Goal: Transaction & Acquisition: Purchase product/service

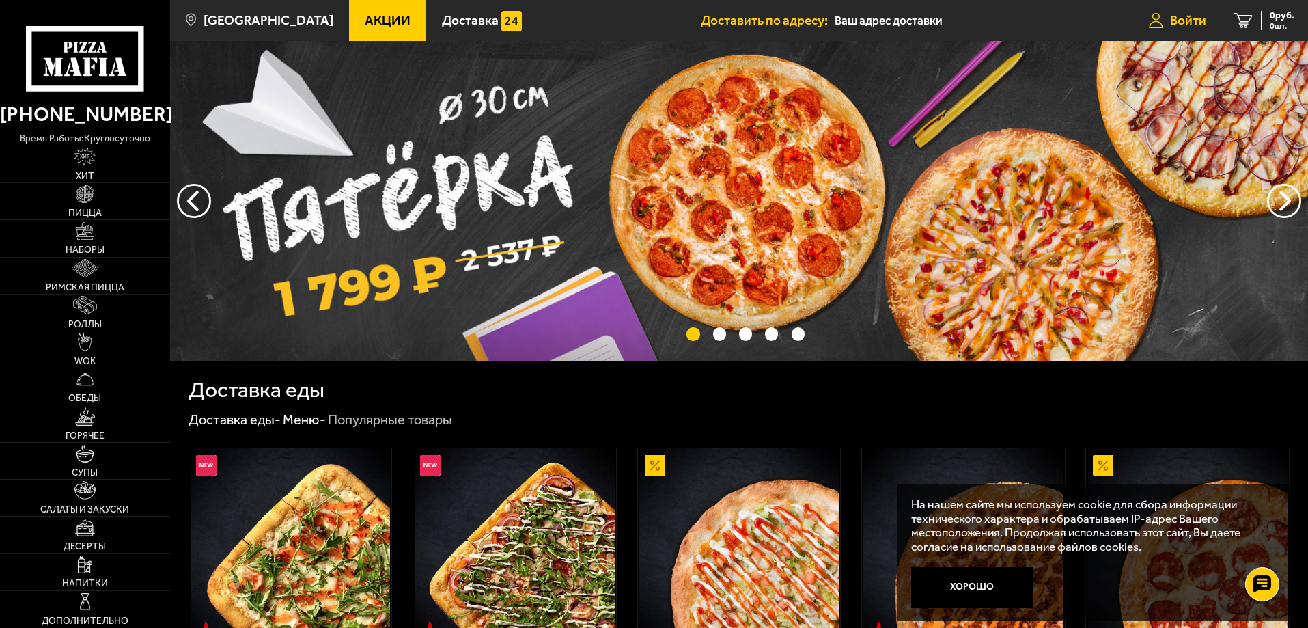
click at [1196, 20] on span "Войти" at bounding box center [1188, 20] width 36 height 13
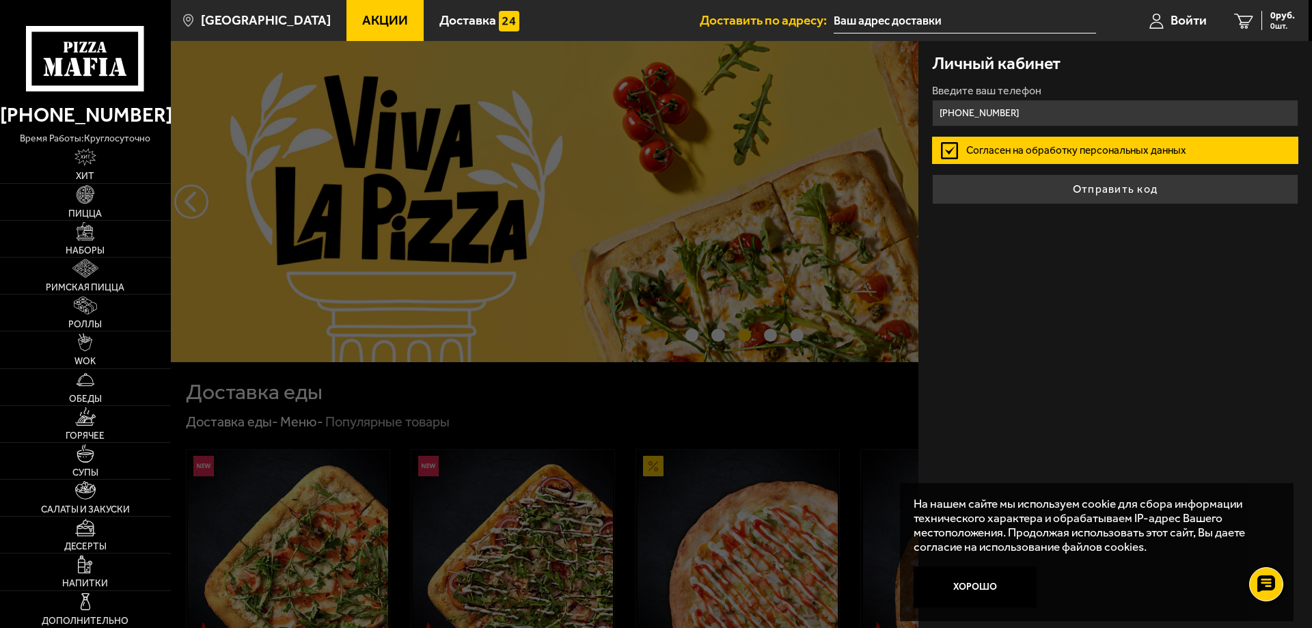
type input "+7 (911) 170-24-17"
click at [1123, 152] on label "Согласен на обработку персональных данных" at bounding box center [1115, 150] width 366 height 27
click at [0, 0] on input "Согласен на обработку персональных данных" at bounding box center [0, 0] width 0 height 0
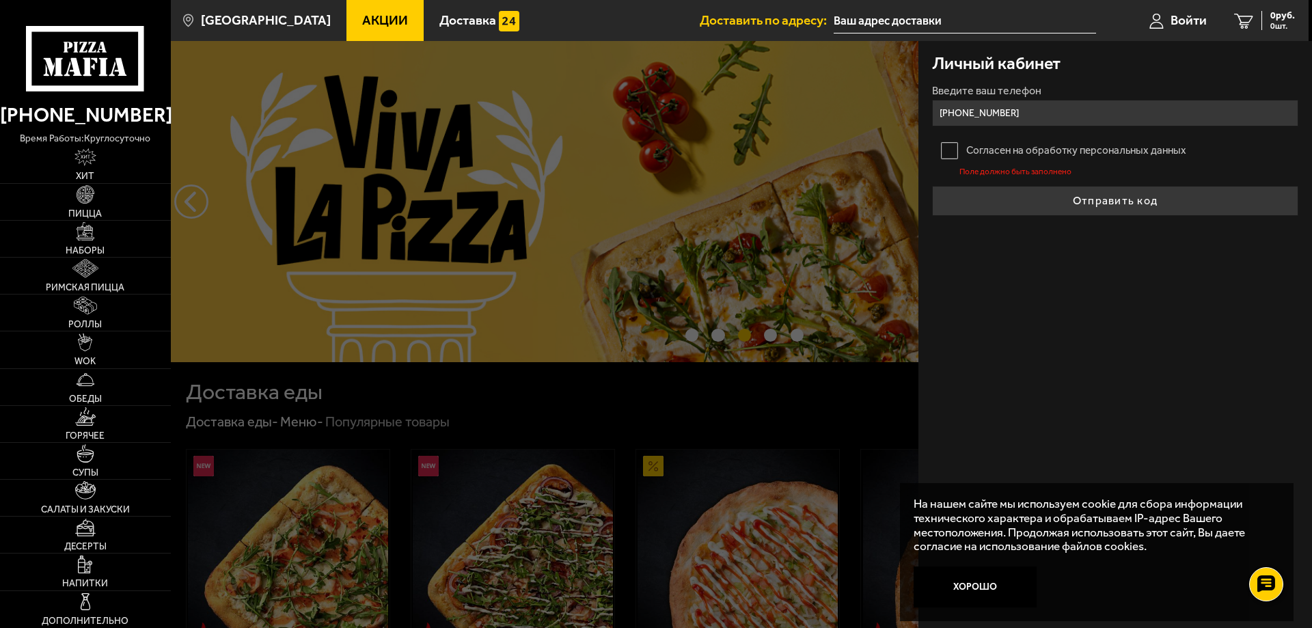
click at [965, 146] on label "Согласен на обработку персональных данных" at bounding box center [1115, 150] width 366 height 27
click at [0, 0] on input "Согласен на обработку персональных данных" at bounding box center [0, 0] width 0 height 0
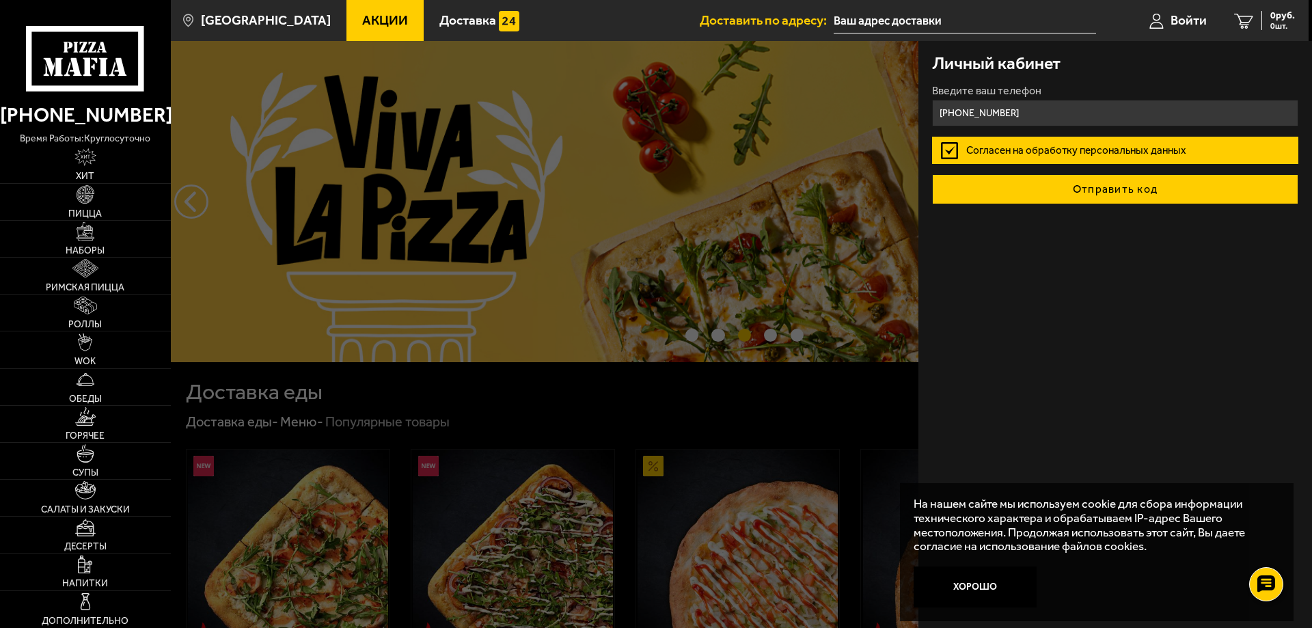
click at [1089, 195] on button "Отправить код" at bounding box center [1115, 189] width 366 height 30
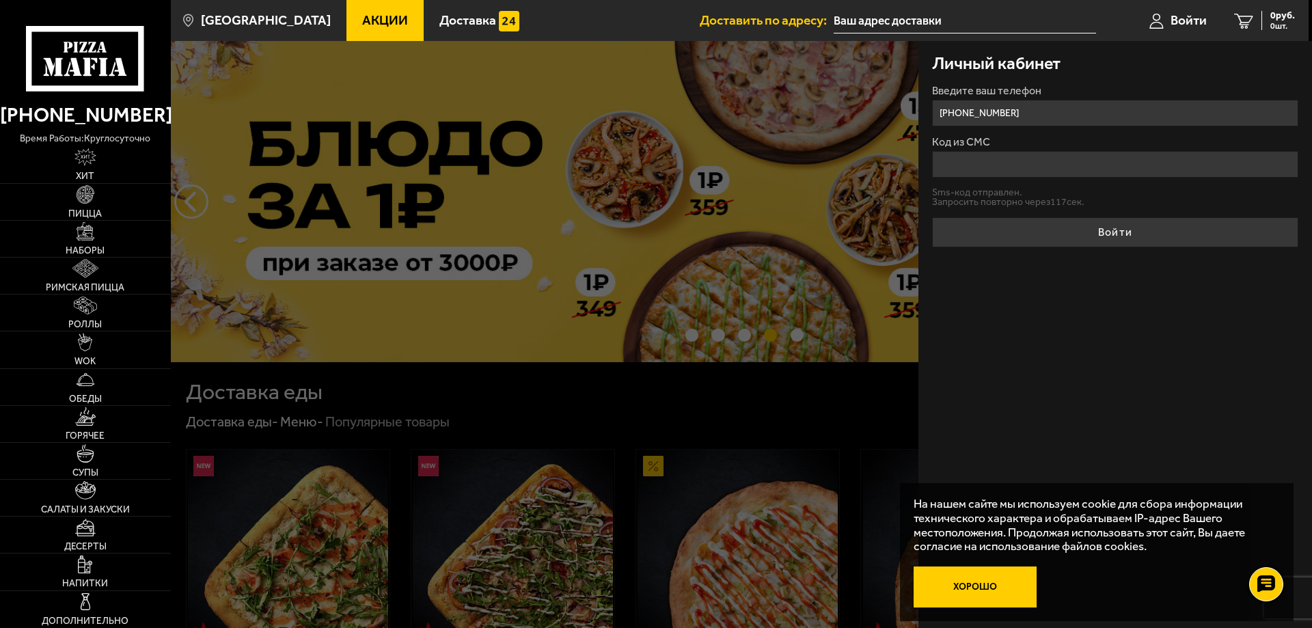
click at [980, 594] on button "Хорошо" at bounding box center [975, 586] width 123 height 41
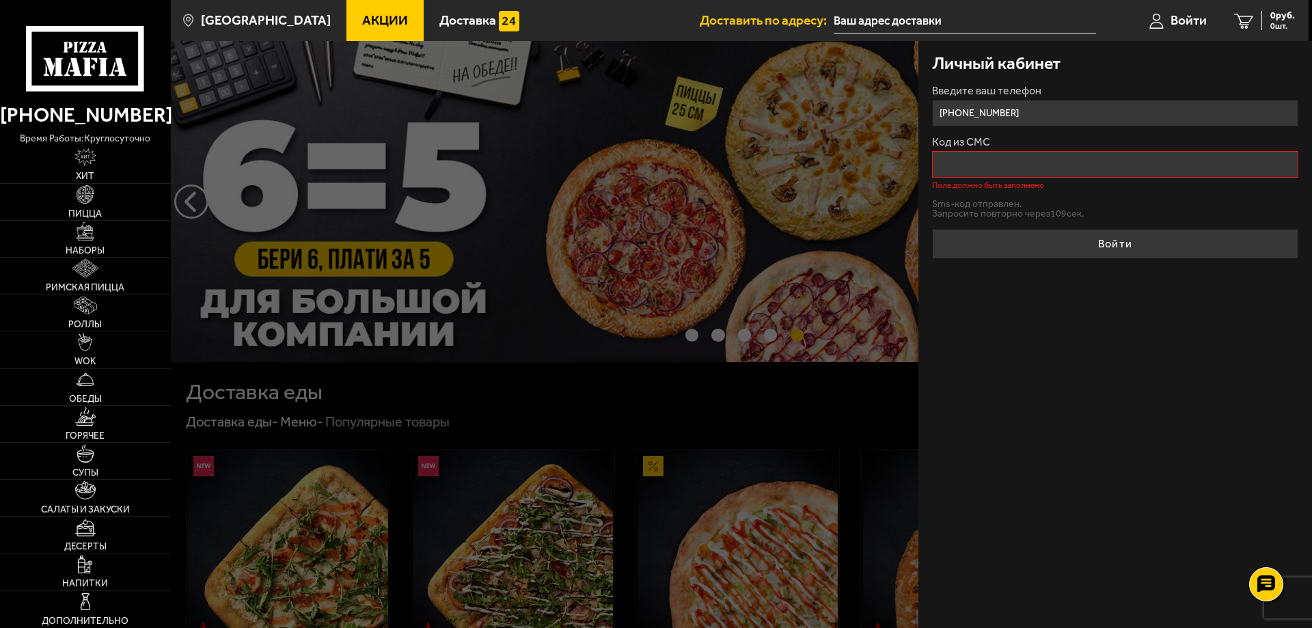
click at [950, 598] on div "Личный кабинет Введите ваш телефон +7 (911) 170-24-17 Код из СМС Поле должно бы…" at bounding box center [1115, 334] width 394 height 587
click at [977, 164] on input "Код из СМС" at bounding box center [1115, 164] width 366 height 27
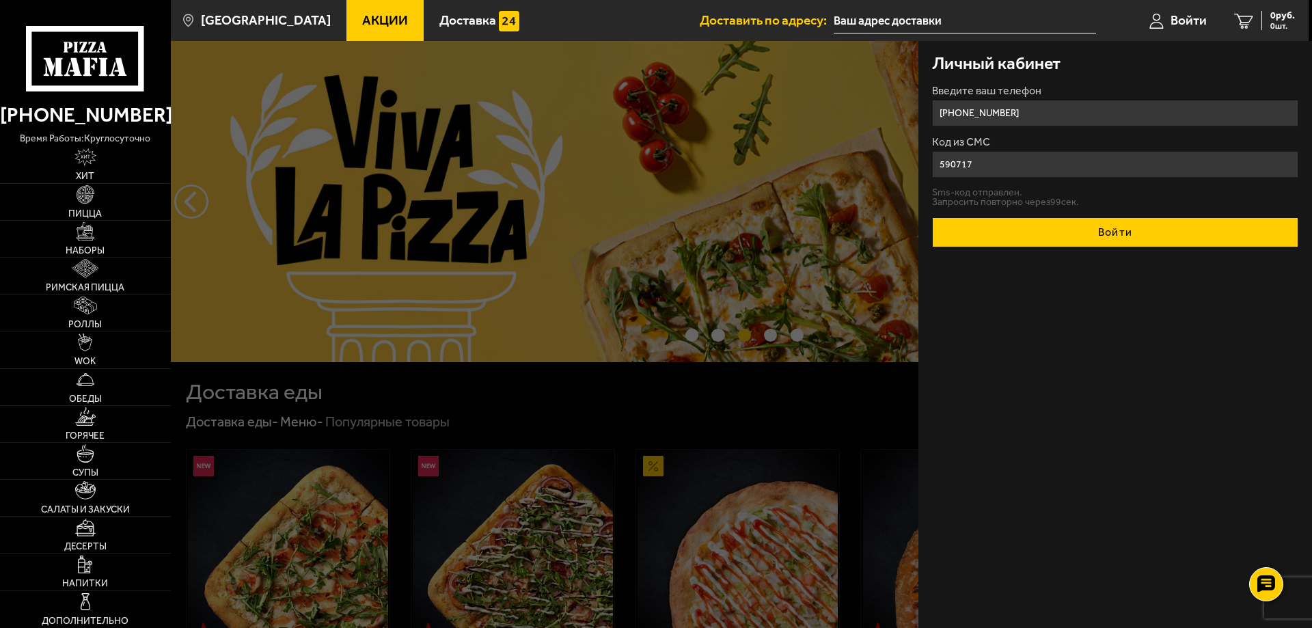
type input "590717"
click at [1104, 235] on button "Войти" at bounding box center [1115, 232] width 366 height 30
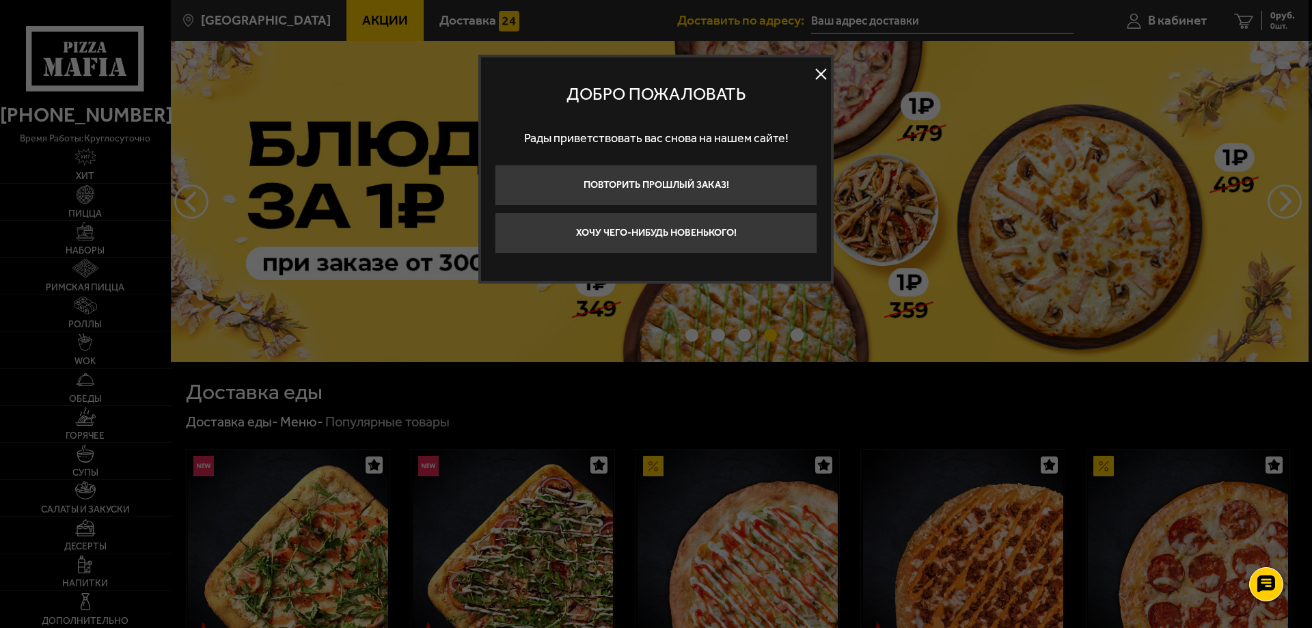
click at [820, 77] on button at bounding box center [820, 74] width 20 height 20
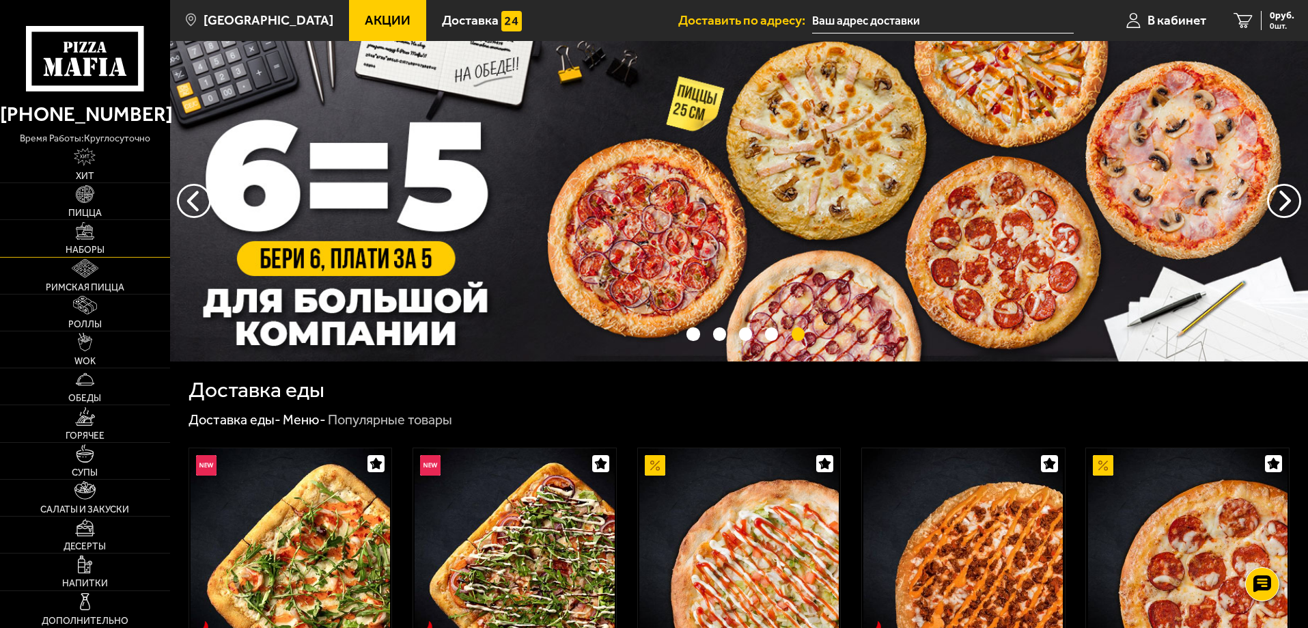
click at [78, 238] on img at bounding box center [85, 231] width 18 height 18
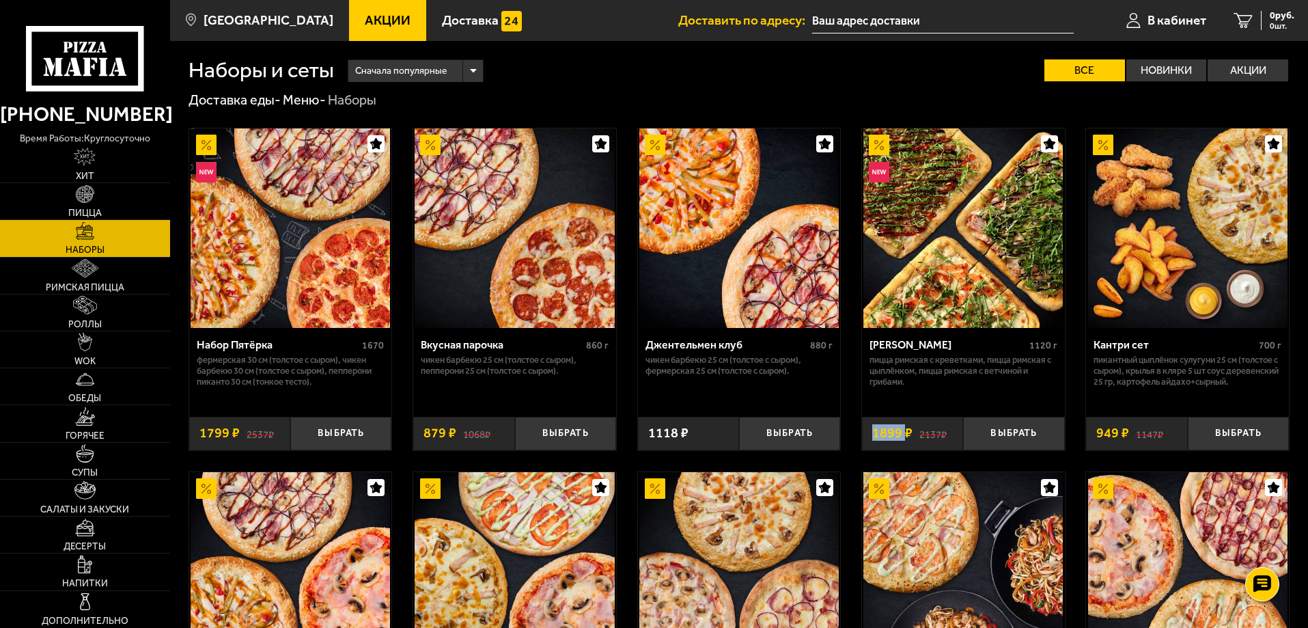
drag, startPoint x: 876, startPoint y: 436, endPoint x: 906, endPoint y: 435, distance: 30.1
click at [906, 435] on span "1899 ₽" at bounding box center [893, 433] width 40 height 14
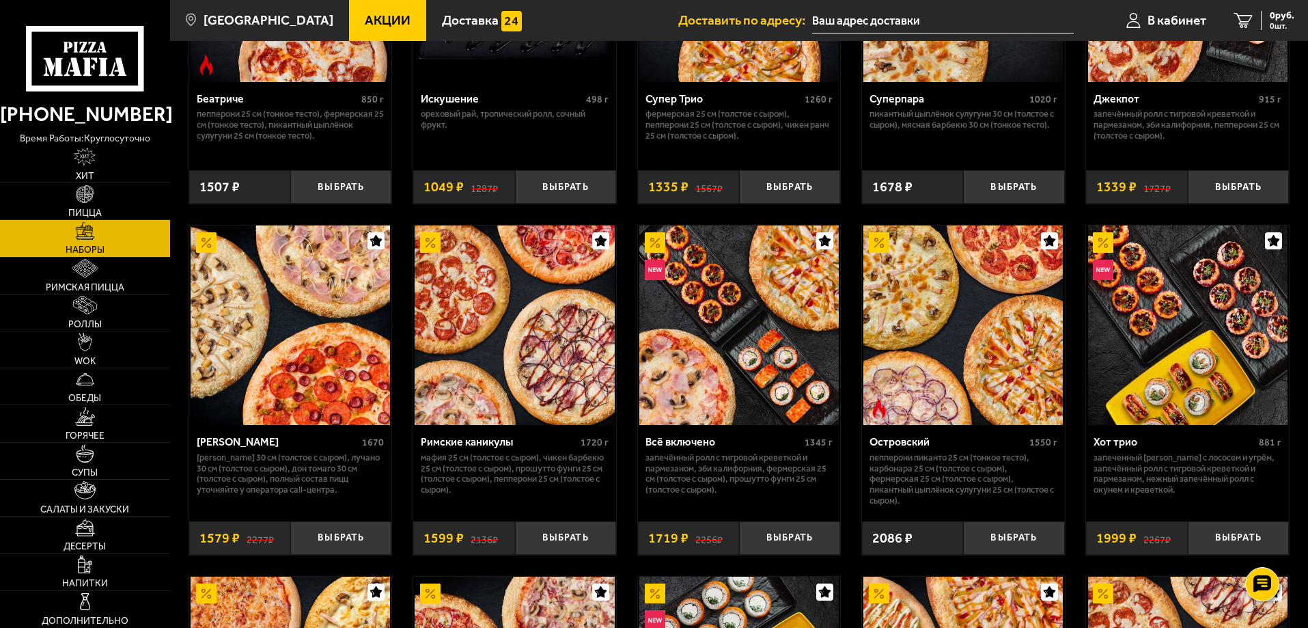
scroll to position [928, 0]
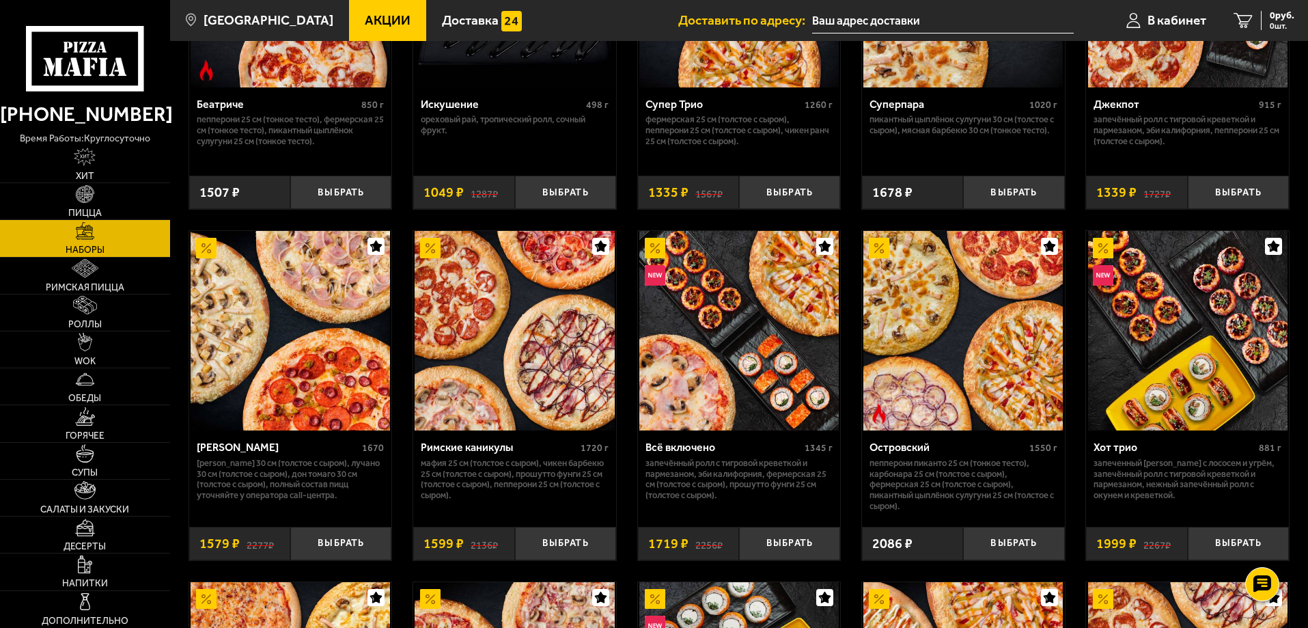
click at [527, 342] on img at bounding box center [515, 331] width 200 height 200
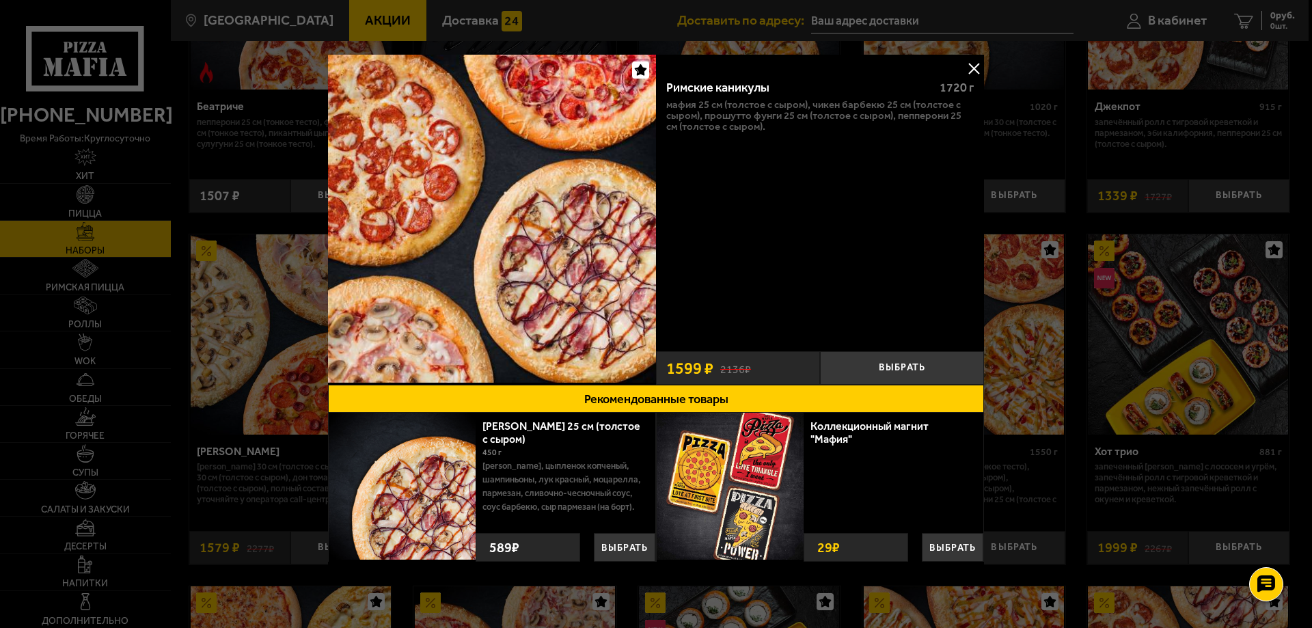
click at [978, 72] on button at bounding box center [973, 68] width 20 height 20
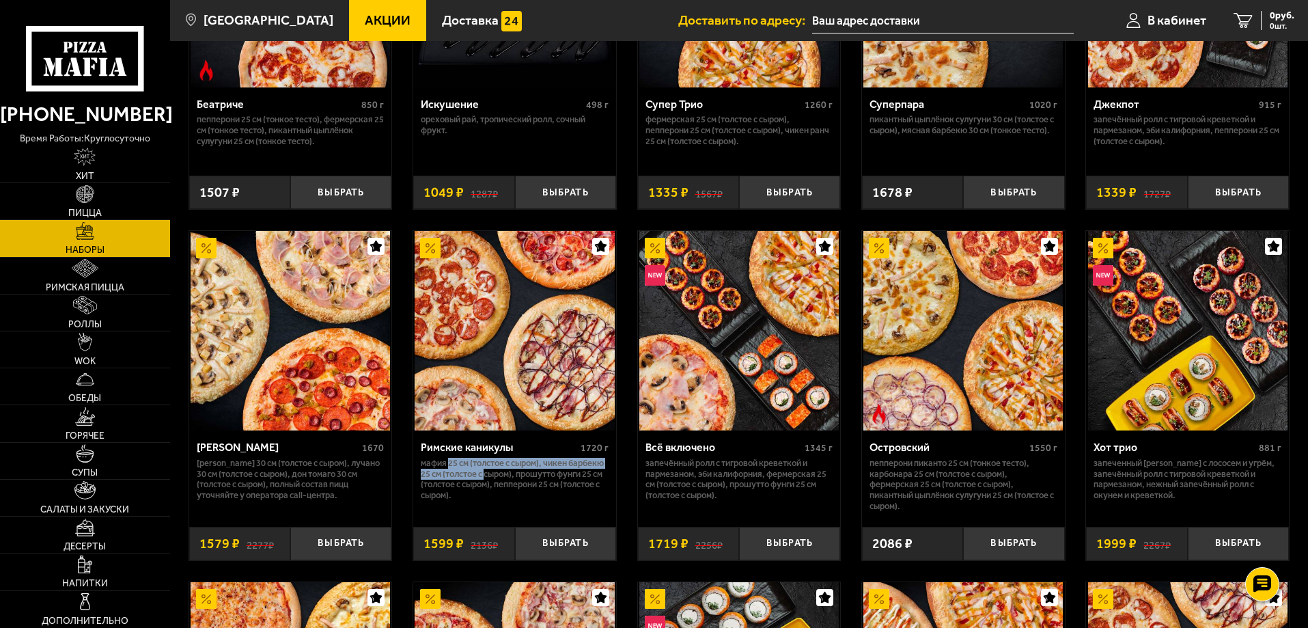
drag, startPoint x: 451, startPoint y: 469, endPoint x: 487, endPoint y: 476, distance: 36.9
click at [486, 476] on p "Мафия 25 см (толстое с сыром), Чикен Барбекю 25 см (толстое с сыром), Прошутто …" at bounding box center [515, 480] width 188 height 44
click at [572, 551] on button "Выбрать" at bounding box center [565, 543] width 101 height 33
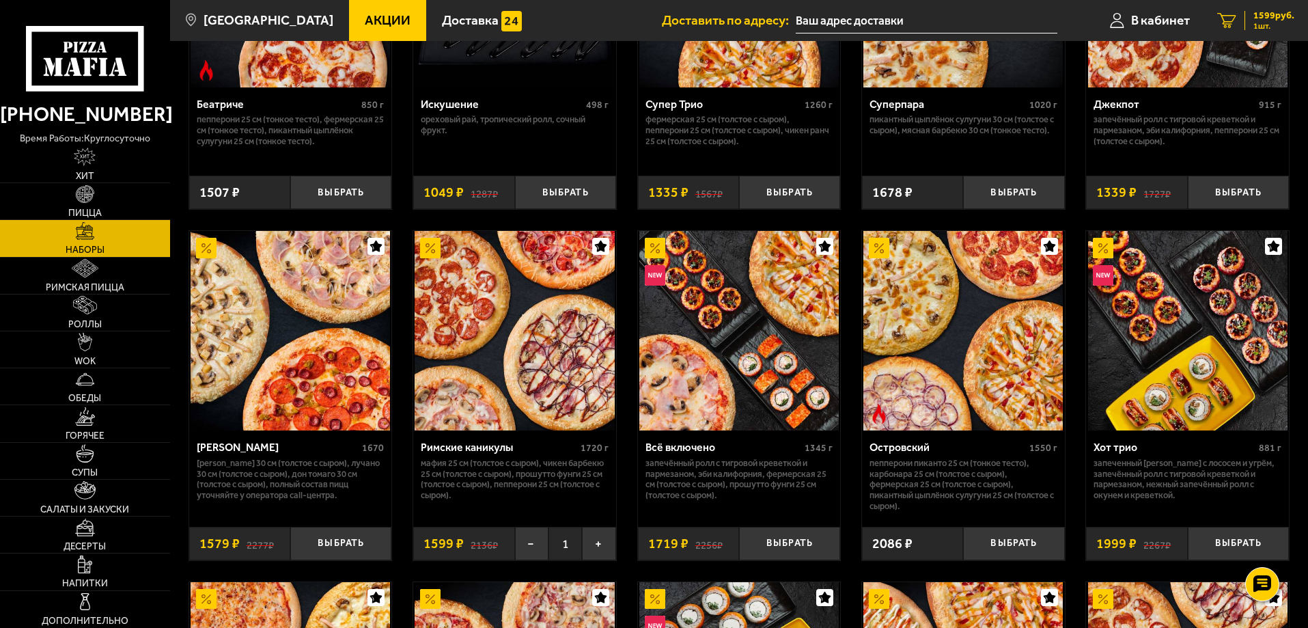
click at [1279, 16] on span "1599 руб." at bounding box center [1274, 16] width 41 height 10
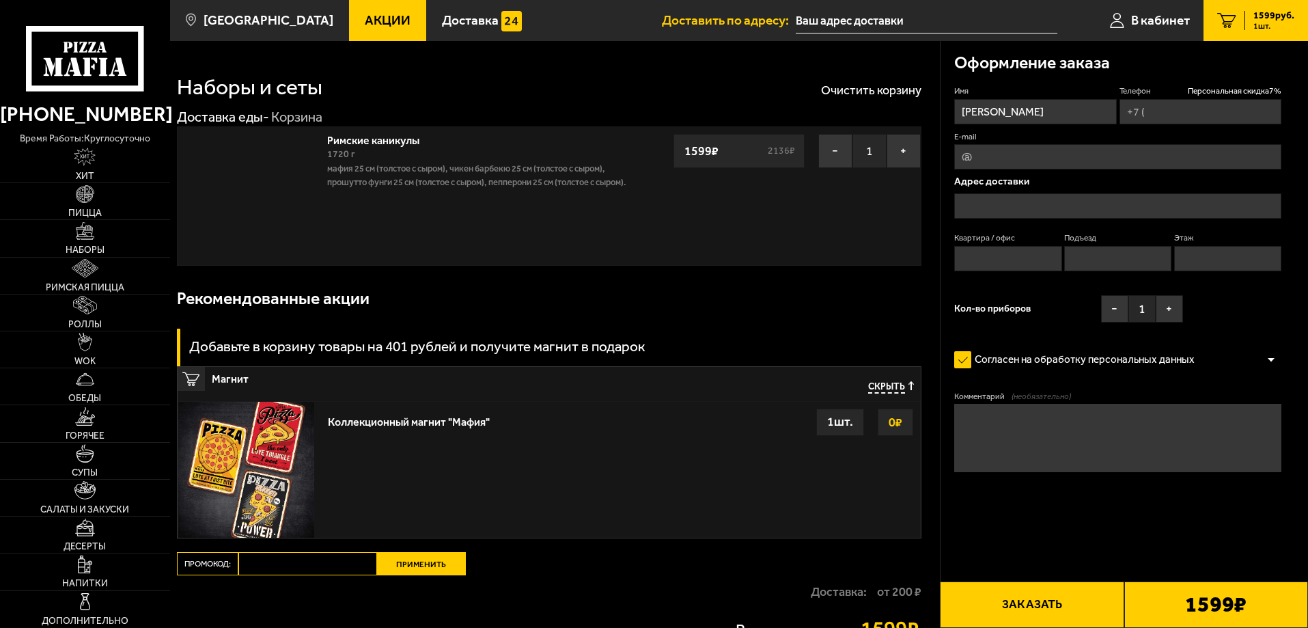
type input "+7 (911) 170-24-17"
type input "Санкт-Петербург Белоусова 6"
type input "18"
type input "улица Белоусова, 6/42"
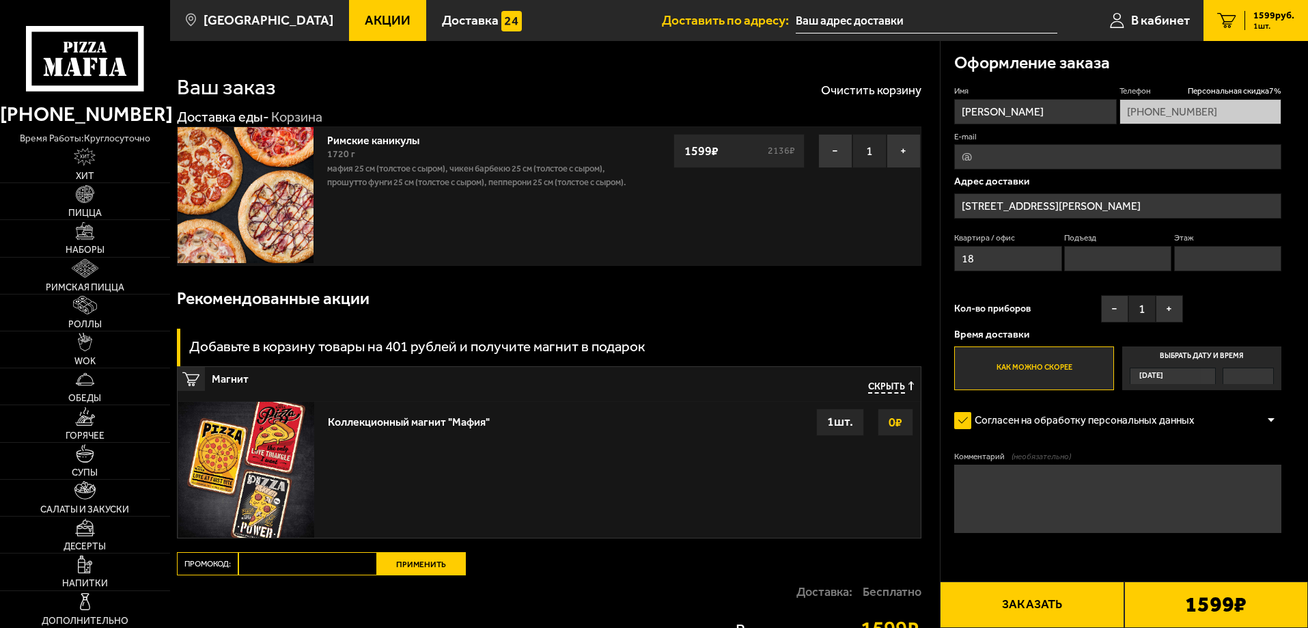
click at [1030, 155] on input "E-mail" at bounding box center [1118, 156] width 327 height 25
click at [980, 210] on input "улица Белоусова, 6/42" at bounding box center [1118, 205] width 327 height 25
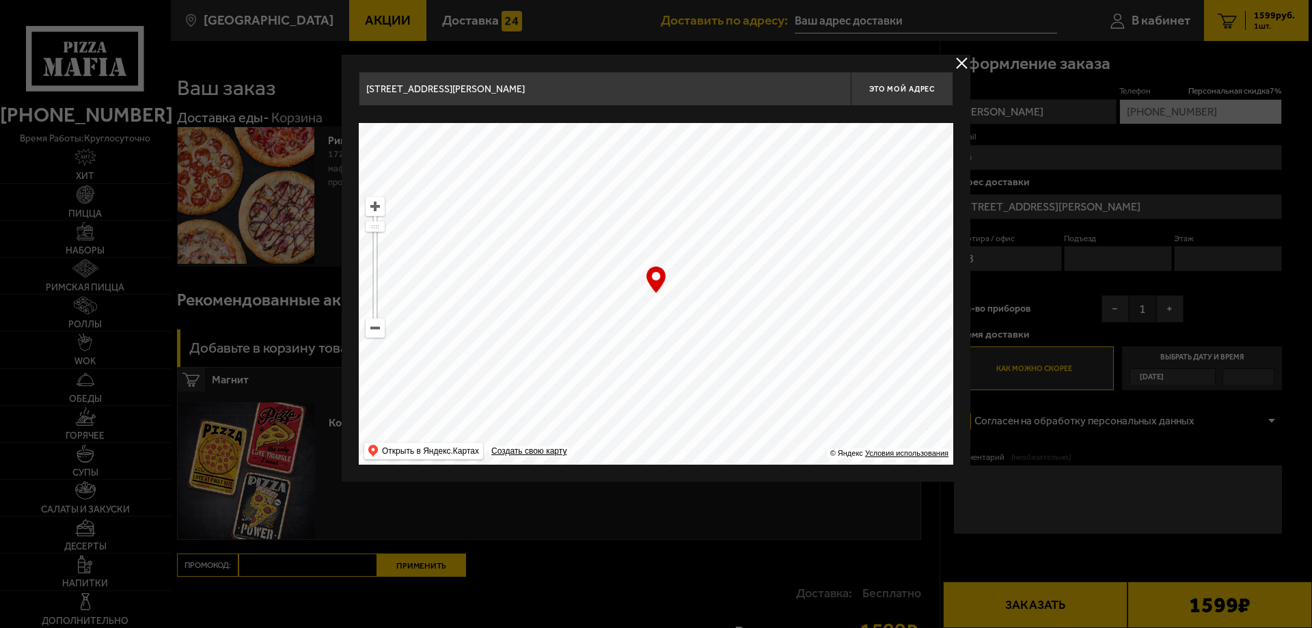
click at [961, 64] on button "delivery type" at bounding box center [961, 63] width 17 height 17
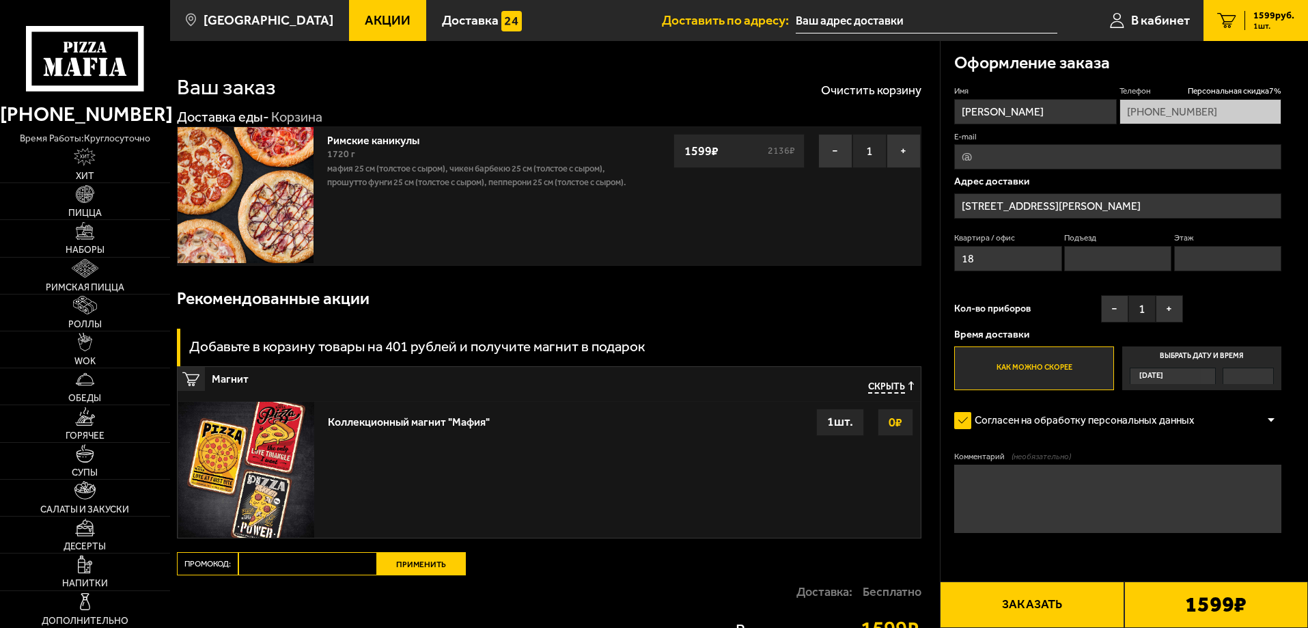
click at [1109, 196] on input "улица Белоусова, 6/42" at bounding box center [1118, 205] width 327 height 25
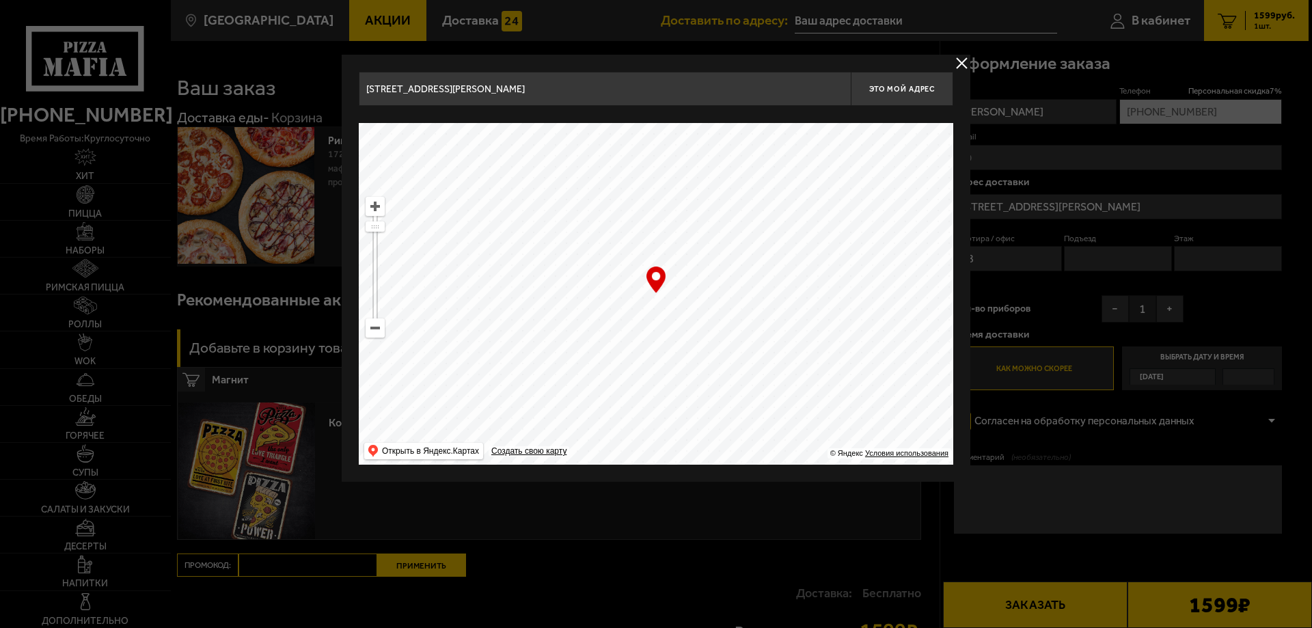
click at [600, 94] on input "улица Белоусова, 6/42" at bounding box center [605, 89] width 492 height 34
drag, startPoint x: 599, startPoint y: 94, endPoint x: 361, endPoint y: 85, distance: 237.9
click at [362, 85] on input "улица Белоусова, 6/42" at bounding box center [605, 89] width 492 height 34
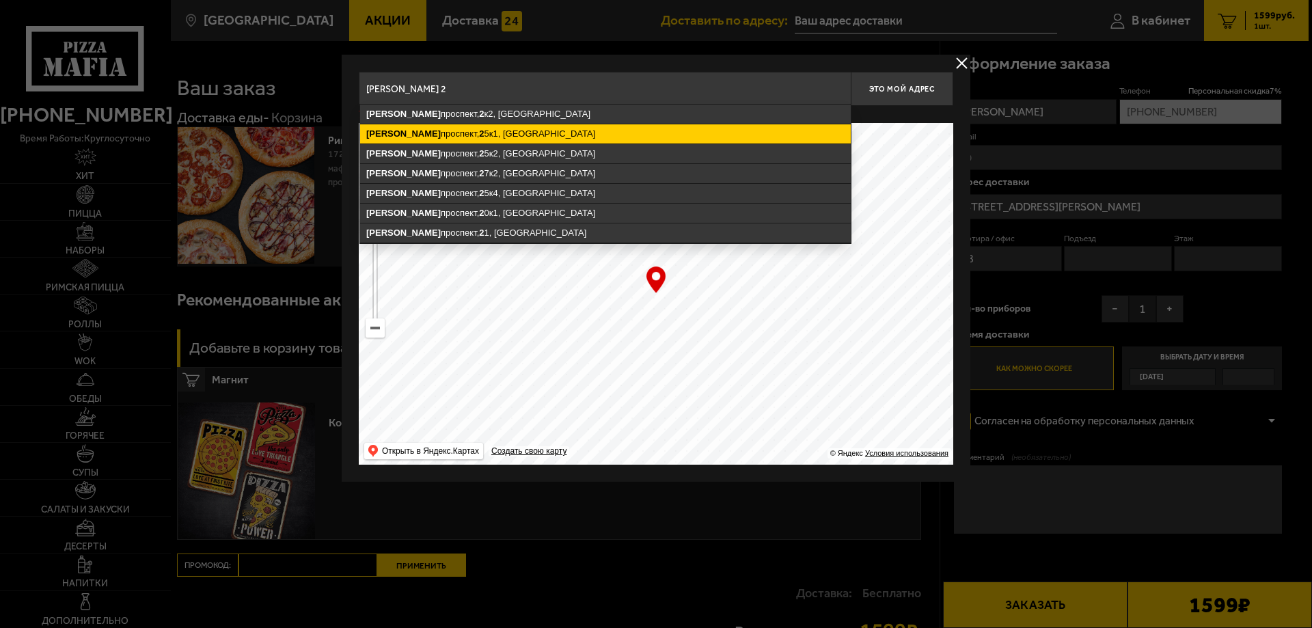
click at [474, 138] on ymaps "Тихорецкий проспект, 2 5к1, Санкт-Петербург" at bounding box center [605, 133] width 491 height 19
type input "Санкт-Петербург, Тихорецкий проспект, 25к1"
type input "[STREET_ADDRESS]"
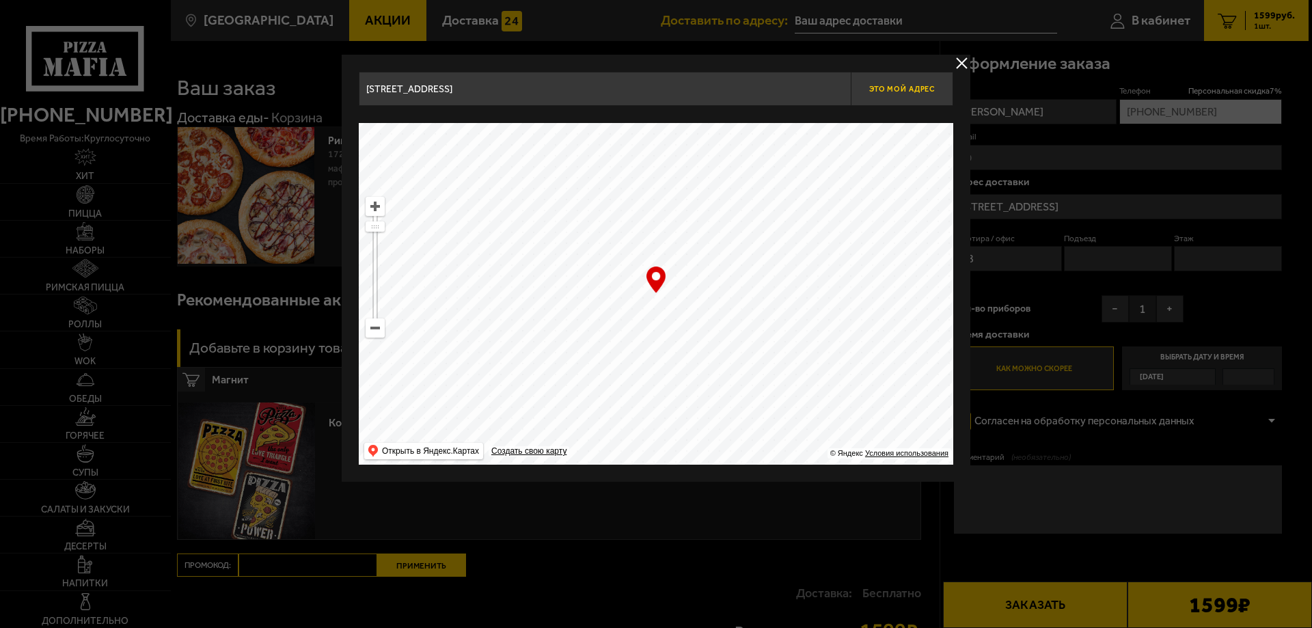
click at [909, 90] on span "Это мой адрес" at bounding box center [902, 89] width 66 height 9
type input "[STREET_ADDRESS]"
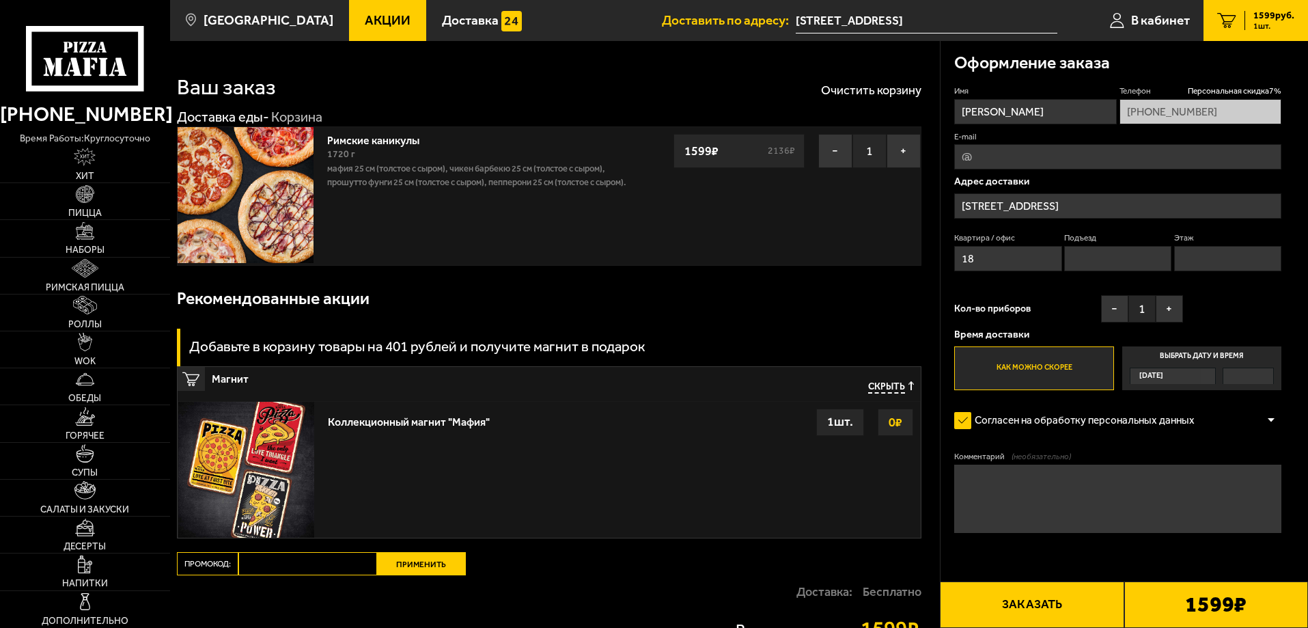
drag, startPoint x: 998, startPoint y: 256, endPoint x: 918, endPoint y: 253, distance: 79.3
click at [921, 247] on section "Ваш заказ Очистить корзину Доставка еды - Корзина Римские каникулы 1720 г Мафия…" at bounding box center [739, 369] width 1138 height 657
type input "175"
click at [1106, 246] on input "Подъезд" at bounding box center [1118, 258] width 107 height 25
type input "5"
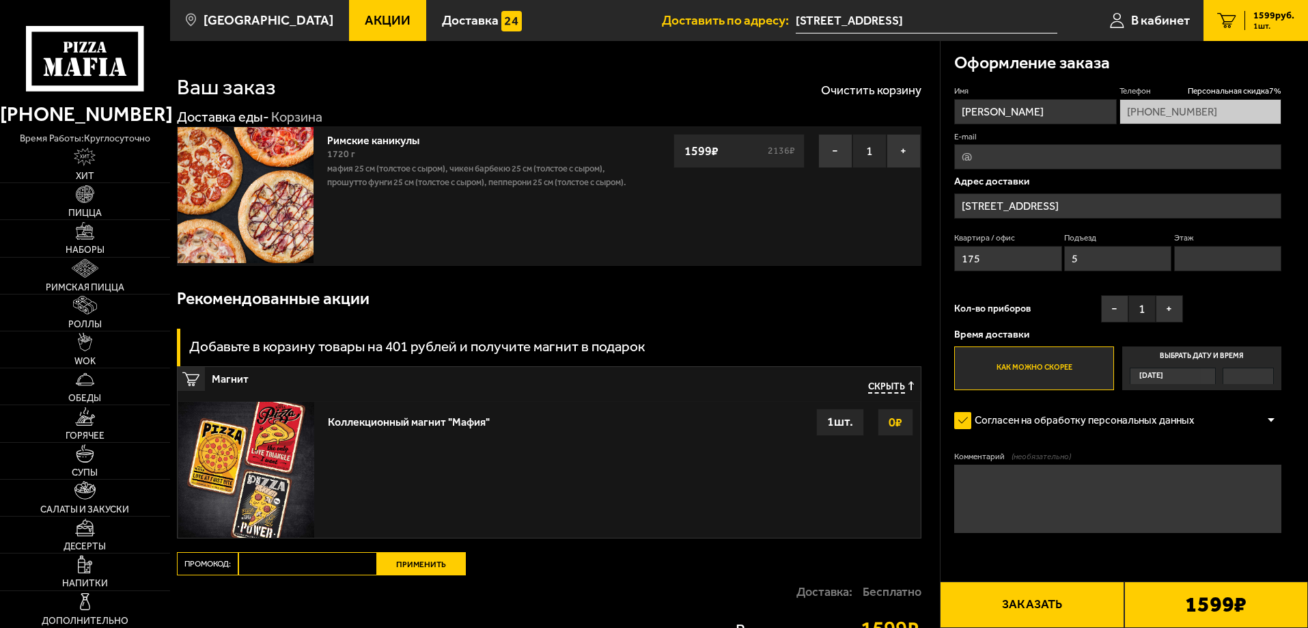
click at [1233, 266] on input "Этаж" at bounding box center [1228, 258] width 107 height 25
type input "8"
click at [1228, 314] on div "Имя Алексей Телефон Персональная скидка 7 % +7 (911) 170-24-17 E-mail Адрес дос…" at bounding box center [1118, 237] width 327 height 305
click at [967, 424] on label "Согласен на обработку персональных данных" at bounding box center [1082, 420] width 254 height 27
click at [0, 0] on input "Согласен на обработку персональных данных" at bounding box center [0, 0] width 0 height 0
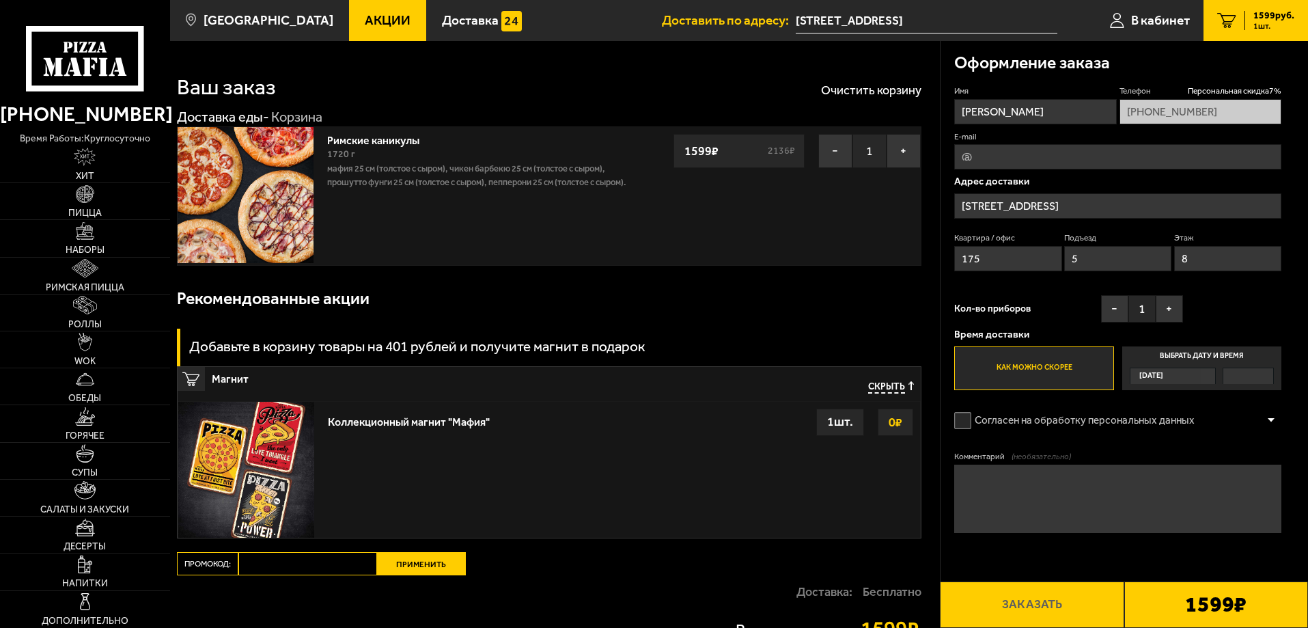
click at [1060, 371] on label "Как можно скорее" at bounding box center [1034, 368] width 159 height 44
click at [0, 0] on input "Как можно скорее" at bounding box center [0, 0] width 0 height 0
click at [1244, 93] on span "Персональная скидка 7 %" at bounding box center [1235, 91] width 94 height 12
click at [974, 428] on label "Согласен на обработку персональных данных" at bounding box center [1082, 420] width 254 height 27
click at [0, 0] on input "Согласен на обработку персональных данных" at bounding box center [0, 0] width 0 height 0
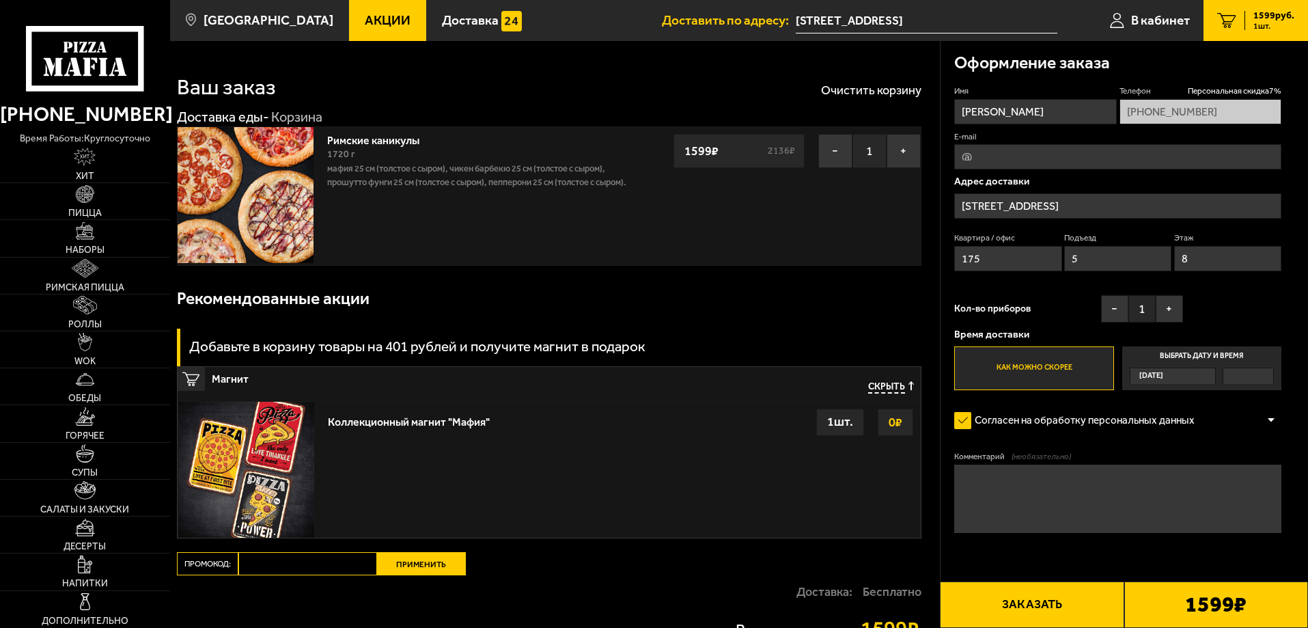
click at [997, 612] on button "Заказать" at bounding box center [1032, 604] width 184 height 46
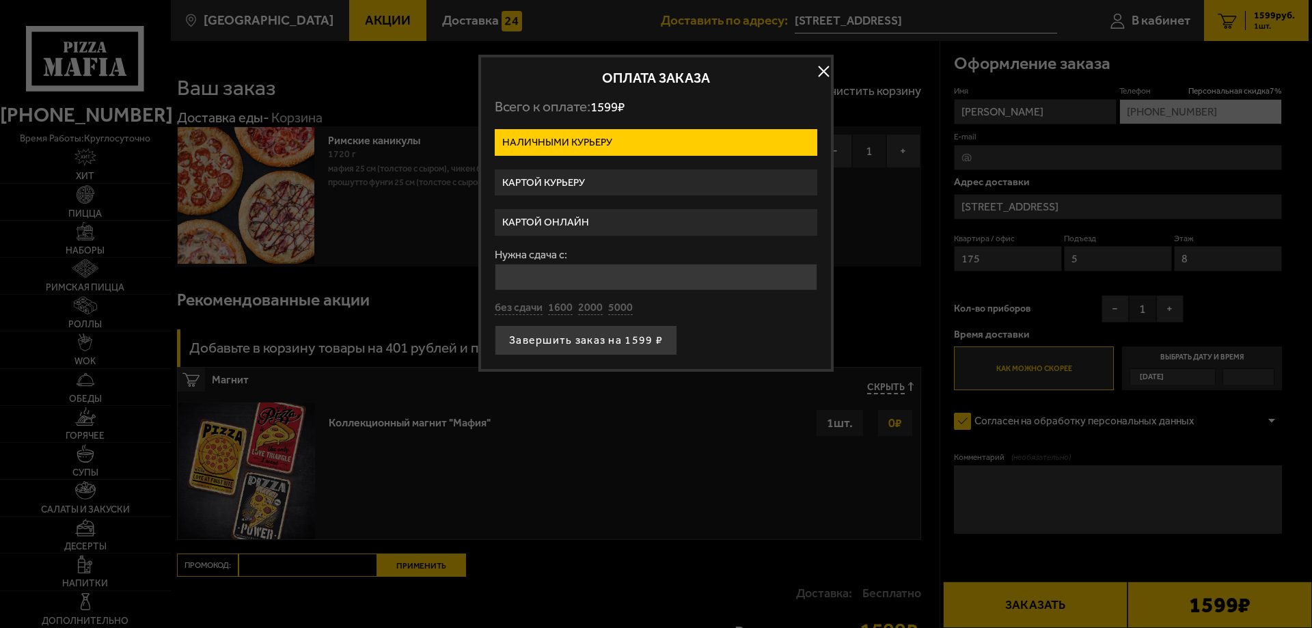
click at [581, 224] on label "Картой онлайн" at bounding box center [656, 222] width 322 height 27
click at [0, 0] on input "Картой онлайн" at bounding box center [0, 0] width 0 height 0
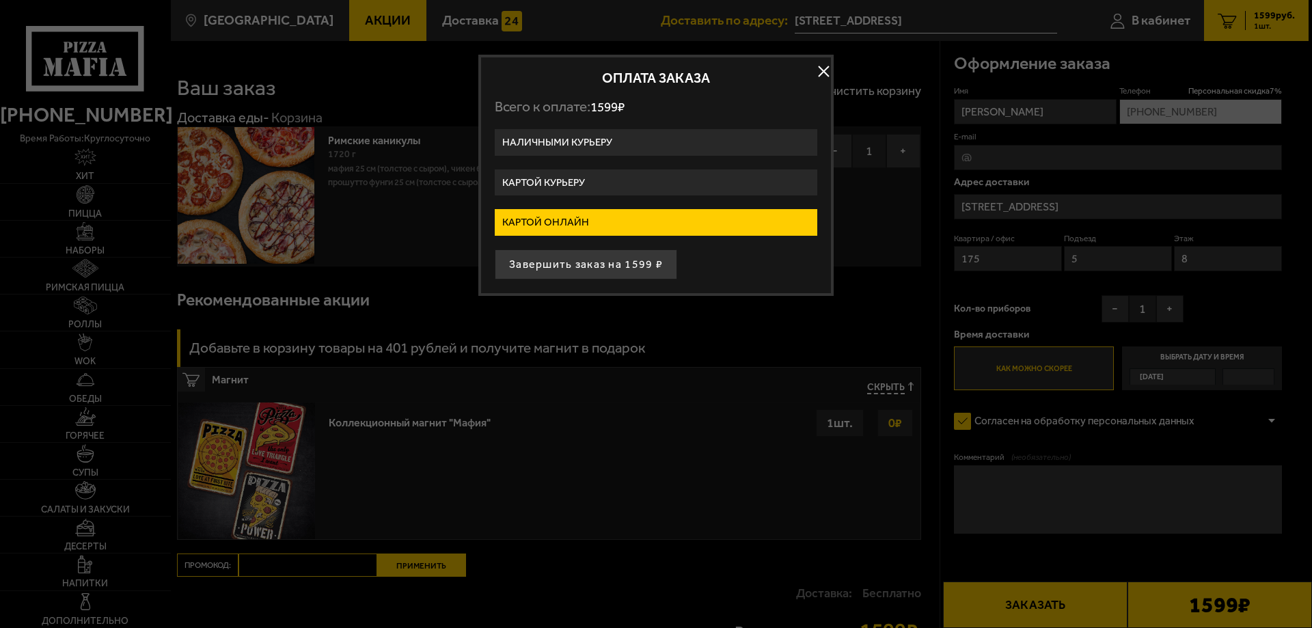
click at [819, 68] on button "button" at bounding box center [823, 71] width 20 height 20
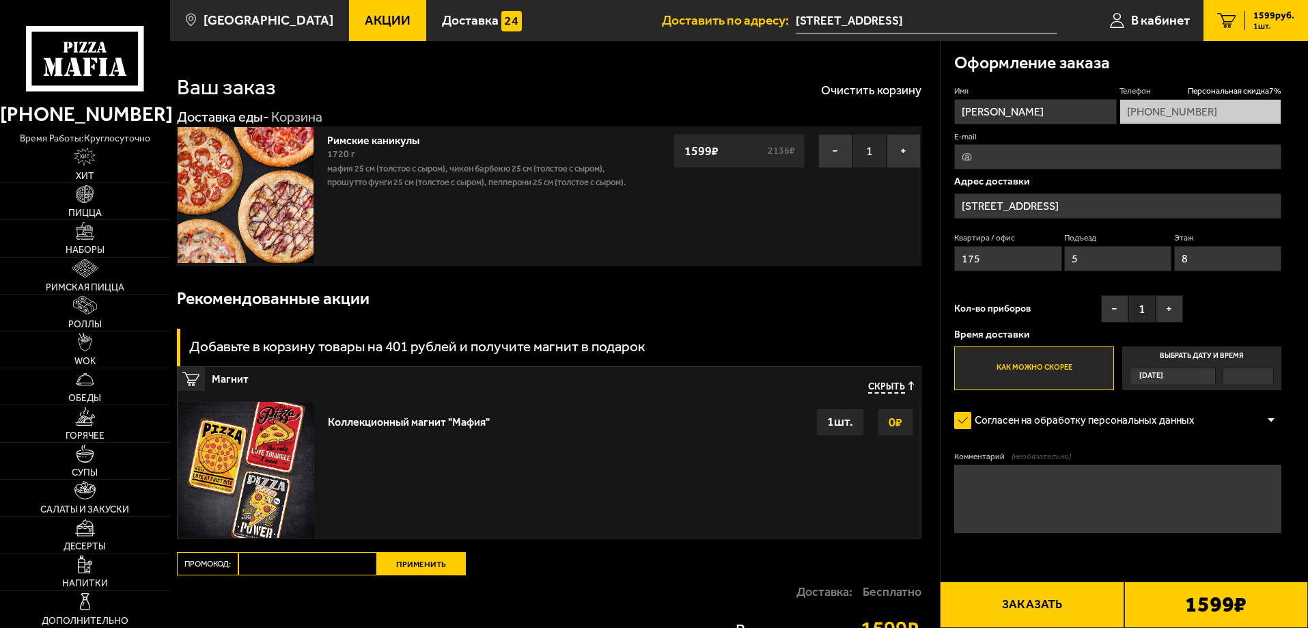
click at [1018, 611] on button "Заказать" at bounding box center [1032, 604] width 184 height 46
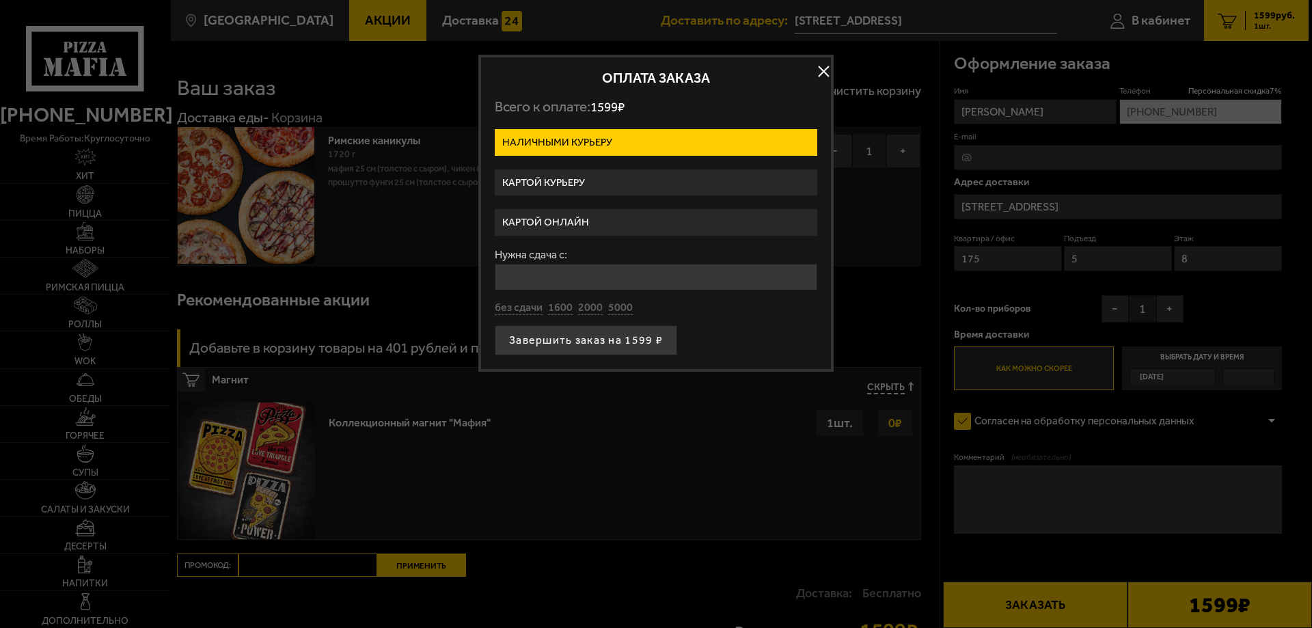
click at [578, 220] on label "Картой онлайн" at bounding box center [656, 222] width 322 height 27
click at [0, 0] on input "Картой онлайн" at bounding box center [0, 0] width 0 height 0
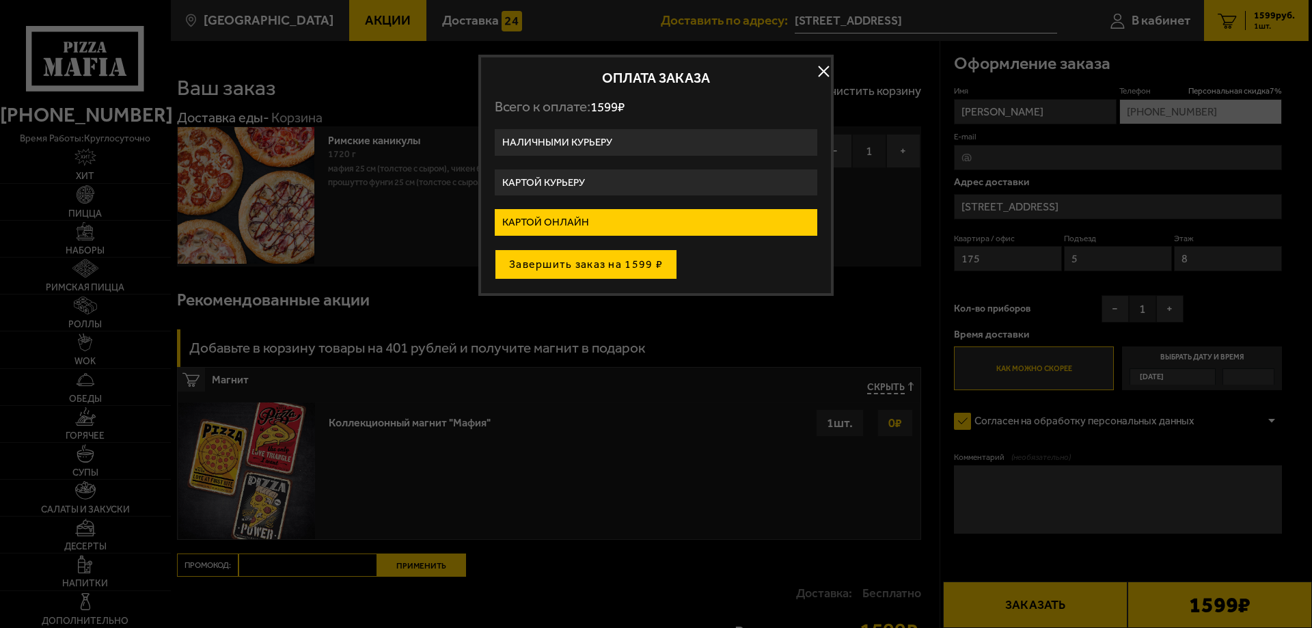
click at [580, 269] on button "Завершить заказ на 1599 ₽" at bounding box center [586, 264] width 182 height 30
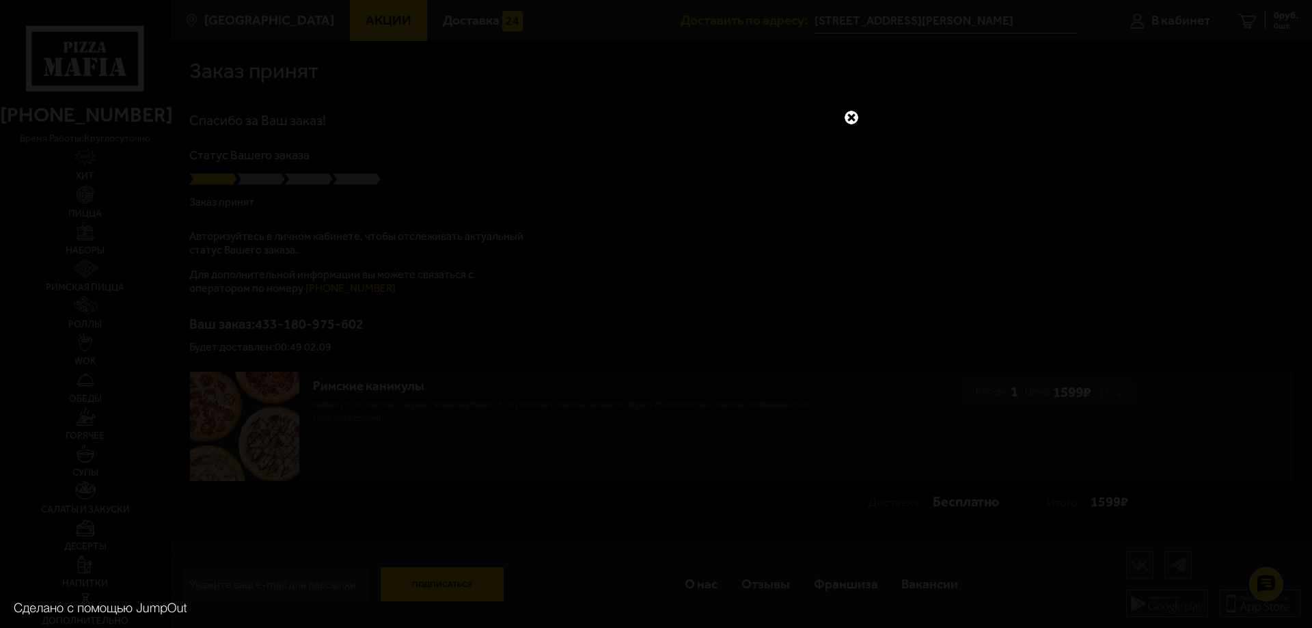
drag, startPoint x: 853, startPoint y: 118, endPoint x: 869, endPoint y: 257, distance: 140.3
click at [902, 236] on div at bounding box center [656, 314] width 1312 height 628
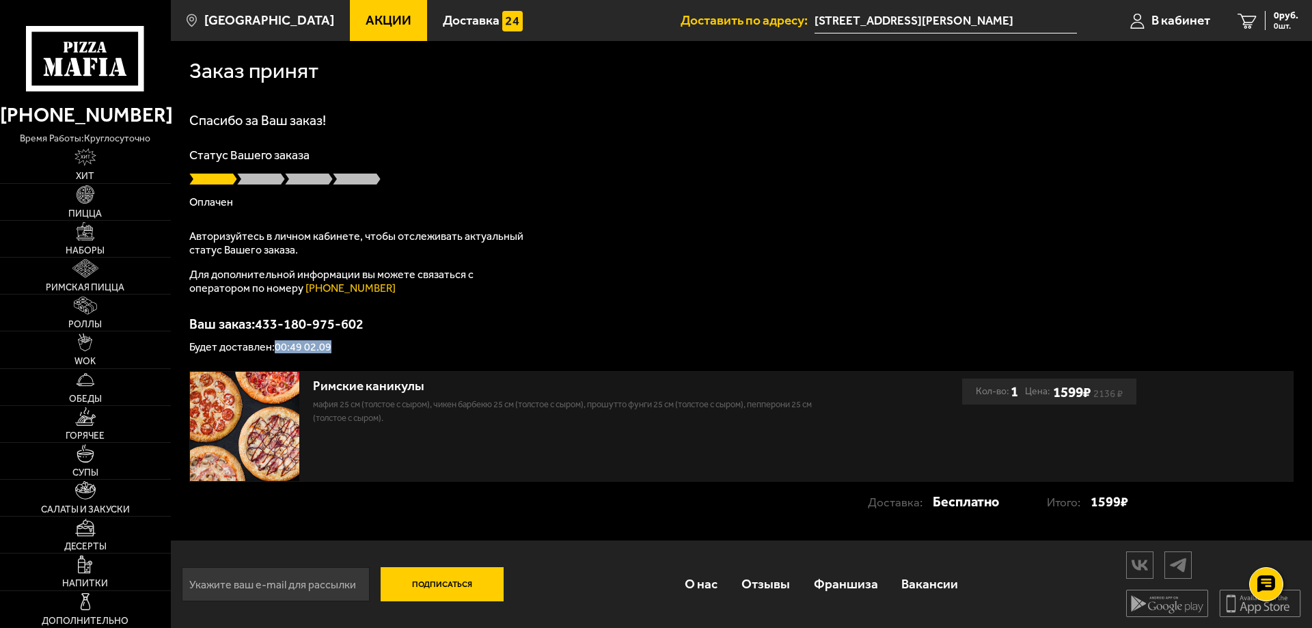
drag, startPoint x: 275, startPoint y: 346, endPoint x: 339, endPoint y: 349, distance: 64.3
click at [339, 349] on p "Будет доставлен: 00:49 02.09" at bounding box center [741, 347] width 1104 height 11
click at [289, 348] on p "Будет доставлен: 00:49 02.09" at bounding box center [741, 347] width 1104 height 11
click at [966, 21] on input "[STREET_ADDRESS][PERSON_NAME]" at bounding box center [945, 20] width 262 height 25
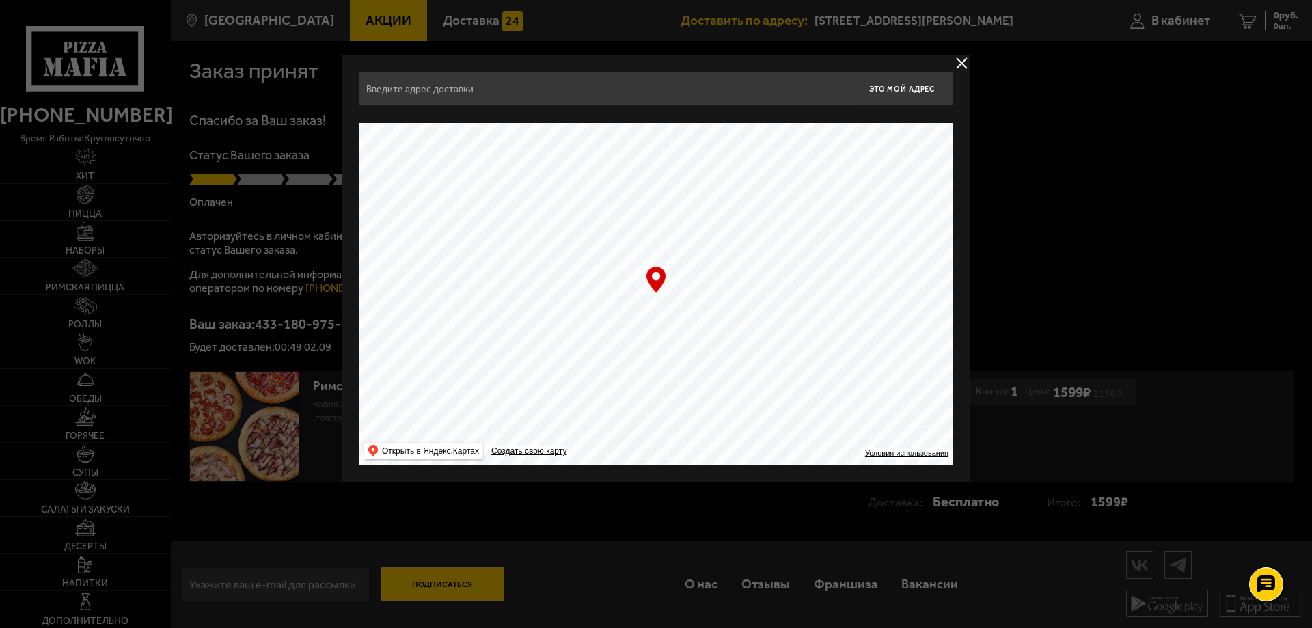
type input "[STREET_ADDRESS]"
click at [950, 63] on div "Тихорецкий проспект, 25к1 Это мой адрес Найдите адрес перетащив карту … © Яндек…" at bounding box center [656, 268] width 629 height 427
click at [963, 57] on button "delivery type" at bounding box center [961, 63] width 17 height 17
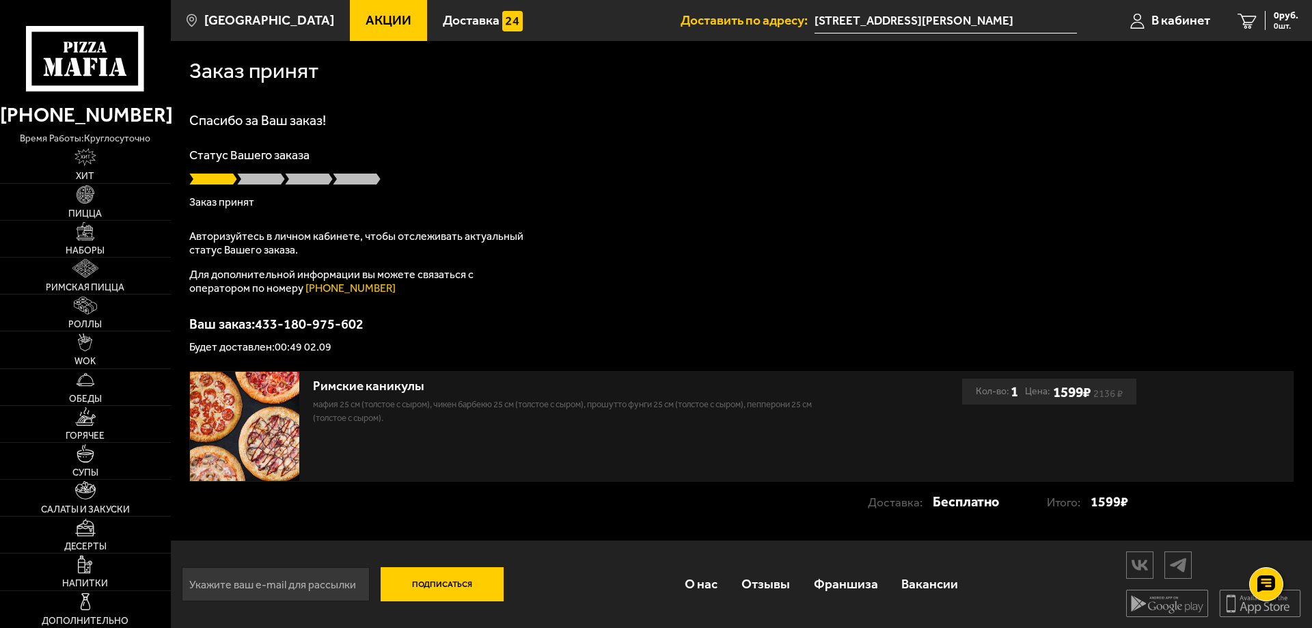
click at [880, 20] on input "[STREET_ADDRESS][PERSON_NAME]" at bounding box center [945, 20] width 262 height 25
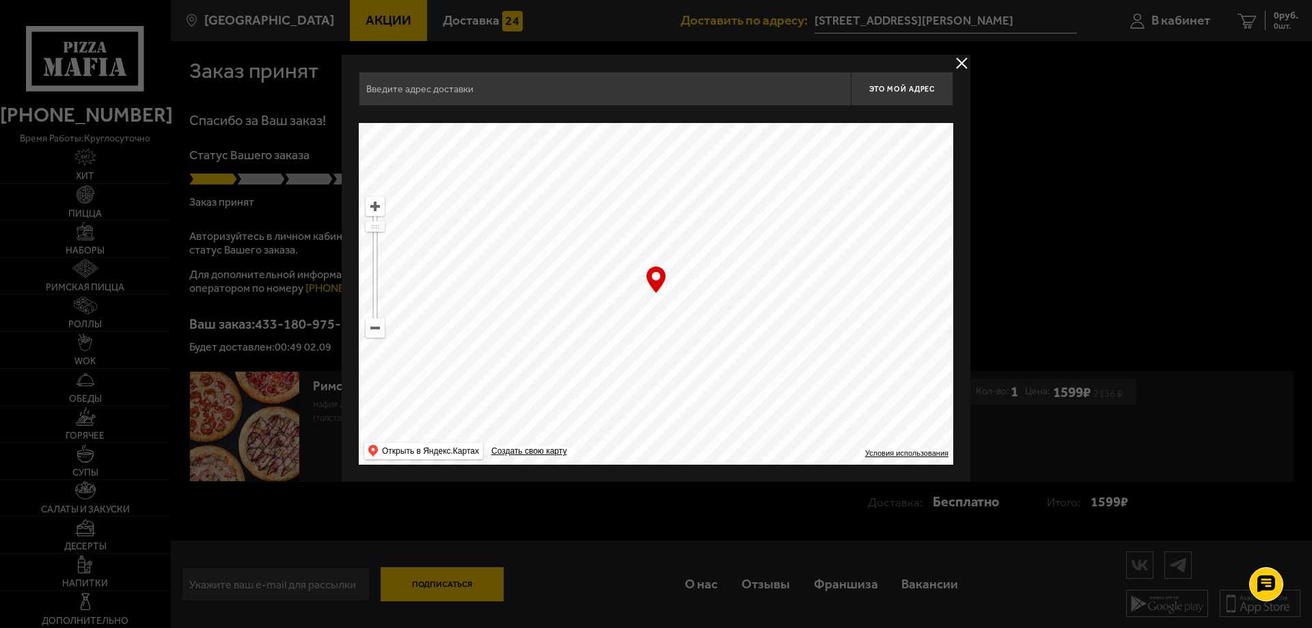
type input "[STREET_ADDRESS]"
click at [967, 61] on button "delivery type" at bounding box center [961, 63] width 17 height 17
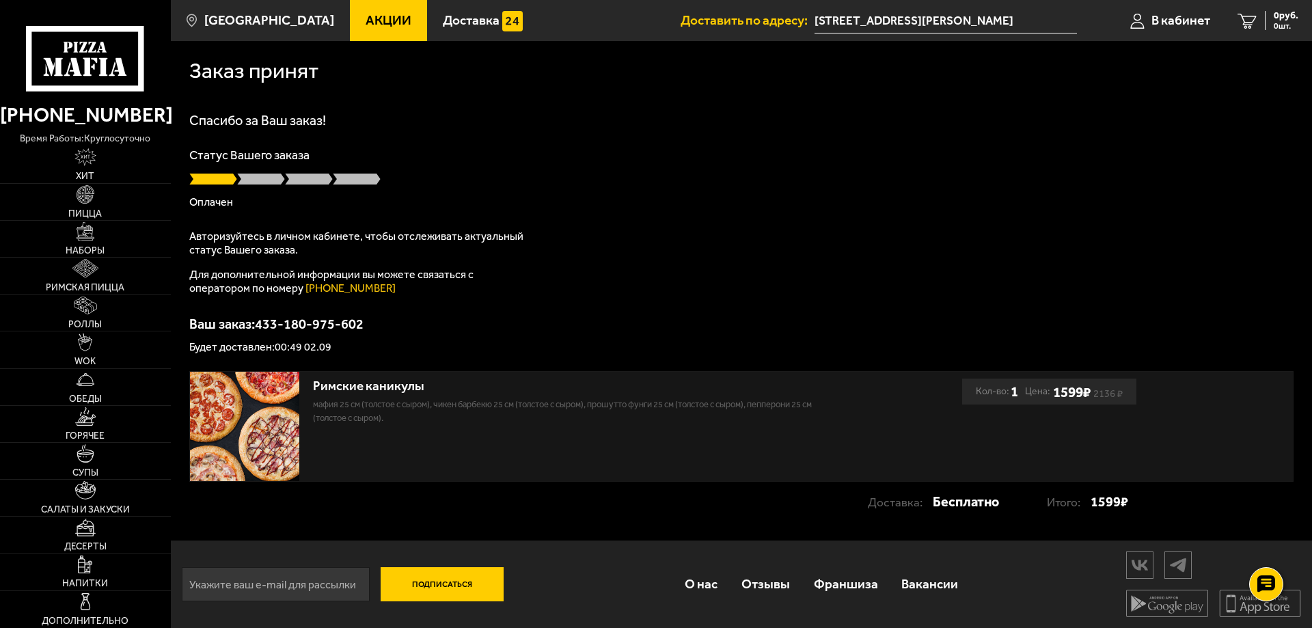
click at [883, 18] on input "[STREET_ADDRESS][PERSON_NAME]" at bounding box center [945, 20] width 262 height 25
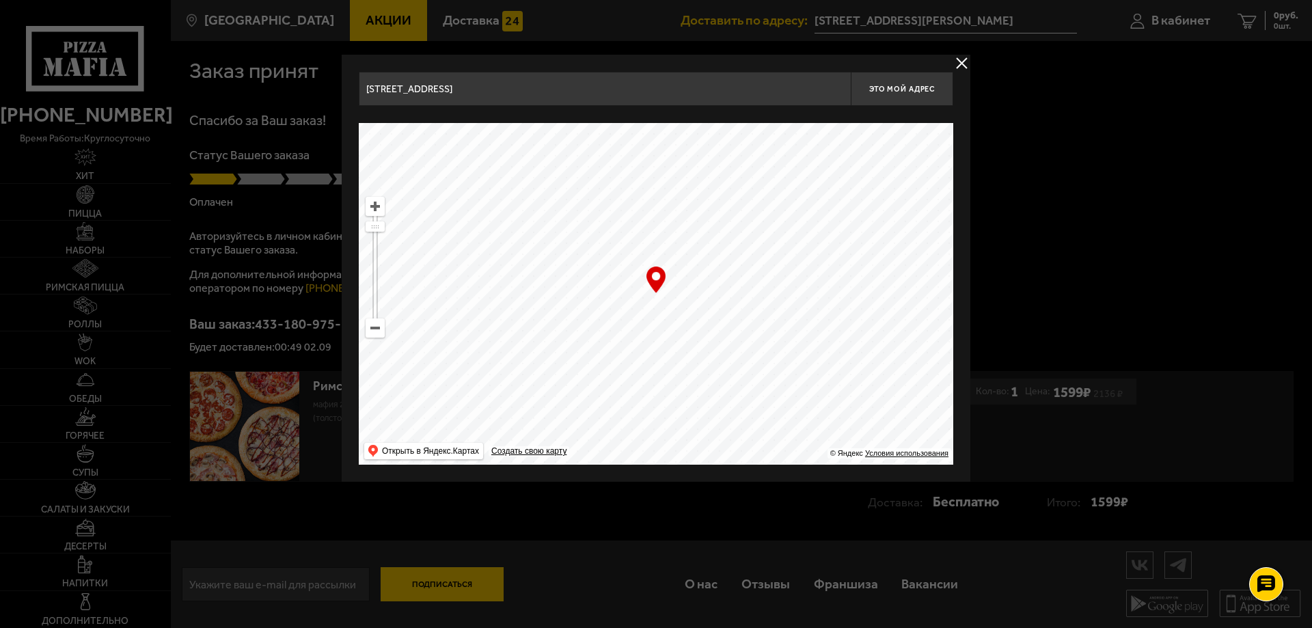
click at [959, 58] on button "delivery type" at bounding box center [961, 63] width 17 height 17
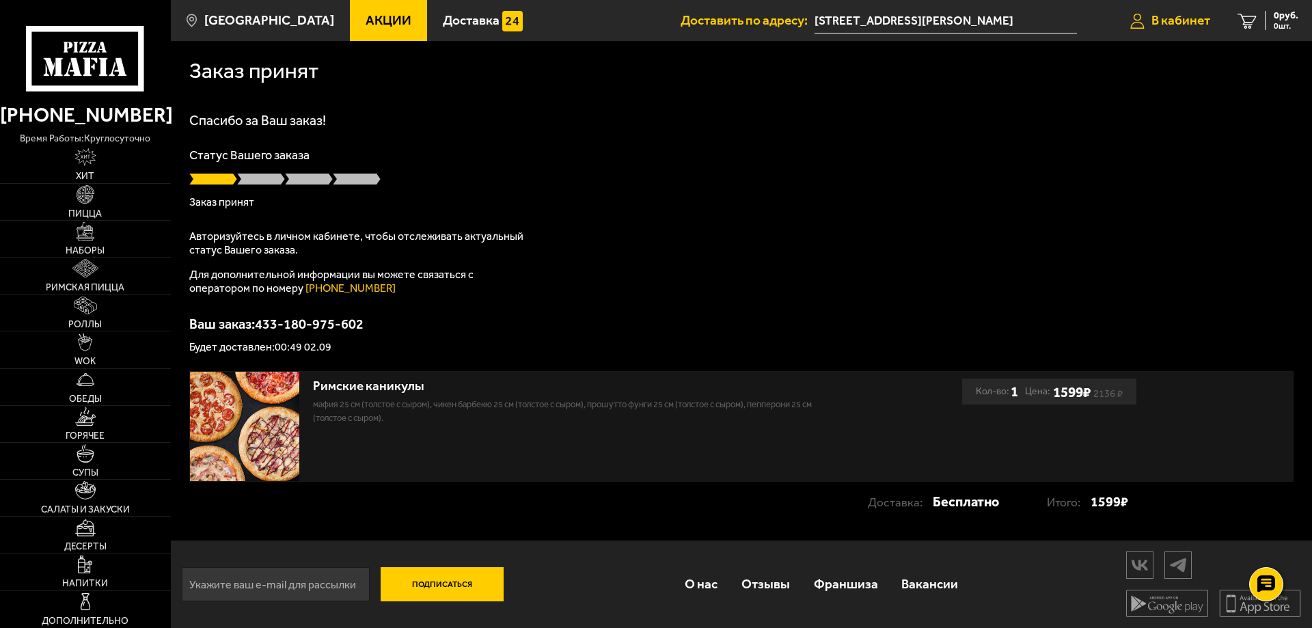
click at [1186, 17] on span "В кабинет" at bounding box center [1180, 20] width 59 height 13
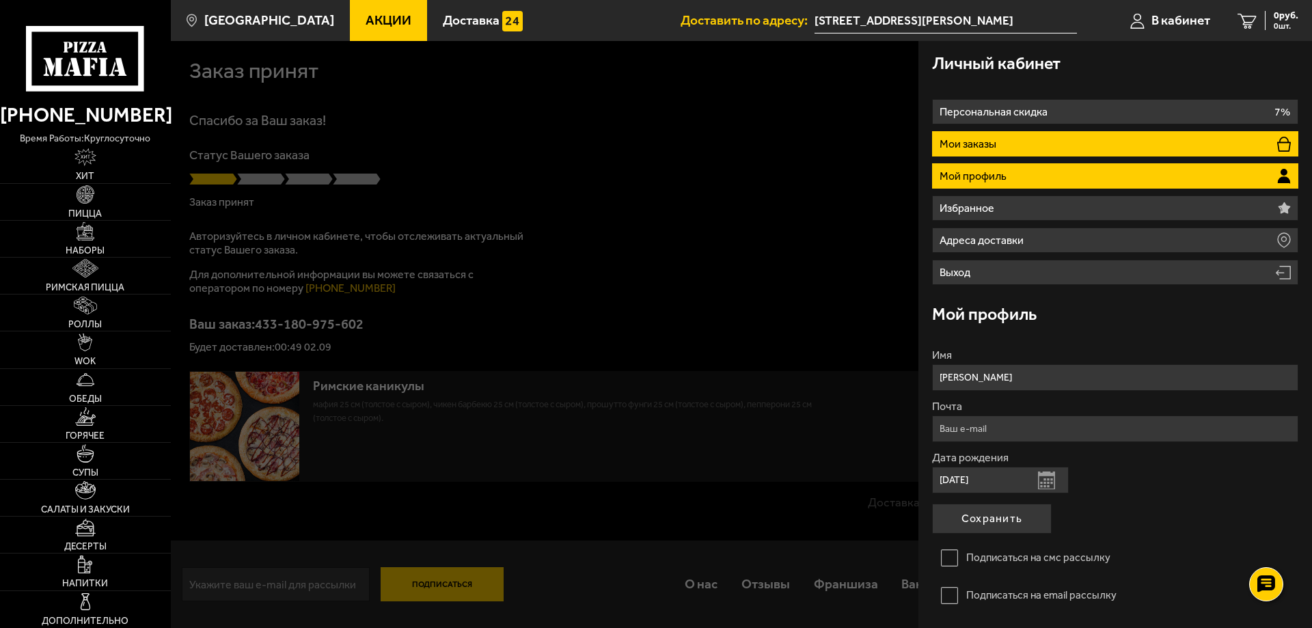
click at [1012, 142] on li "Мои заказы" at bounding box center [1115, 143] width 366 height 25
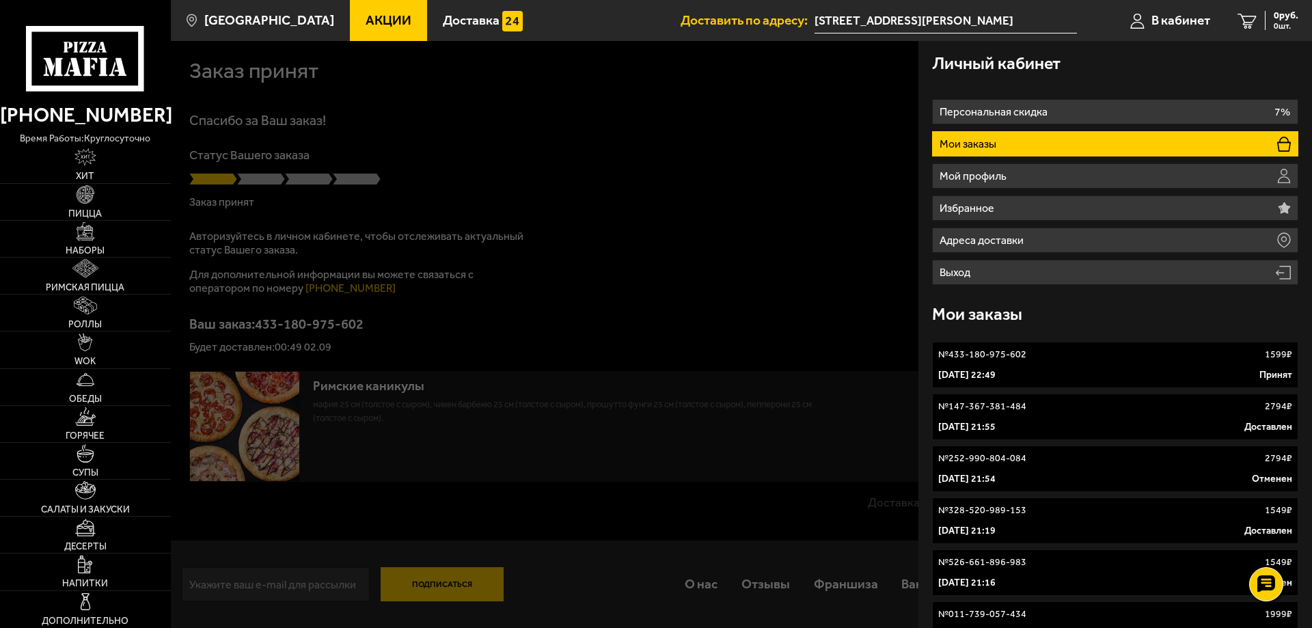
click at [1051, 365] on link "№ 433-180-975-602 1599 ₽ [DATE] 22:49 Принят" at bounding box center [1115, 365] width 366 height 46
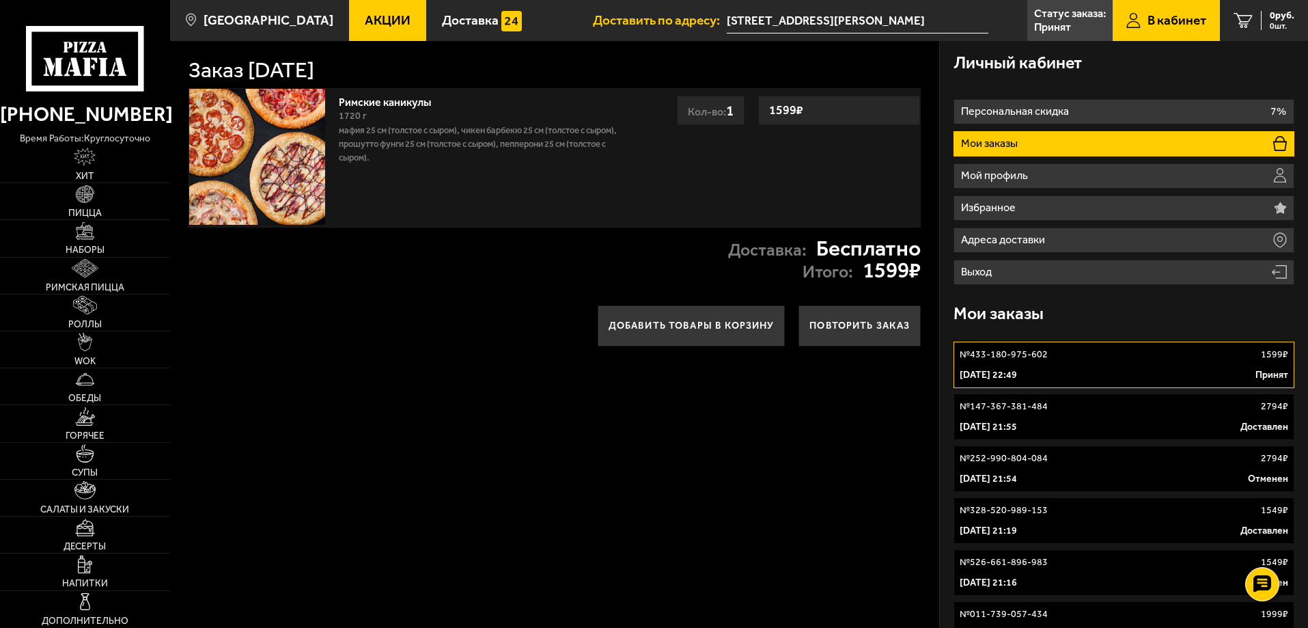
click at [779, 164] on div "Римские каникулы 1720 г Мафия 25 см (толстое с сыром), Чикен Барбекю 25 см (тол…" at bounding box center [555, 157] width 733 height 139
drag, startPoint x: 1018, startPoint y: 352, endPoint x: 1024, endPoint y: 367, distance: 16.0
click at [1018, 353] on p "№ 433-180-975-602" at bounding box center [1004, 355] width 88 height 14
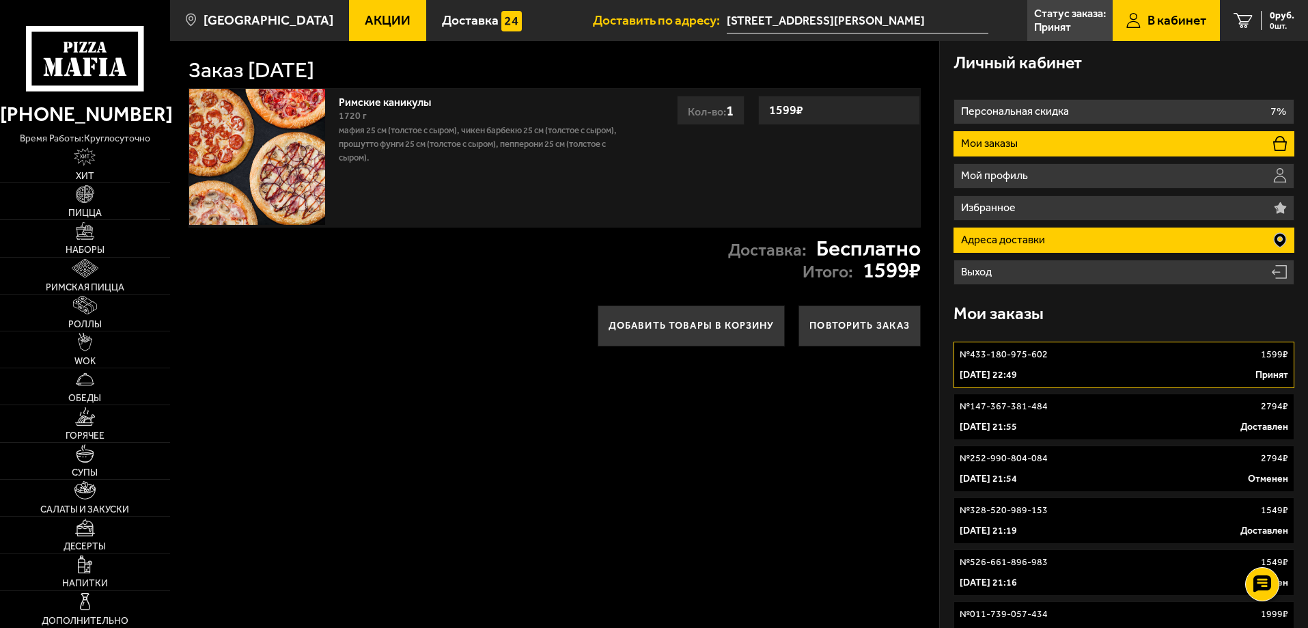
click at [1034, 238] on p "Адреса доставки" at bounding box center [1004, 239] width 87 height 11
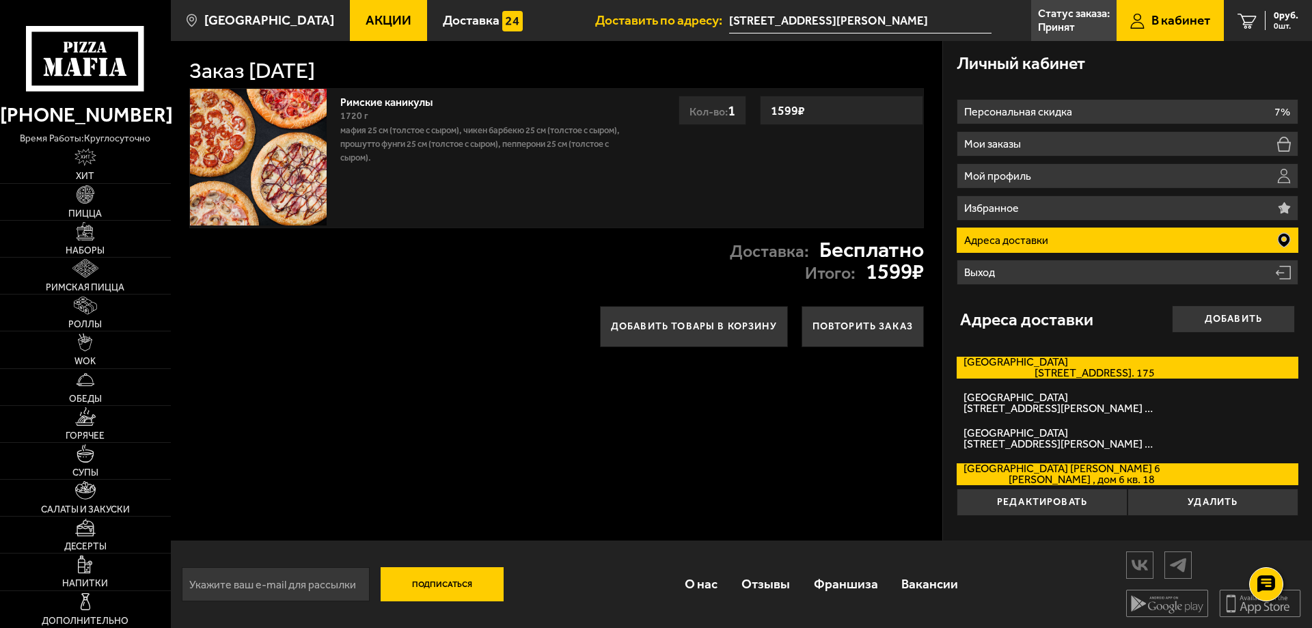
click at [1058, 366] on label "Тихорецкий проспект Тихорецкий проспект, дом 25к1 кв. 175" at bounding box center [1128, 368] width 342 height 22
click at [0, 0] on input "Тихорецкий проспект Тихорецкий проспект, дом 25к1 кв. 175" at bounding box center [0, 0] width 0 height 0
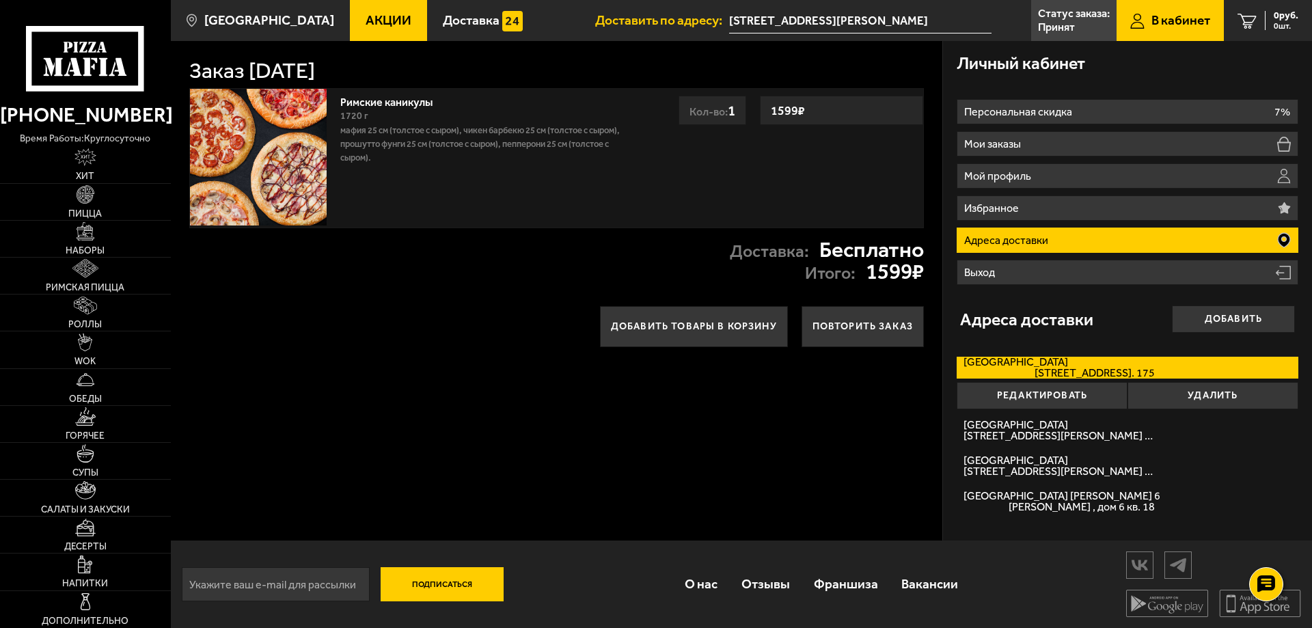
click at [916, 29] on input "улица Белоусова, 6/42" at bounding box center [860, 20] width 262 height 25
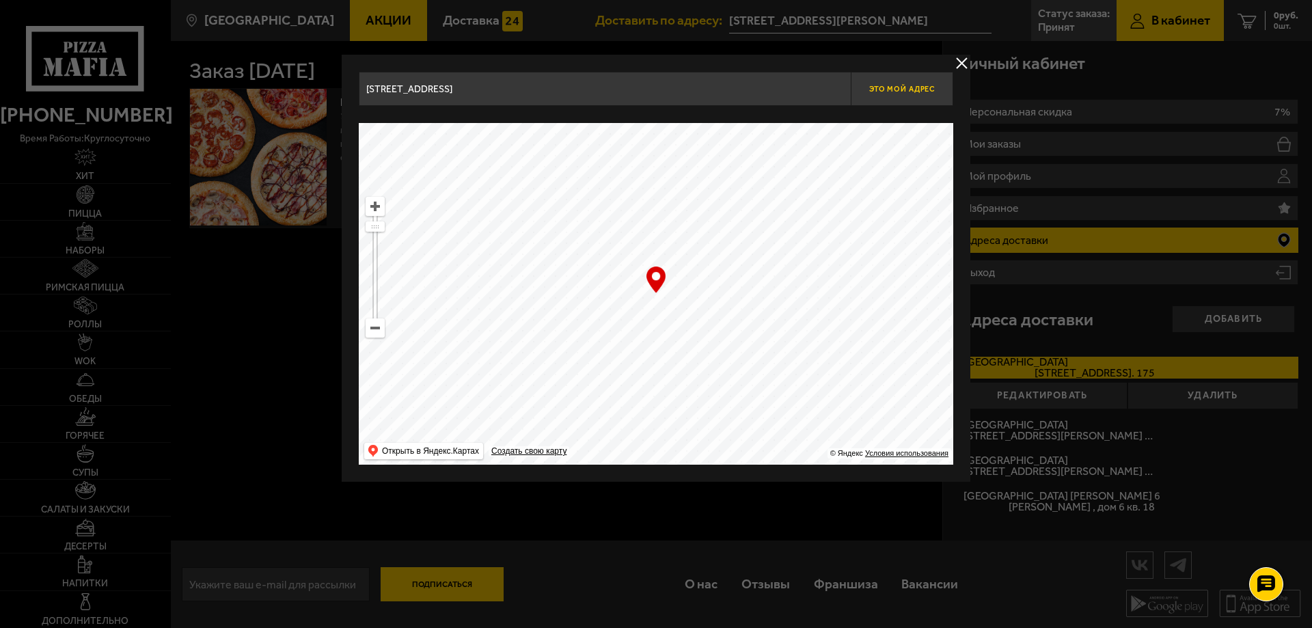
click at [915, 98] on button "Это мой адрес" at bounding box center [902, 89] width 102 height 34
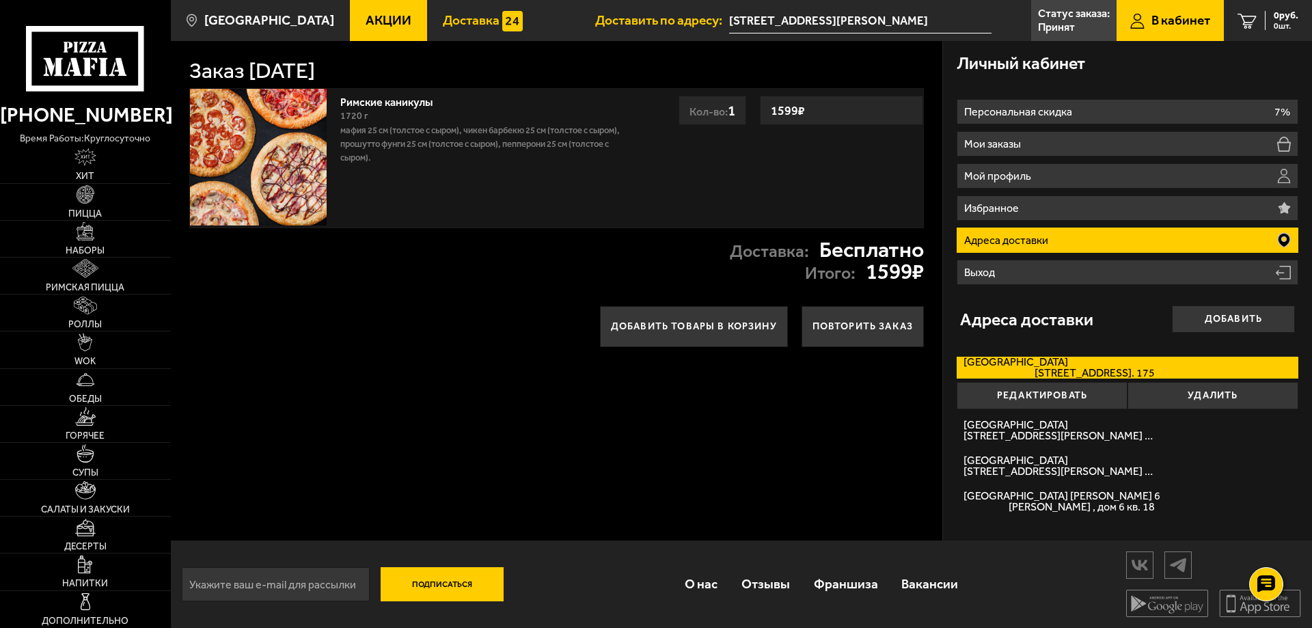
click at [443, 20] on span "Доставка" at bounding box center [471, 20] width 57 height 13
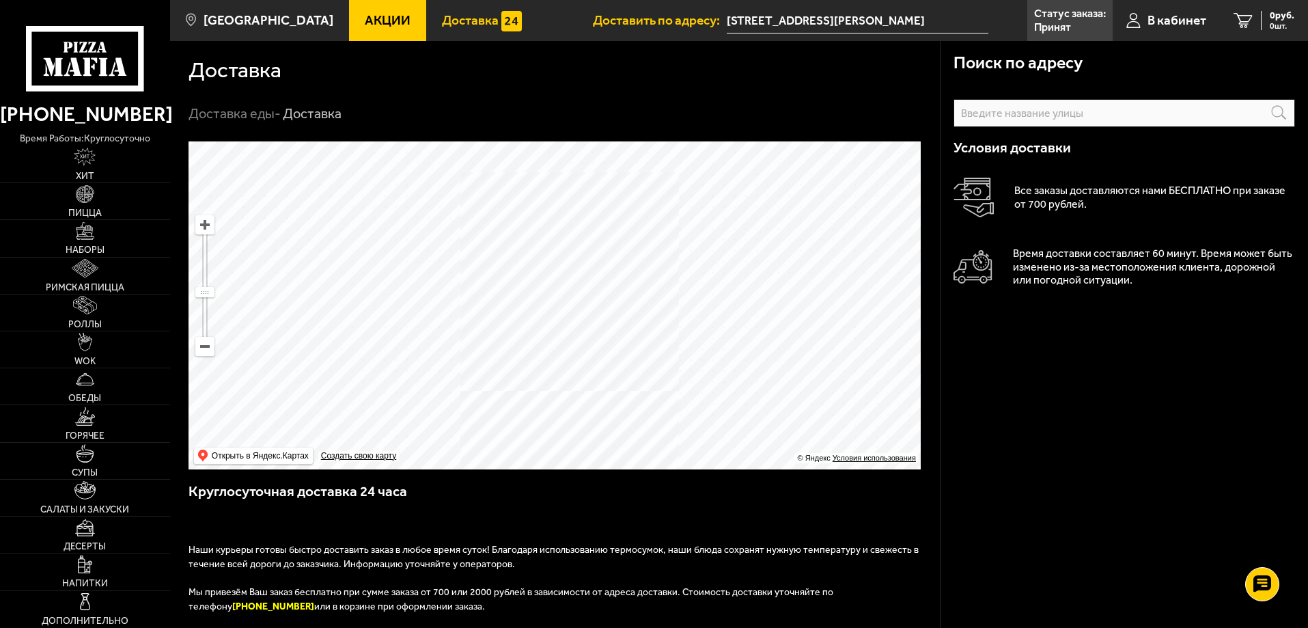
click at [365, 21] on span "Акции" at bounding box center [388, 20] width 46 height 13
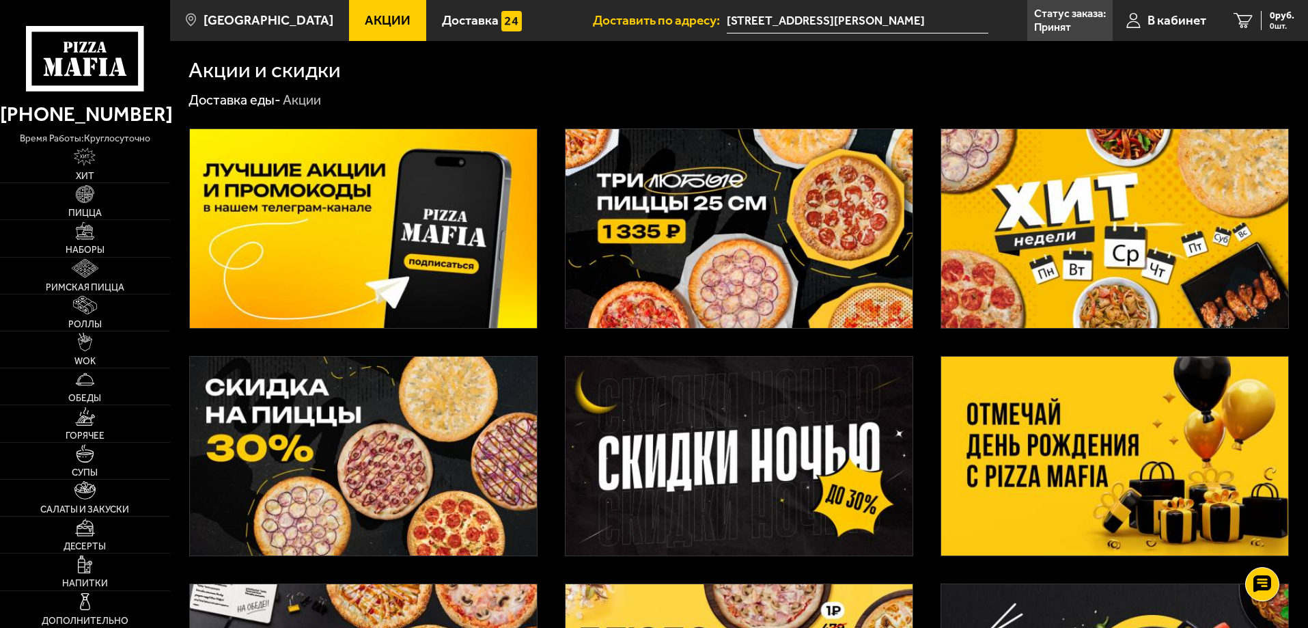
click at [365, 22] on span "Акции" at bounding box center [388, 20] width 46 height 13
click at [255, 8] on link "[GEOGRAPHIC_DATA]" at bounding box center [259, 20] width 179 height 41
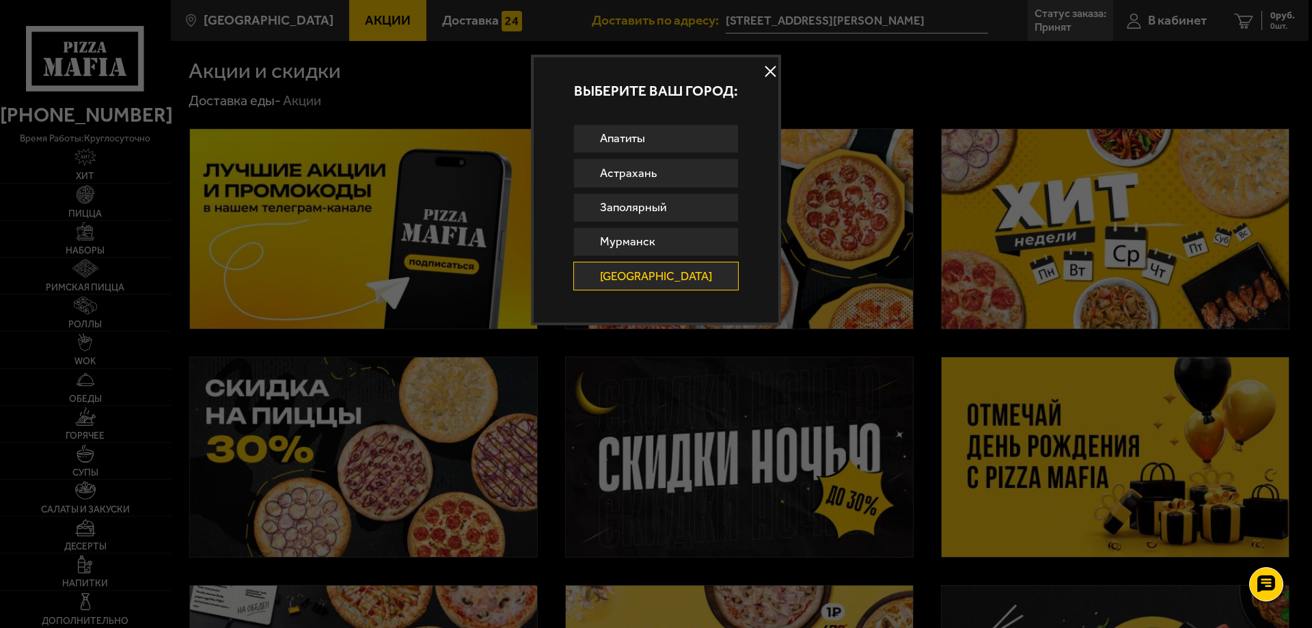
click at [760, 77] on button at bounding box center [770, 71] width 20 height 20
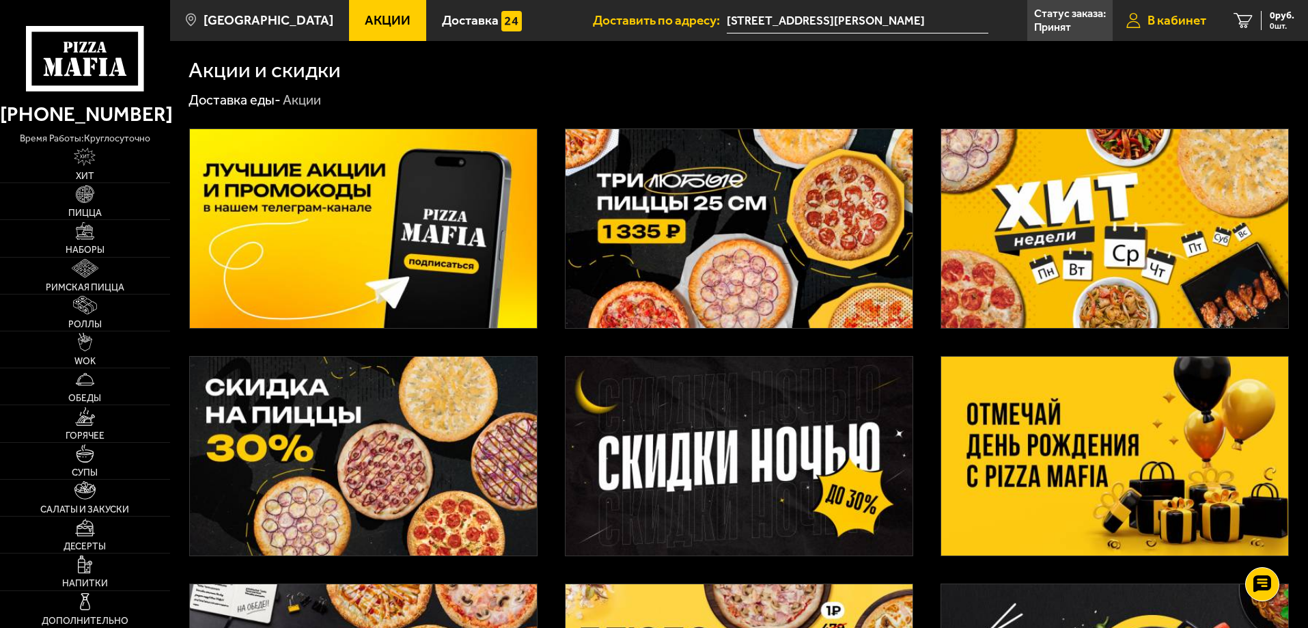
click at [1191, 21] on span "В кабинет" at bounding box center [1177, 20] width 59 height 13
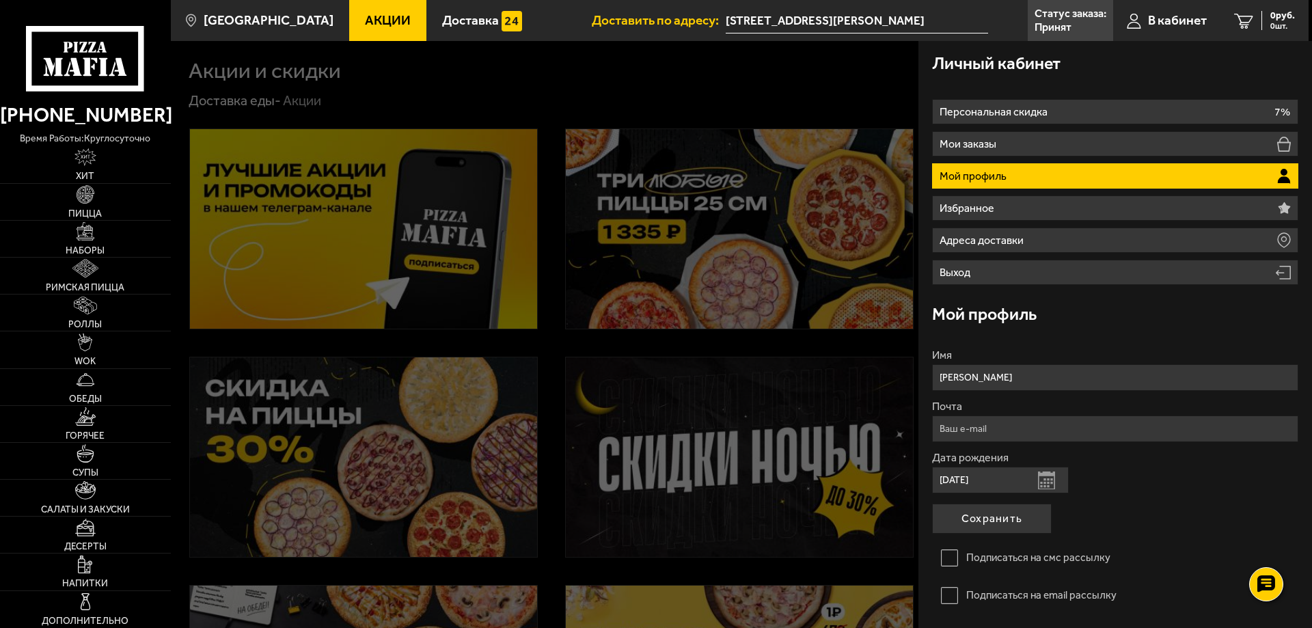
click at [1065, 27] on p "Принят" at bounding box center [1052, 27] width 37 height 11
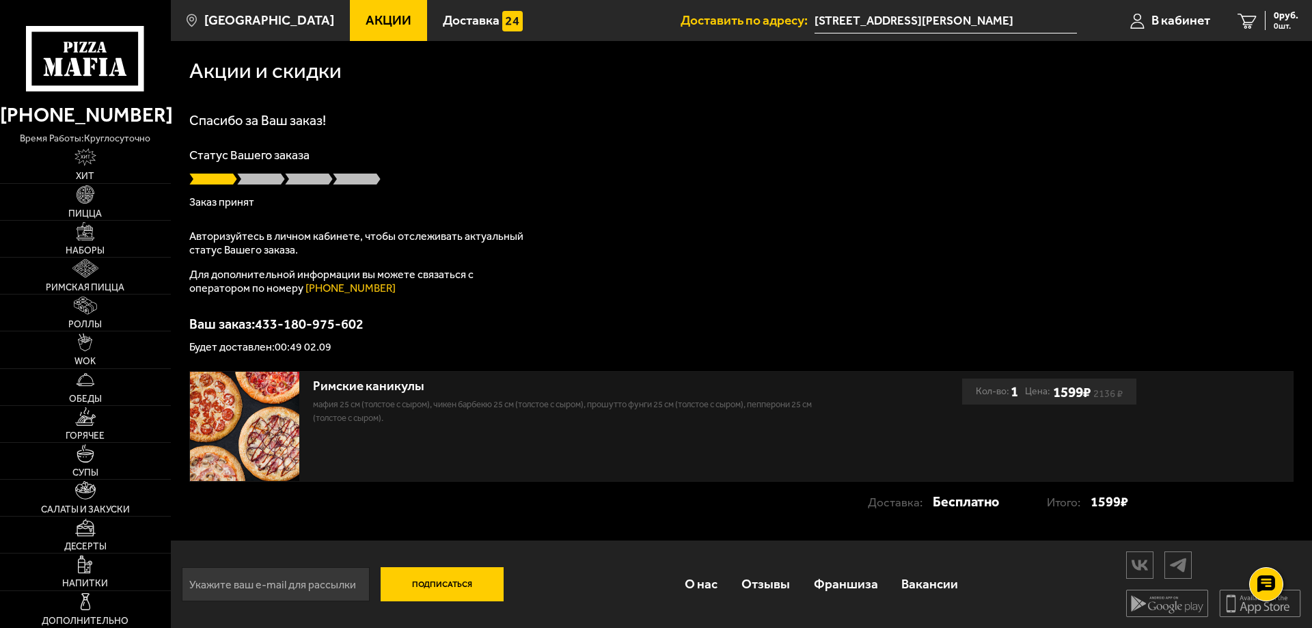
click at [255, 180] on span at bounding box center [261, 179] width 48 height 14
click at [1044, 400] on span "Цена:" at bounding box center [1037, 392] width 25 height 26
click at [614, 314] on div "Спасибо за Ваш заказ! Статус Вашего заказа [PERSON_NAME] Авторизуйтесь в личном…" at bounding box center [741, 232] width 1104 height 239
click at [248, 20] on span "[GEOGRAPHIC_DATA]" at bounding box center [269, 20] width 130 height 13
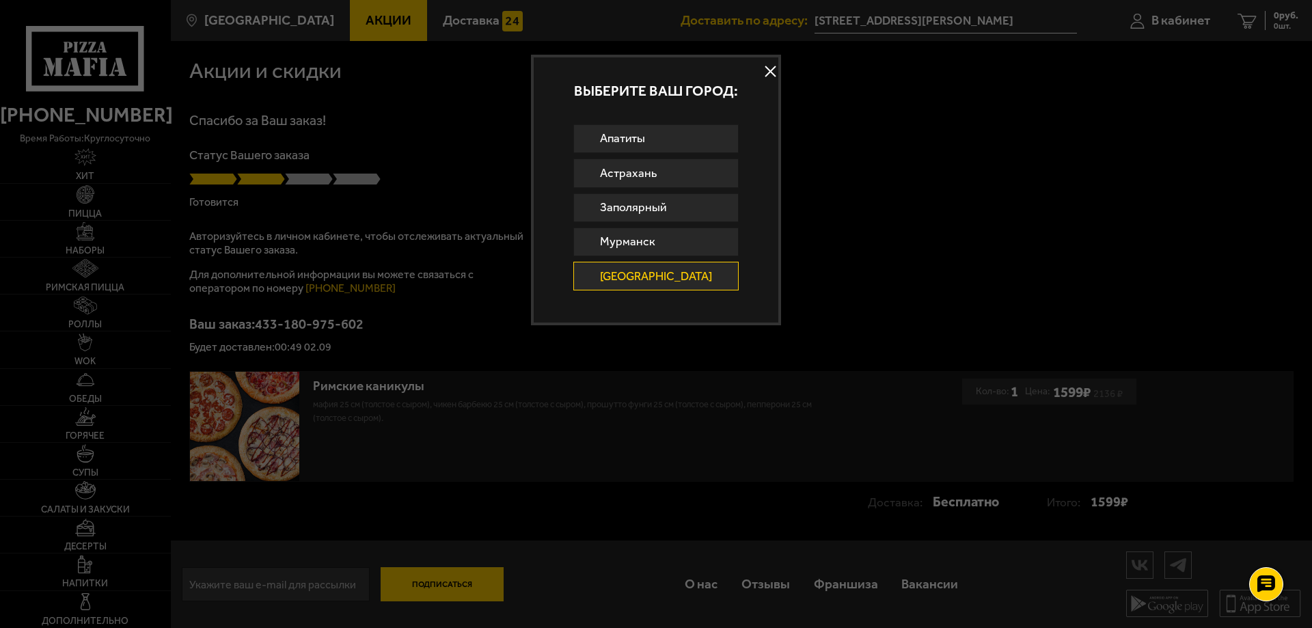
click at [760, 72] on button at bounding box center [770, 71] width 20 height 20
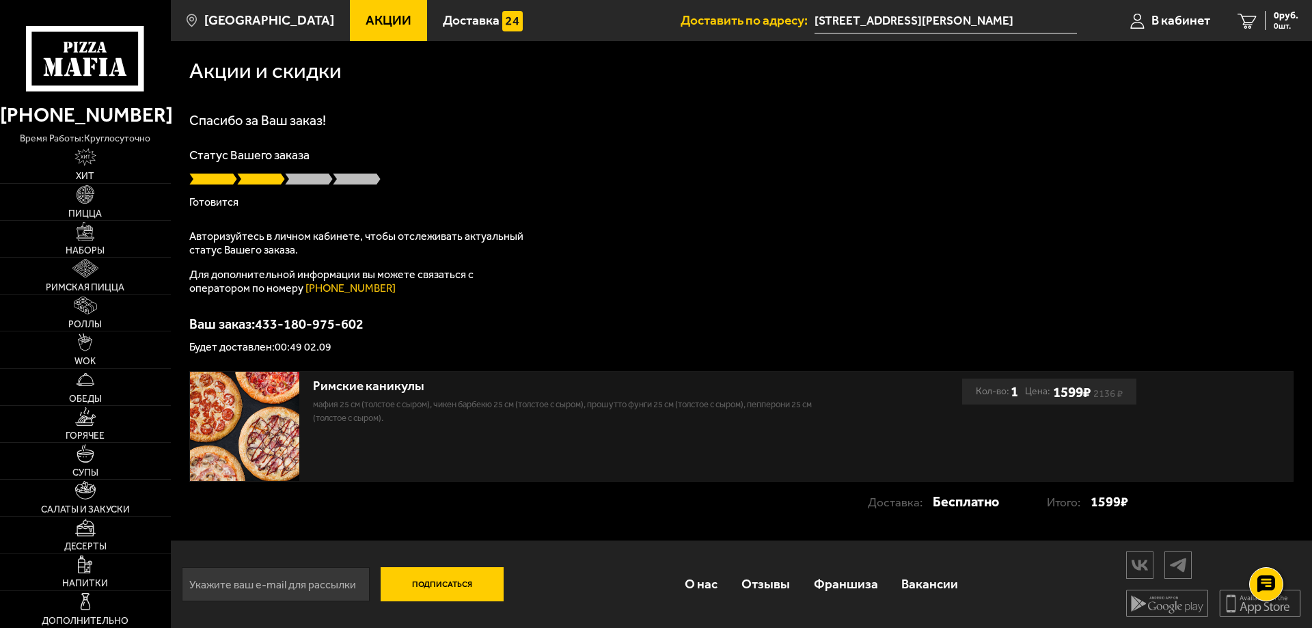
click at [998, 14] on input "улица Белоусова, 6/42" at bounding box center [945, 20] width 262 height 25
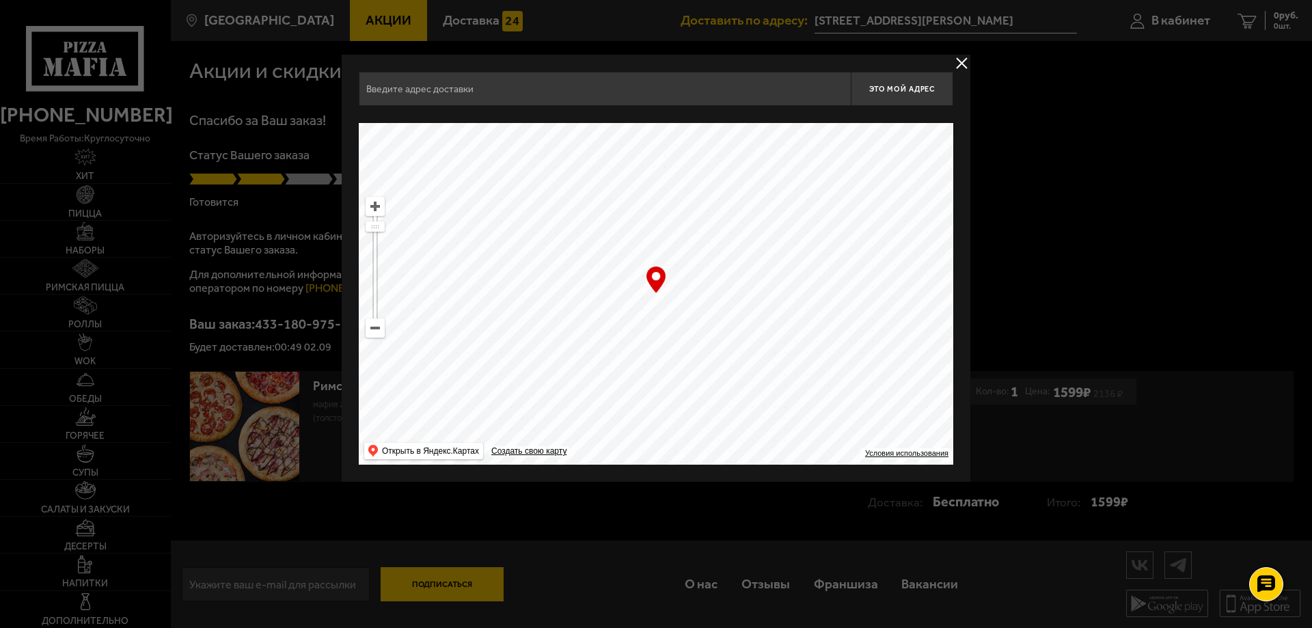
type input "[STREET_ADDRESS]"
drag, startPoint x: 961, startPoint y: 66, endPoint x: 963, endPoint y: 98, distance: 32.9
click at [963, 98] on div "Тихорецкий проспект, 25к1 Это мой адрес Найдите адрес перетащив карту … © Яндек…" at bounding box center [656, 268] width 629 height 427
click at [973, 61] on div at bounding box center [656, 314] width 1312 height 628
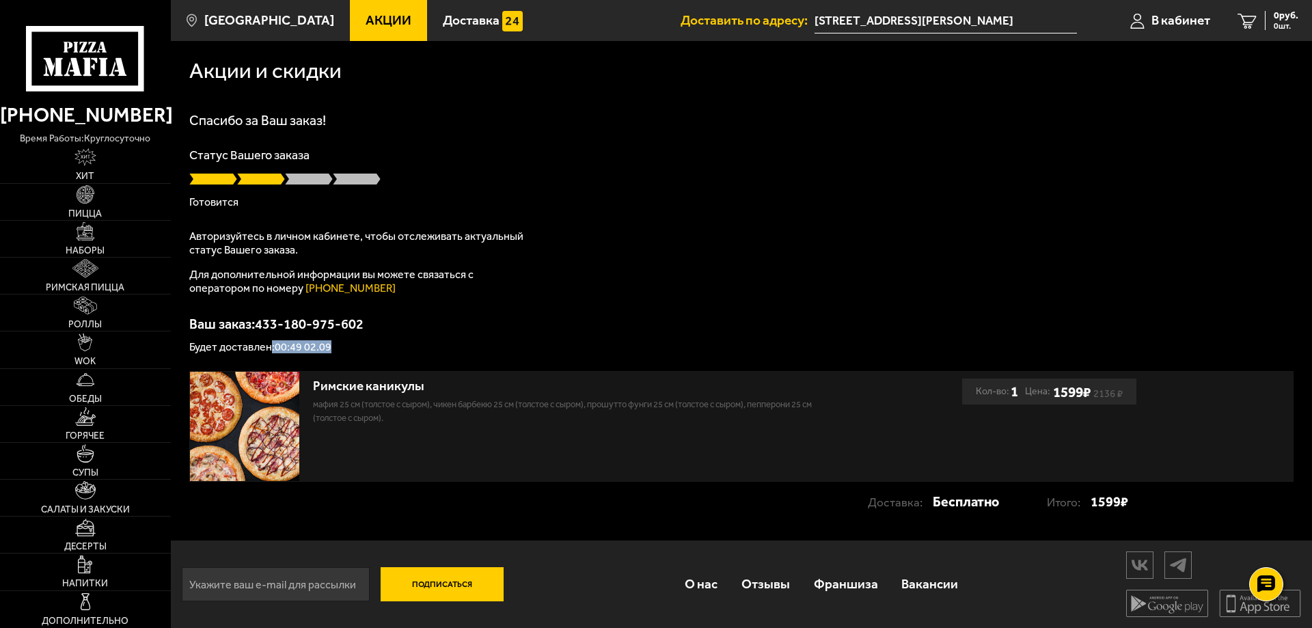
drag, startPoint x: 268, startPoint y: 338, endPoint x: 341, endPoint y: 345, distance: 73.4
click at [341, 345] on div "Ваш заказ: 433-180-975-602 Будет доставлен: 00:49 02.09" at bounding box center [741, 335] width 1104 height 36
click at [356, 345] on p "Будет доставлен: 00:49 02.09" at bounding box center [741, 347] width 1104 height 11
drag, startPoint x: 276, startPoint y: 348, endPoint x: 344, endPoint y: 344, distance: 67.8
click at [344, 344] on p "Будет доставлен: 00:49 02.09" at bounding box center [741, 347] width 1104 height 11
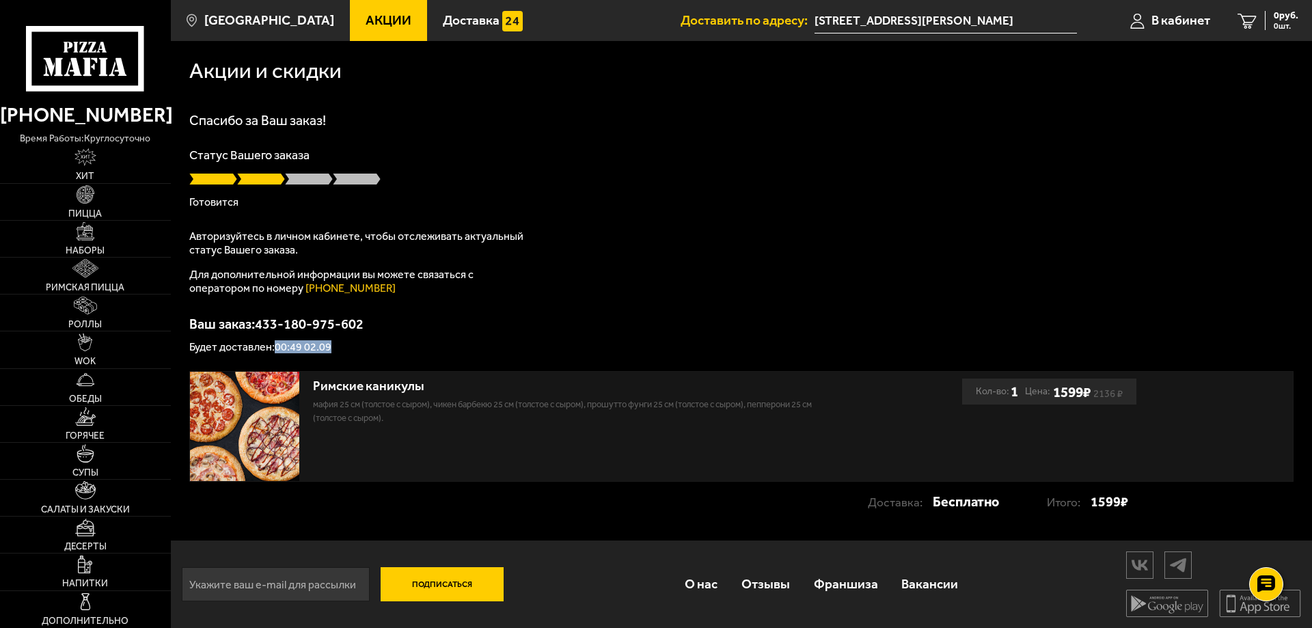
click at [347, 344] on p "Будет доставлен: 00:49 02.09" at bounding box center [741, 347] width 1104 height 11
drag, startPoint x: 274, startPoint y: 349, endPoint x: 331, endPoint y: 351, distance: 56.7
click at [331, 351] on p "Будет доставлен: 00:49 02.09" at bounding box center [741, 347] width 1104 height 11
click at [366, 353] on div "Акции и скидки Спасибо за Ваш заказ! Статус Вашего заказа Готовится Авторизуйте…" at bounding box center [741, 288] width 1141 height 495
drag, startPoint x: 275, startPoint y: 347, endPoint x: 334, endPoint y: 346, distance: 58.8
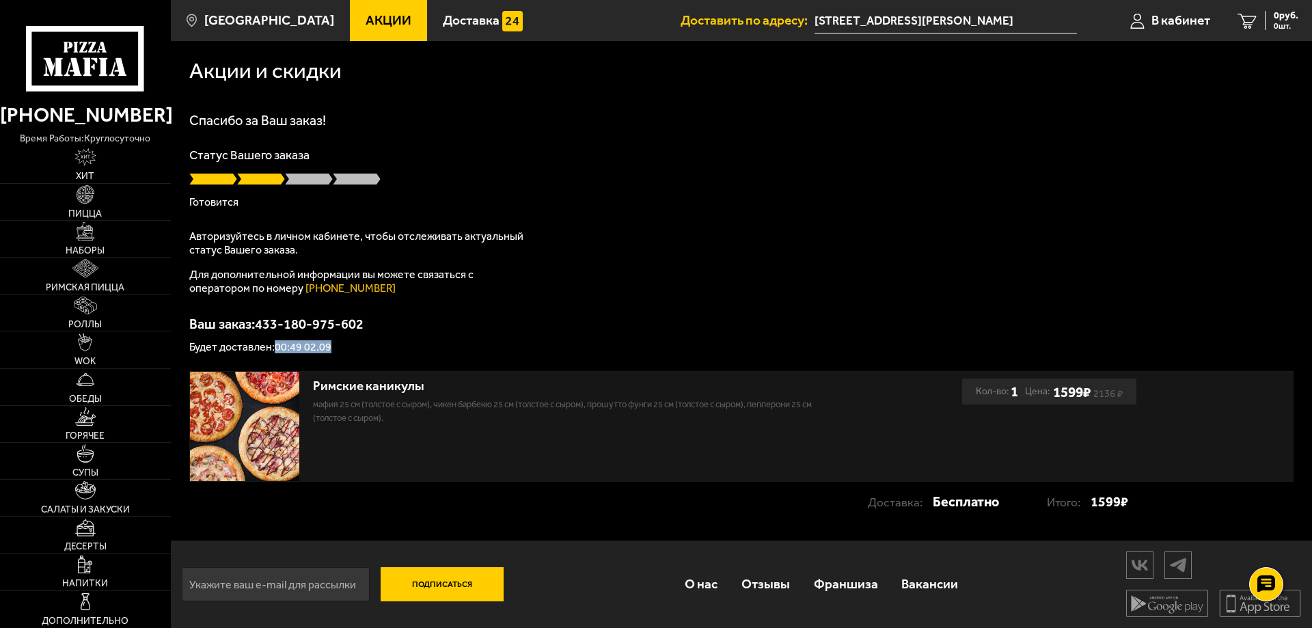
click at [334, 346] on p "Будет доставлен: 00:49 02.09" at bounding box center [741, 347] width 1104 height 11
click at [372, 344] on p "Будет доставлен: 00:49 02.09" at bounding box center [741, 347] width 1104 height 11
drag, startPoint x: 275, startPoint y: 344, endPoint x: 329, endPoint y: 345, distance: 53.3
click at [329, 345] on p "Будет доставлен: 00:49 02.09" at bounding box center [741, 347] width 1104 height 11
click at [374, 352] on p "Будет доставлен: 00:49 02.09" at bounding box center [741, 347] width 1104 height 11
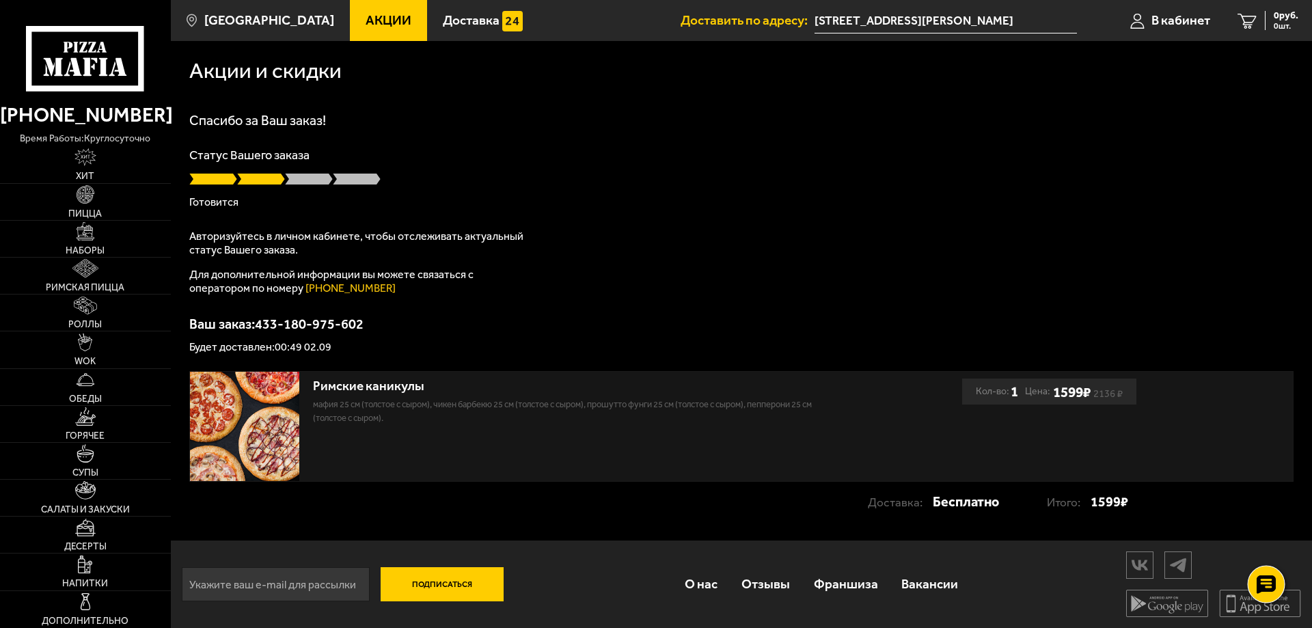
click at [1274, 580] on use at bounding box center [1266, 584] width 20 height 19
click at [1265, 590] on icon at bounding box center [1266, 584] width 14 height 14
click at [450, 174] on div at bounding box center [741, 179] width 1104 height 14
drag, startPoint x: 275, startPoint y: 349, endPoint x: 335, endPoint y: 351, distance: 60.1
click at [335, 351] on p "Будет доставлен: 00:49 02.09" at bounding box center [741, 347] width 1104 height 11
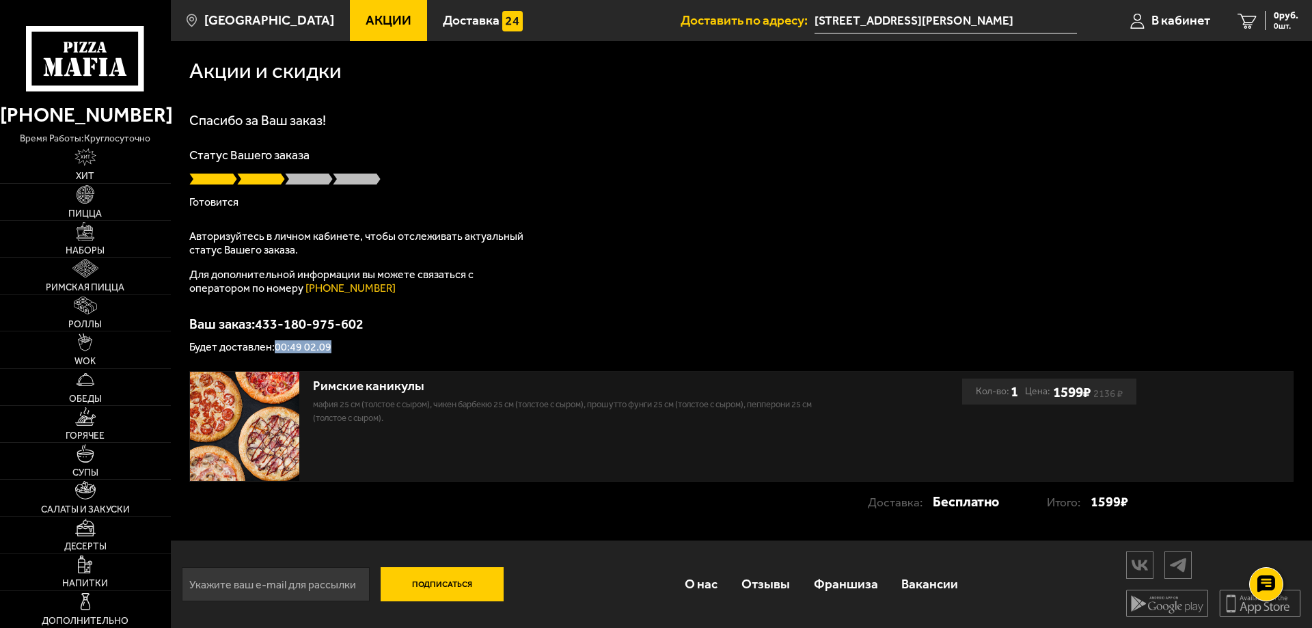
click at [365, 348] on p "Будет доставлен: 00:49 02.09" at bounding box center [741, 347] width 1104 height 11
click at [359, 353] on div "Акции и скидки Спасибо за Ваш заказ! Статус Вашего заказа Готовится Авторизуйте…" at bounding box center [741, 288] width 1141 height 495
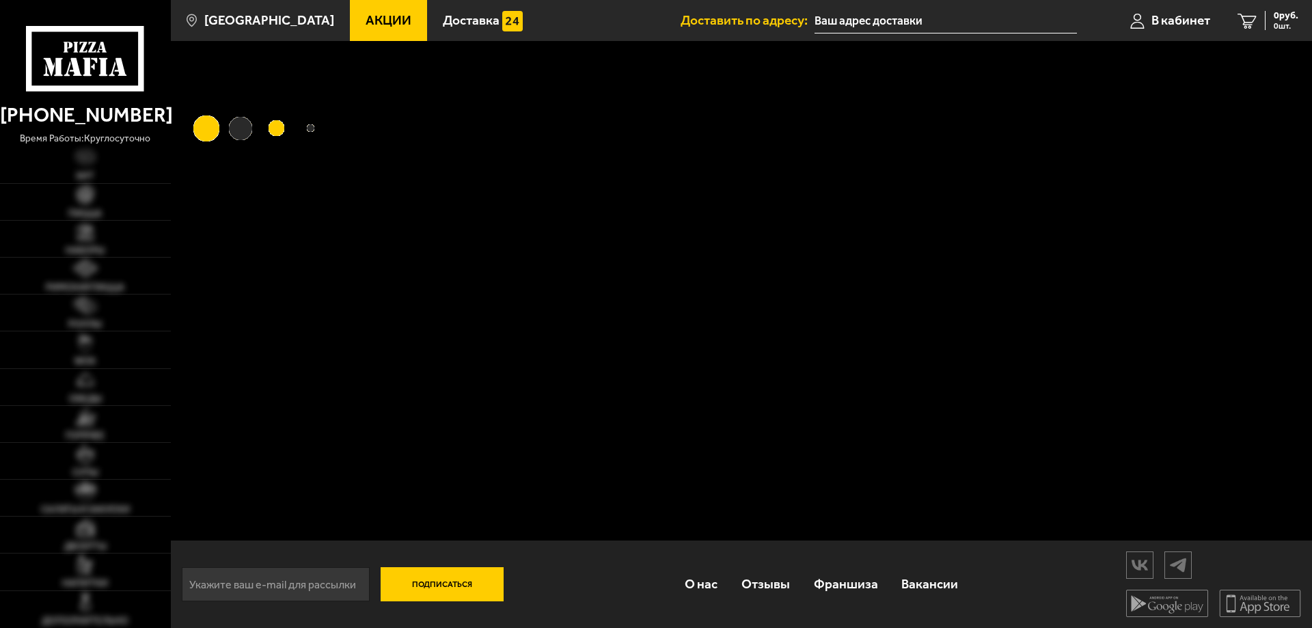
type input "[STREET_ADDRESS]"
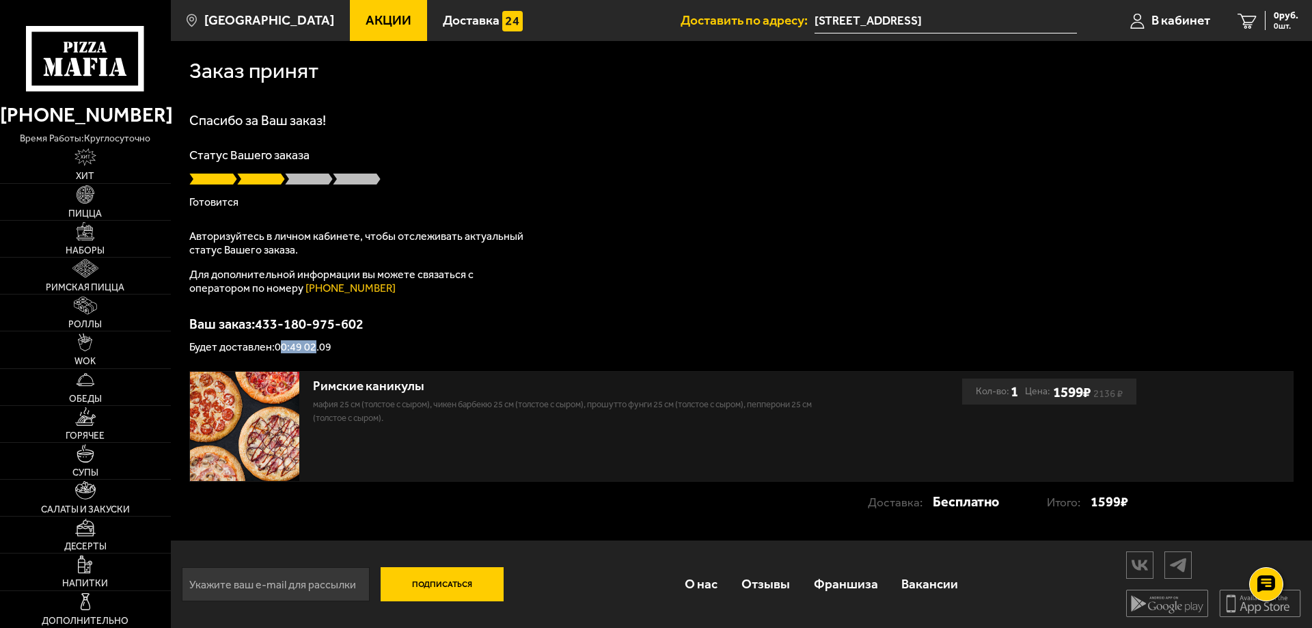
drag, startPoint x: 282, startPoint y: 346, endPoint x: 319, endPoint y: 343, distance: 37.1
click at [316, 343] on p "Будет доставлен: 00:49 02.09" at bounding box center [741, 347] width 1104 height 11
click at [389, 329] on div "Ваш заказ: 433-180-975-602 Будет доставлен: 00:49 02.09" at bounding box center [741, 335] width 1104 height 36
click at [93, 249] on span "Наборы" at bounding box center [85, 251] width 39 height 10
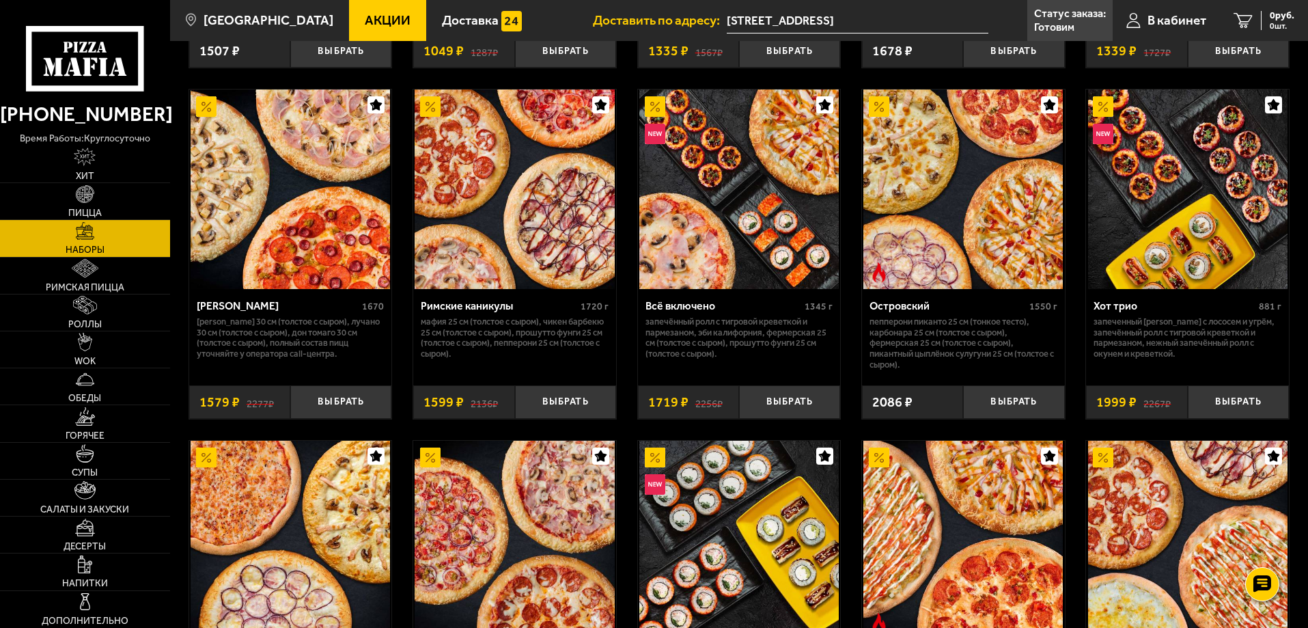
scroll to position [1065, 0]
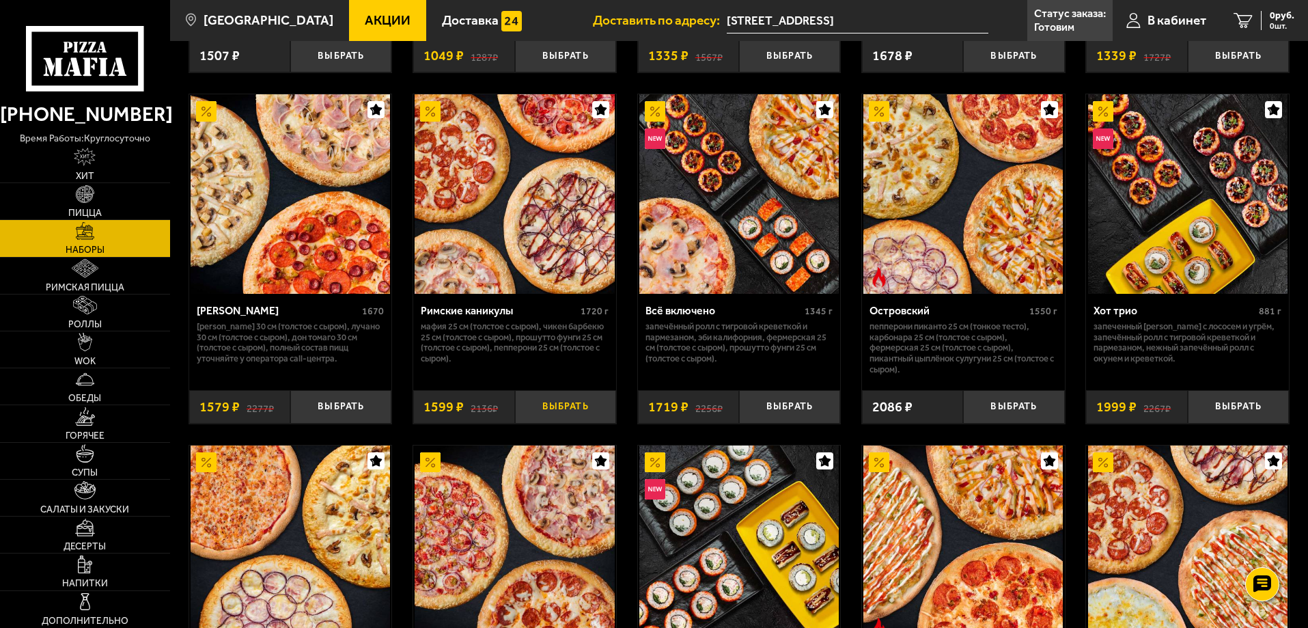
click at [574, 409] on button "Выбрать" at bounding box center [565, 406] width 101 height 33
click at [1274, 24] on span "1 шт." at bounding box center [1274, 26] width 41 height 8
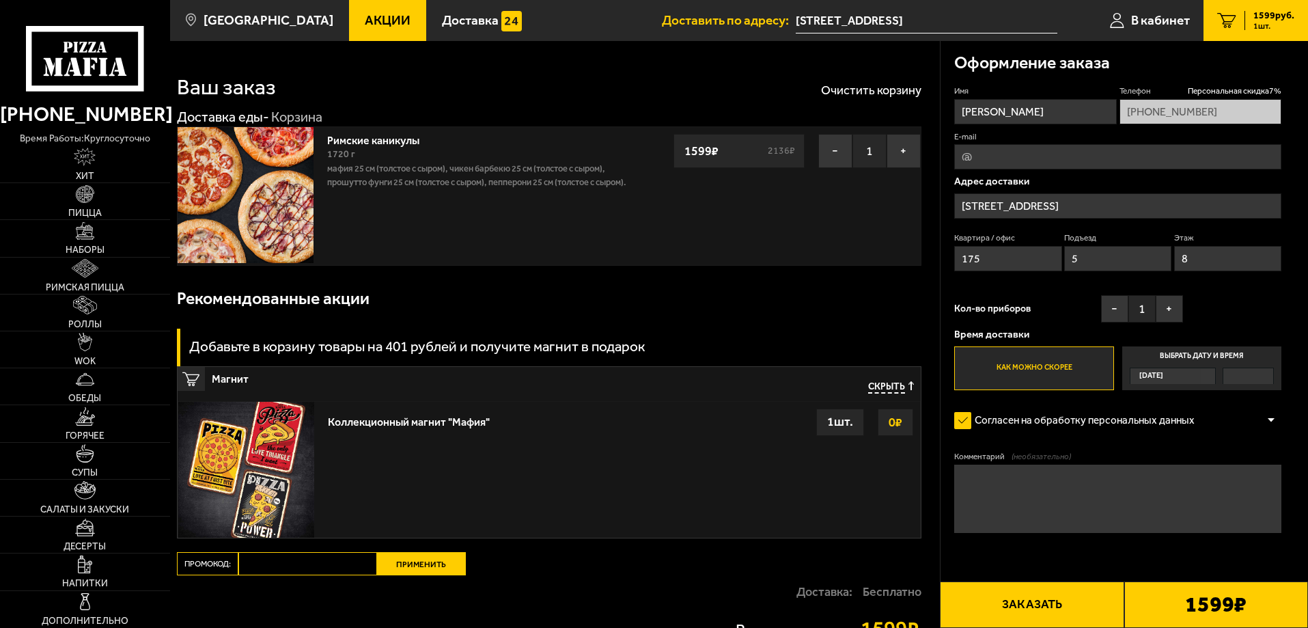
click at [1013, 372] on label "Как можно скорее" at bounding box center [1034, 368] width 159 height 44
click at [0, 0] on input "Как можно скорее" at bounding box center [0, 0] width 0 height 0
click at [831, 418] on div "1 шт." at bounding box center [840, 422] width 48 height 27
click at [835, 146] on button "−" at bounding box center [836, 151] width 34 height 34
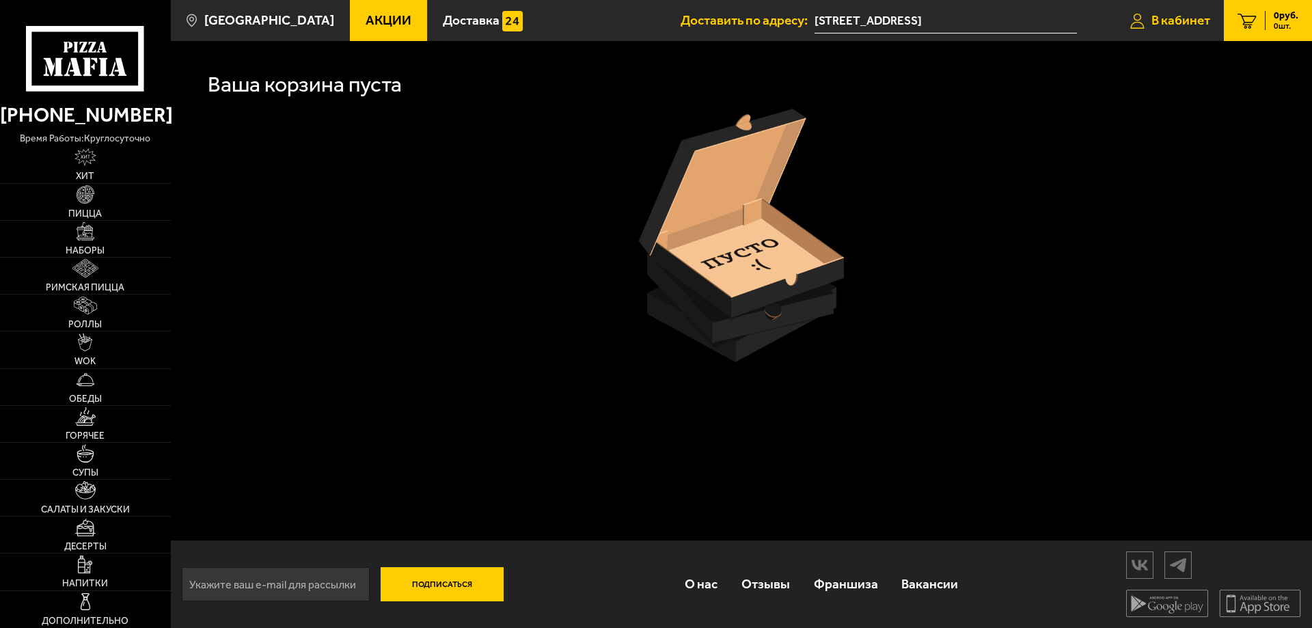
click at [1178, 10] on link "В кабинет" at bounding box center [1169, 20] width 107 height 41
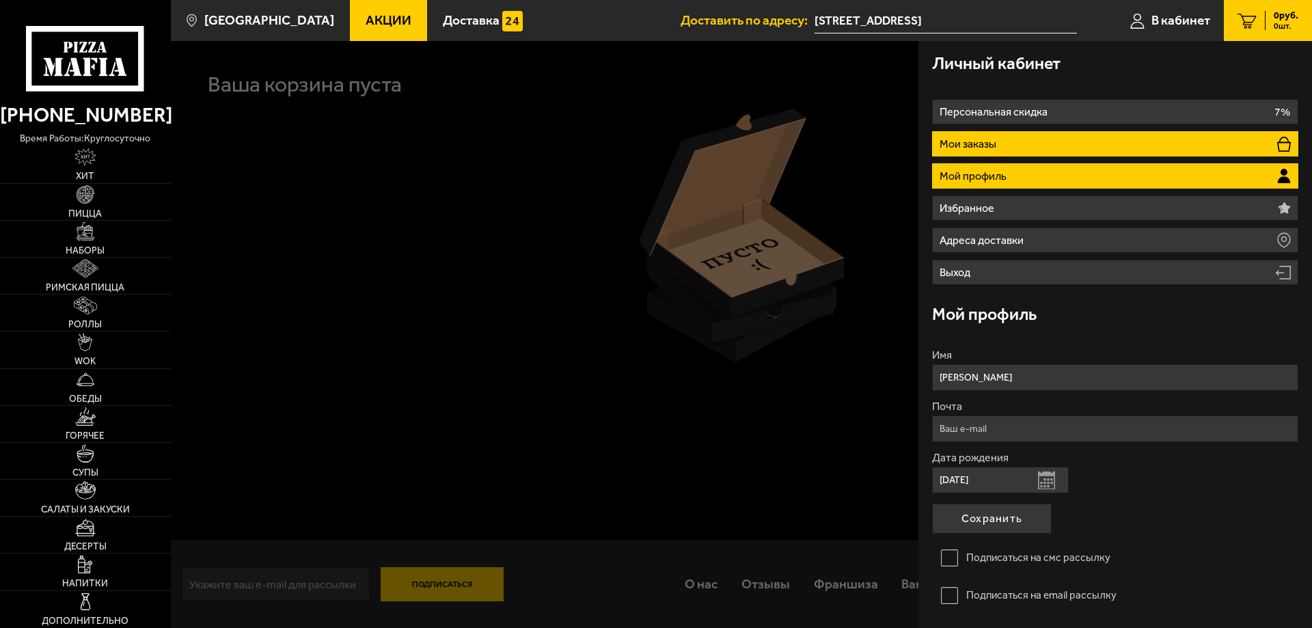
click at [977, 146] on p "Мои заказы" at bounding box center [969, 144] width 60 height 11
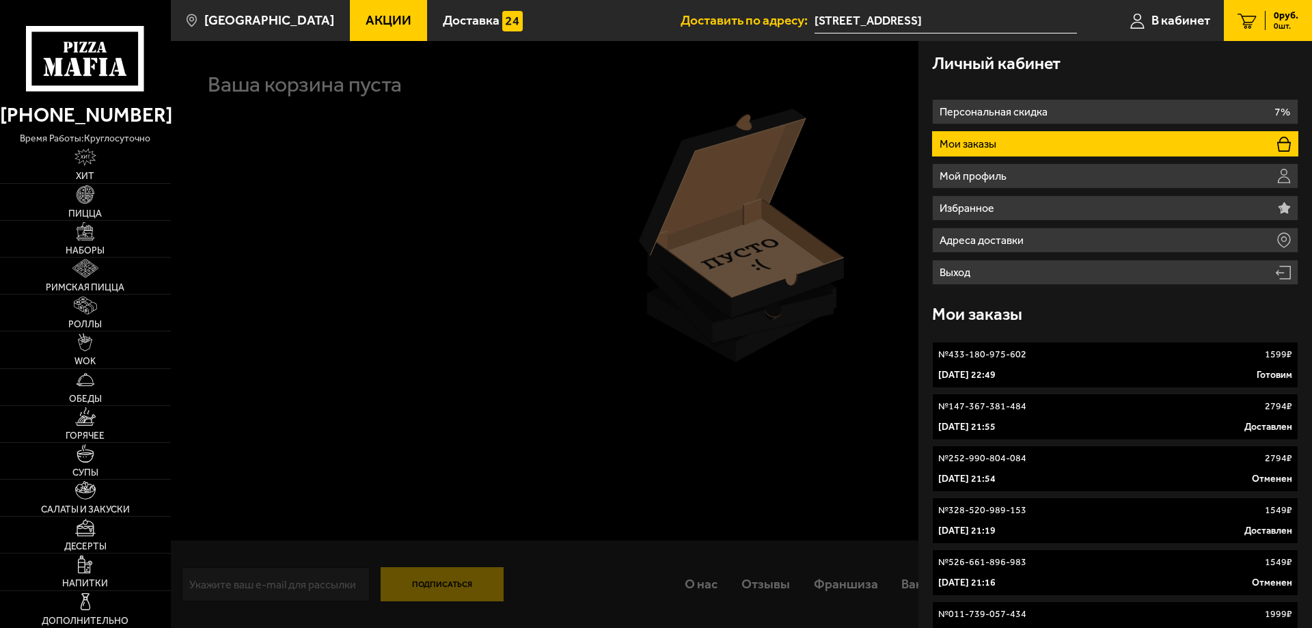
click at [974, 357] on p "№ 433-180-975-602" at bounding box center [982, 355] width 88 height 14
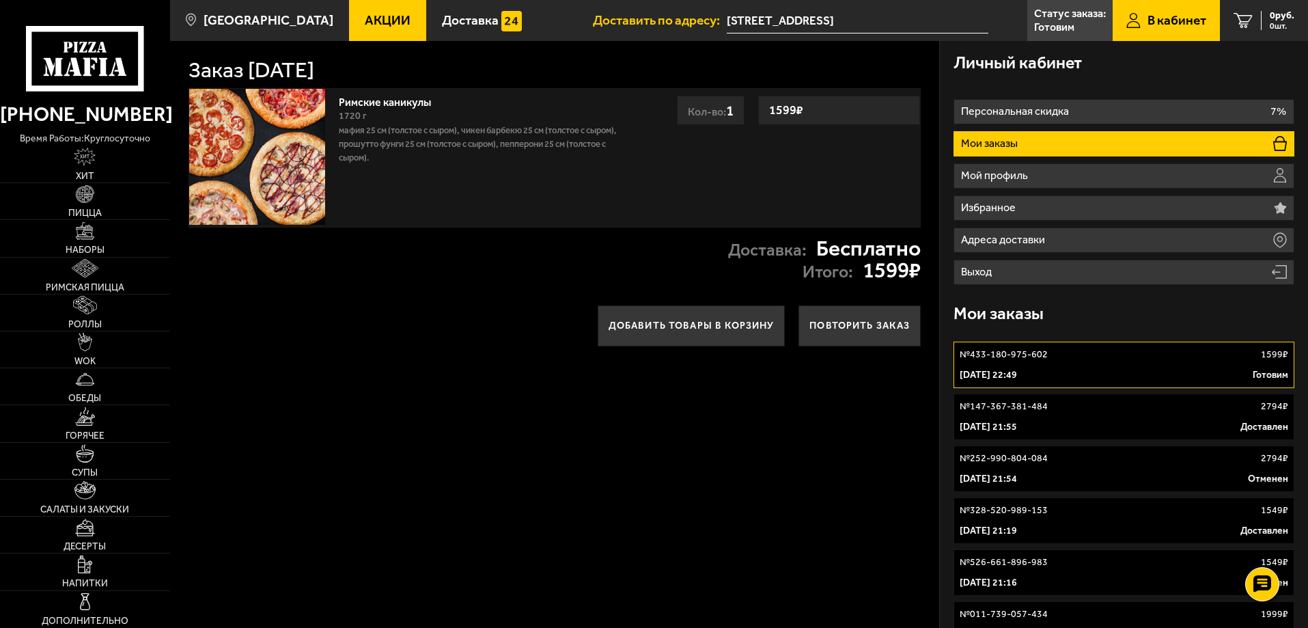
click at [417, 137] on p "Мафия 25 см (толстое с сыром), Чикен Барбекю 25 см (толстое с сыром), Прошутто …" at bounding box center [488, 144] width 299 height 41
click at [524, 118] on div "1720 г" at bounding box center [488, 116] width 299 height 15
click at [292, 132] on img at bounding box center [257, 157] width 136 height 136
click at [262, 134] on img at bounding box center [257, 157] width 136 height 136
click at [1052, 366] on link "№ 433-180-975-602 1599 ₽ 1 сентября 2025 г. 22:49 Готовим" at bounding box center [1124, 365] width 341 height 46
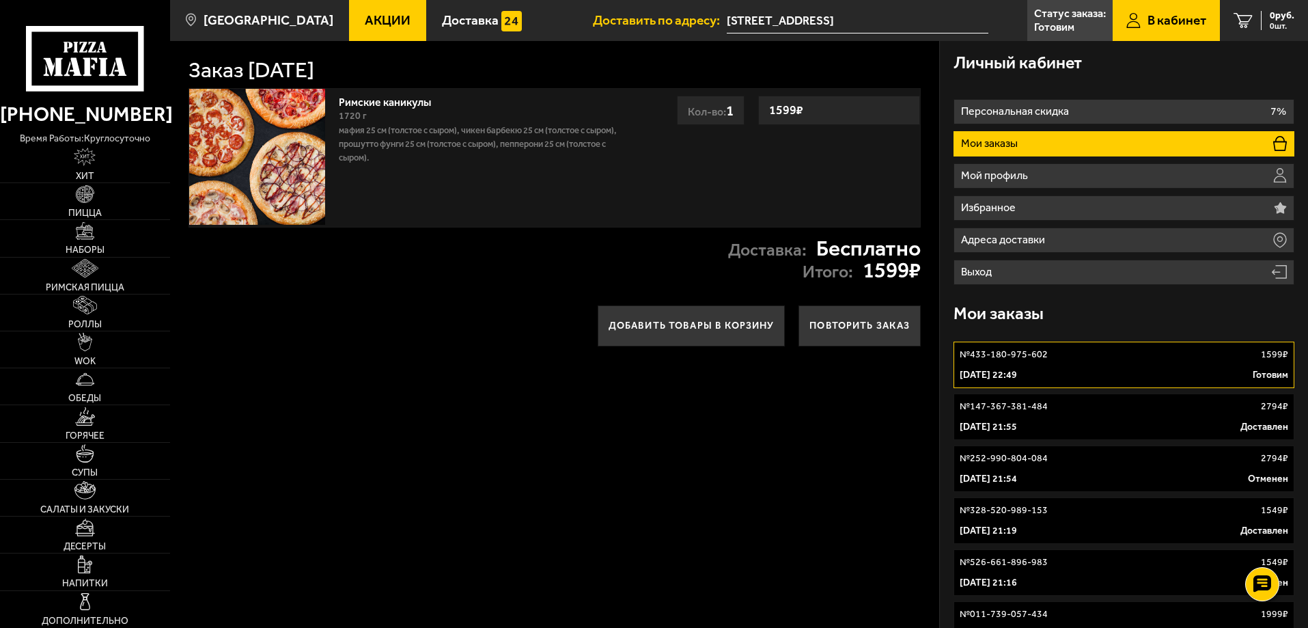
click at [1000, 363] on link "№ 433-180-975-602 1599 ₽ 1 сентября 2025 г. 22:49 Готовим" at bounding box center [1124, 365] width 341 height 46
click at [260, 145] on img at bounding box center [257, 157] width 136 height 136
click at [417, 87] on div "Римские каникулы 1720 г Мафия 25 см (толстое с сыром), Чикен Барбекю 25 см (тол…" at bounding box center [554, 154] width 769 height 146
click at [314, 77] on h1 "Заказ 1 сентября 2025 г." at bounding box center [252, 70] width 126 height 22
click at [256, 141] on img at bounding box center [257, 157] width 136 height 136
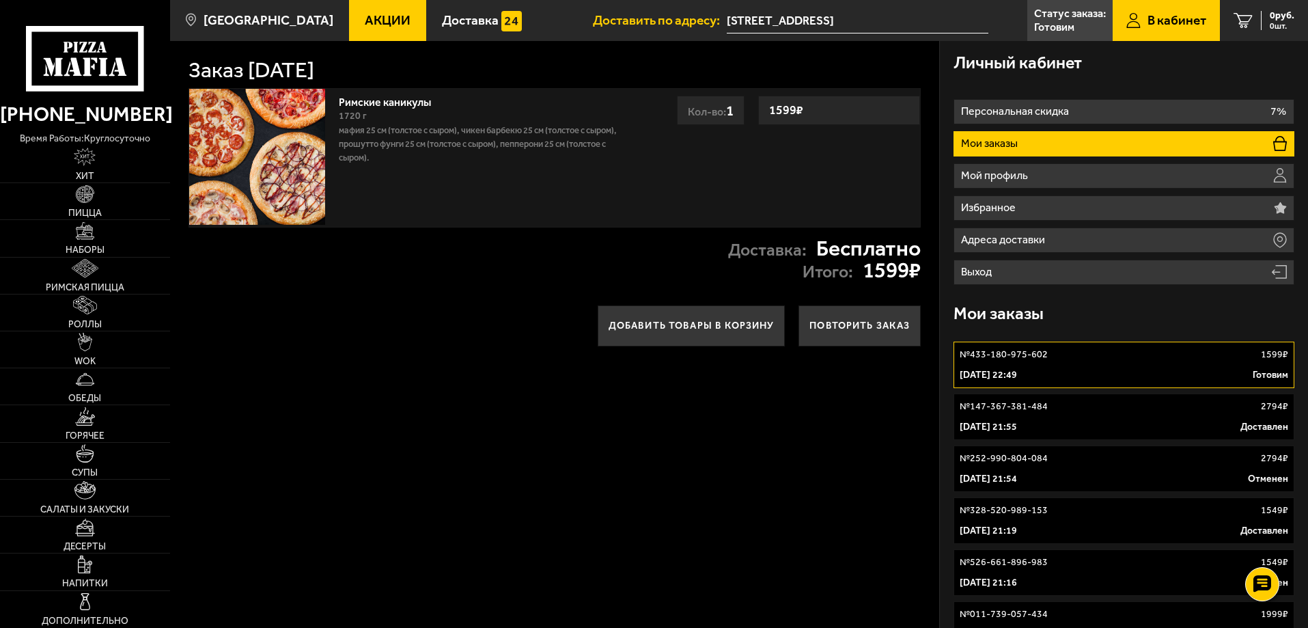
click at [256, 140] on img at bounding box center [257, 157] width 136 height 136
click at [260, 137] on img at bounding box center [257, 157] width 136 height 136
click at [462, 20] on span "Доставка" at bounding box center [470, 20] width 57 height 13
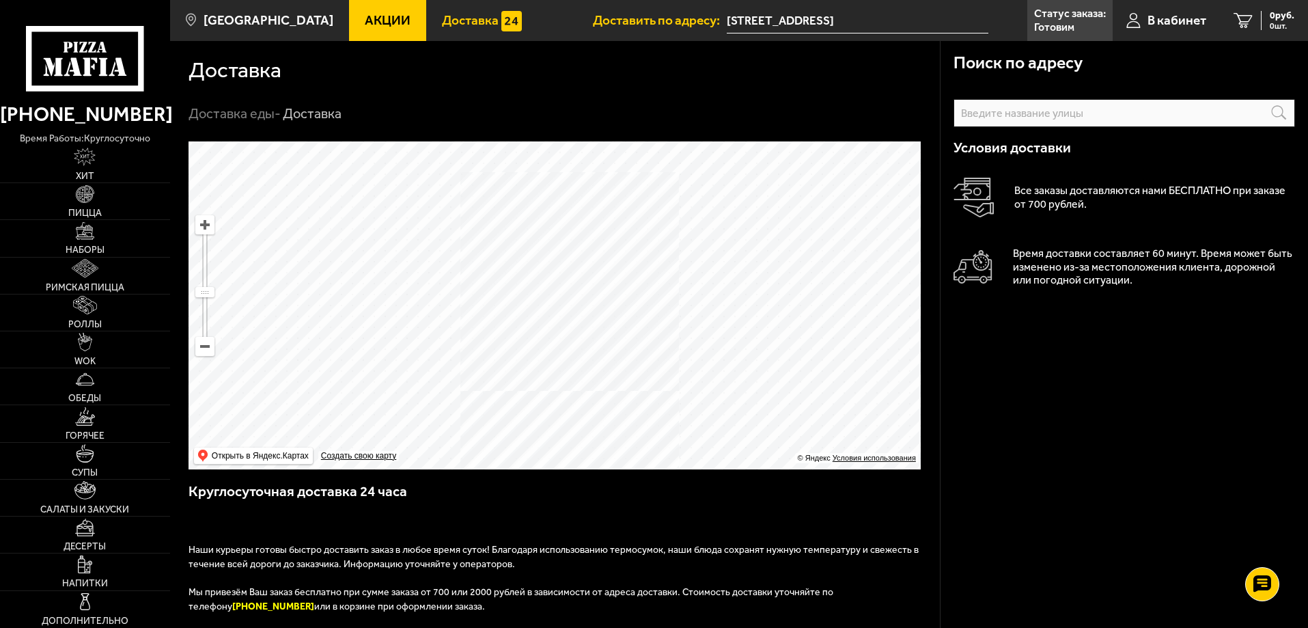
click at [365, 16] on span "Акции" at bounding box center [388, 20] width 46 height 13
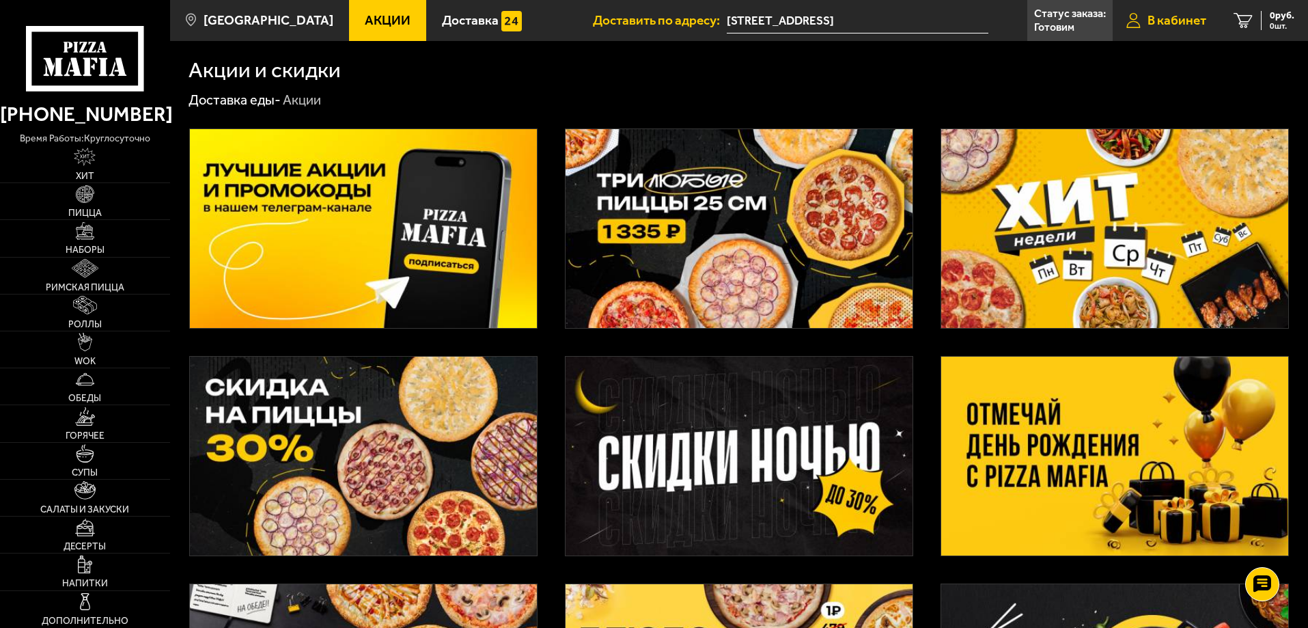
click at [1181, 29] on link "В кабинет" at bounding box center [1166, 20] width 107 height 41
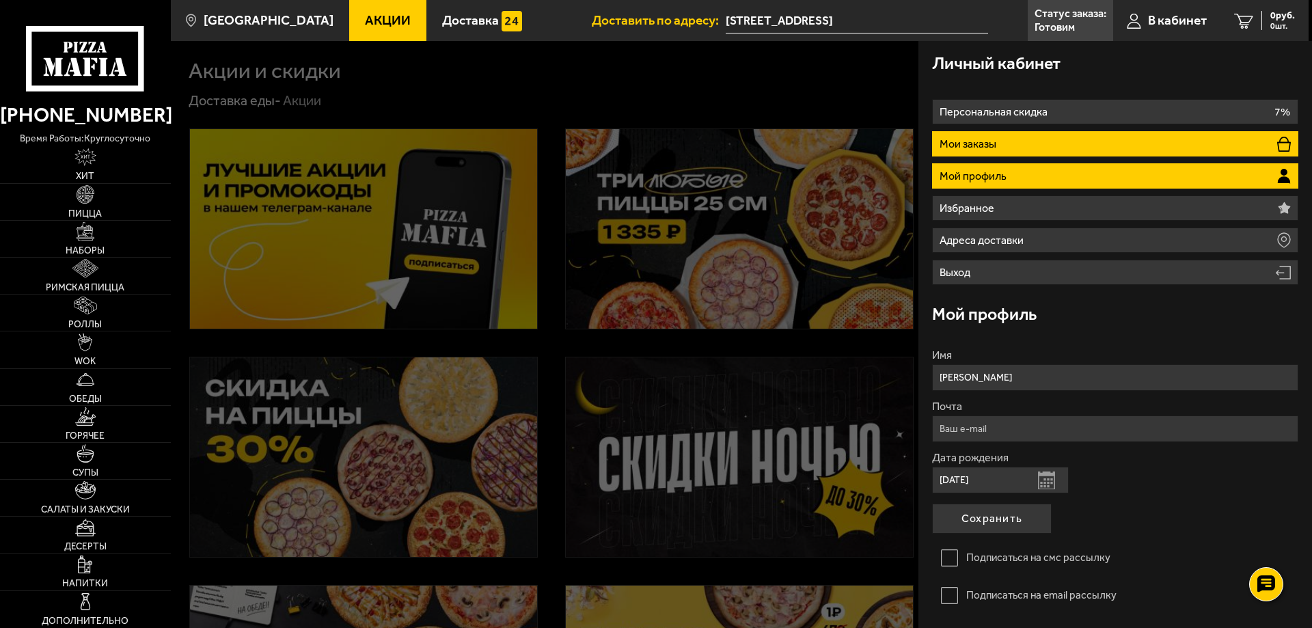
click at [996, 139] on p "Мои заказы" at bounding box center [969, 144] width 60 height 11
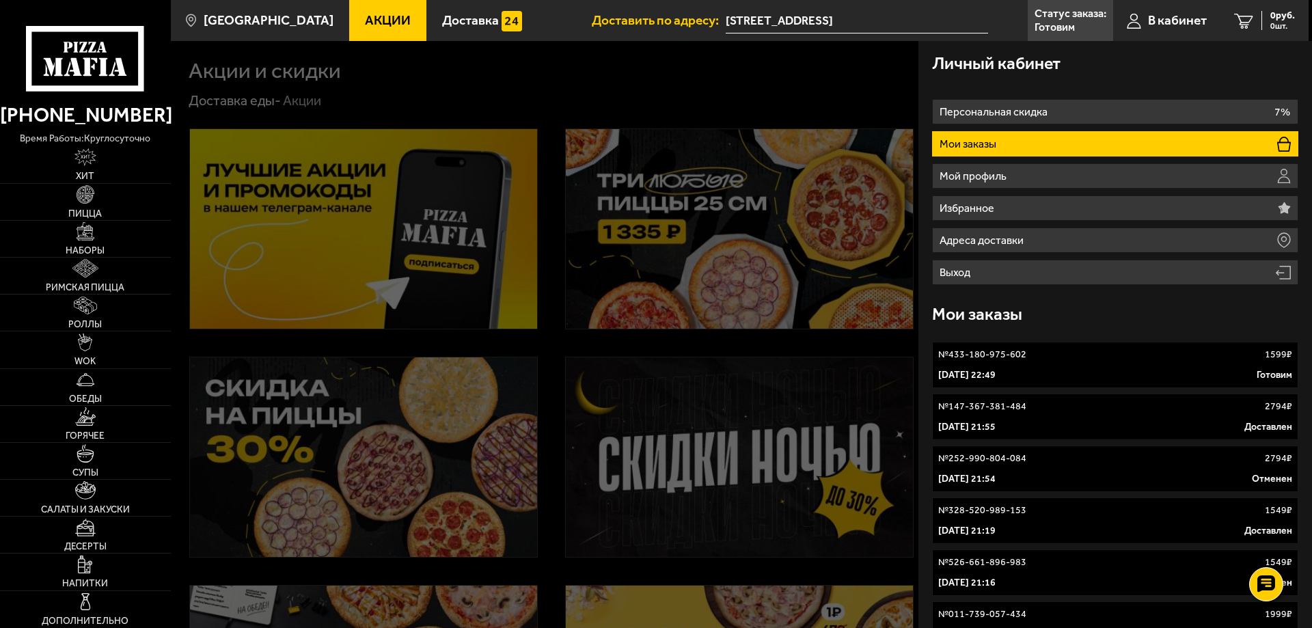
click at [982, 363] on link "№ 433-180-975-602 1599 ₽ 1 сентября 2025 г. 22:49 Готовим" at bounding box center [1115, 365] width 366 height 46
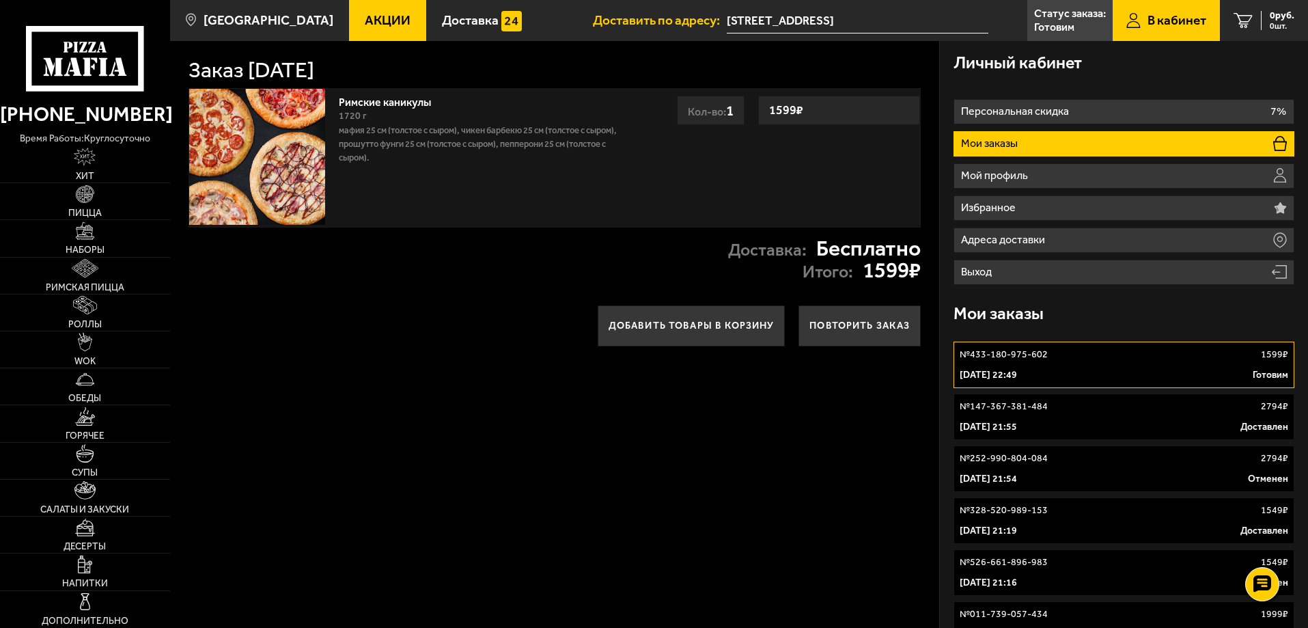
click at [811, 146] on div "Римские каникулы 1720 г Мафия 25 см (толстое с сыром), Чикен Барбекю 25 см (тол…" at bounding box center [555, 157] width 733 height 139
click at [549, 137] on p "Мафия 25 см (толстое с сыром), Чикен Барбекю 25 см (толстое с сыром), Прошутто …" at bounding box center [488, 144] width 299 height 41
click at [253, 120] on img at bounding box center [257, 157] width 136 height 136
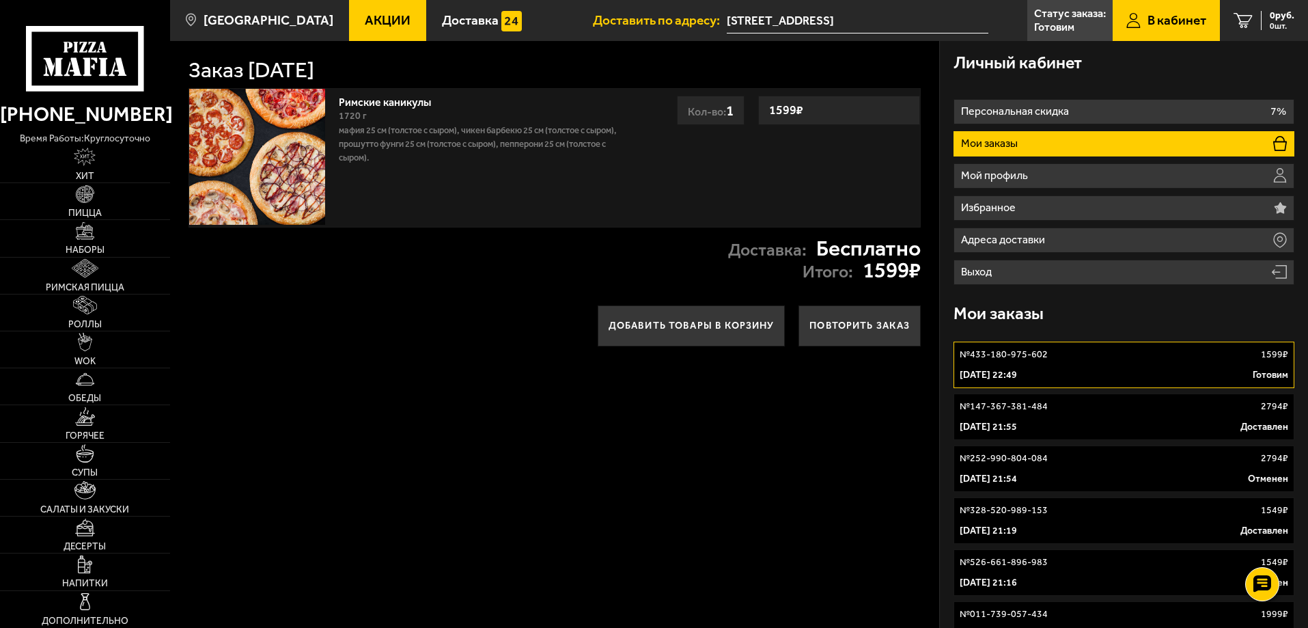
click at [376, 96] on link "Римские каникулы" at bounding box center [392, 100] width 106 height 17
click at [265, 132] on img at bounding box center [257, 157] width 136 height 136
click at [265, 133] on img at bounding box center [257, 157] width 136 height 136
click at [550, 113] on div "1720 г" at bounding box center [488, 116] width 299 height 15
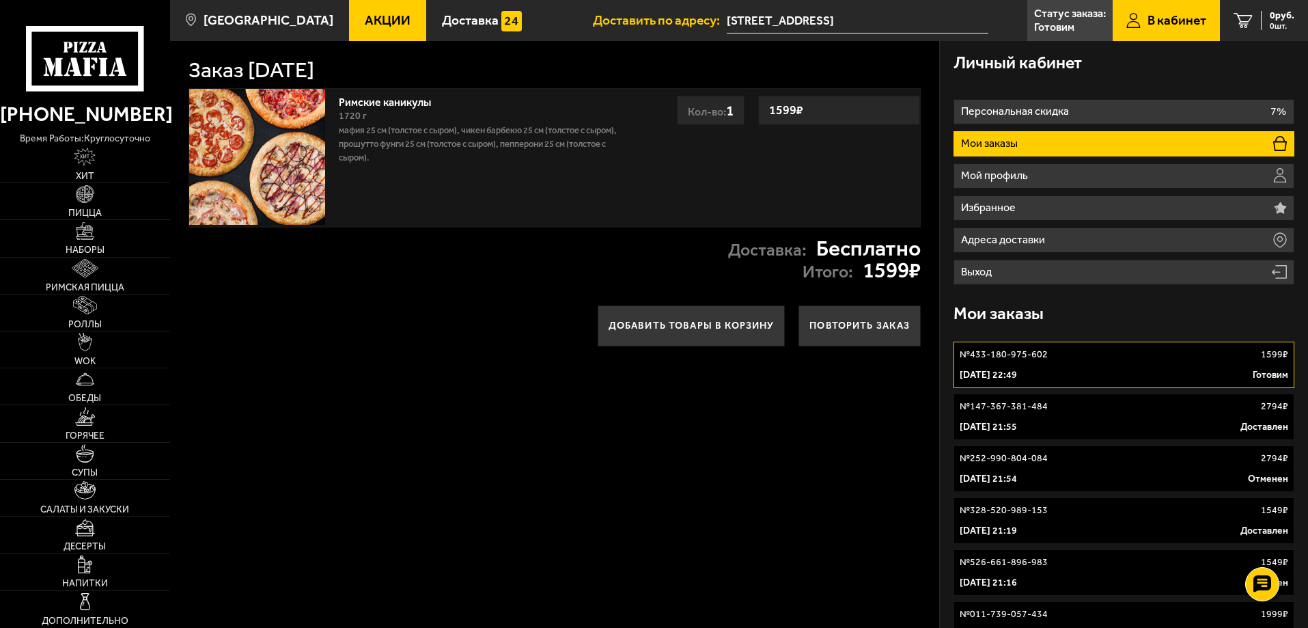
drag, startPoint x: 1042, startPoint y: 357, endPoint x: 1051, endPoint y: 356, distance: 8.9
click at [1043, 357] on p "№ 433-180-975-602" at bounding box center [1004, 355] width 88 height 14
click at [1052, 359] on div "№ 433-180-975-602 1599 ₽" at bounding box center [1124, 355] width 329 height 14
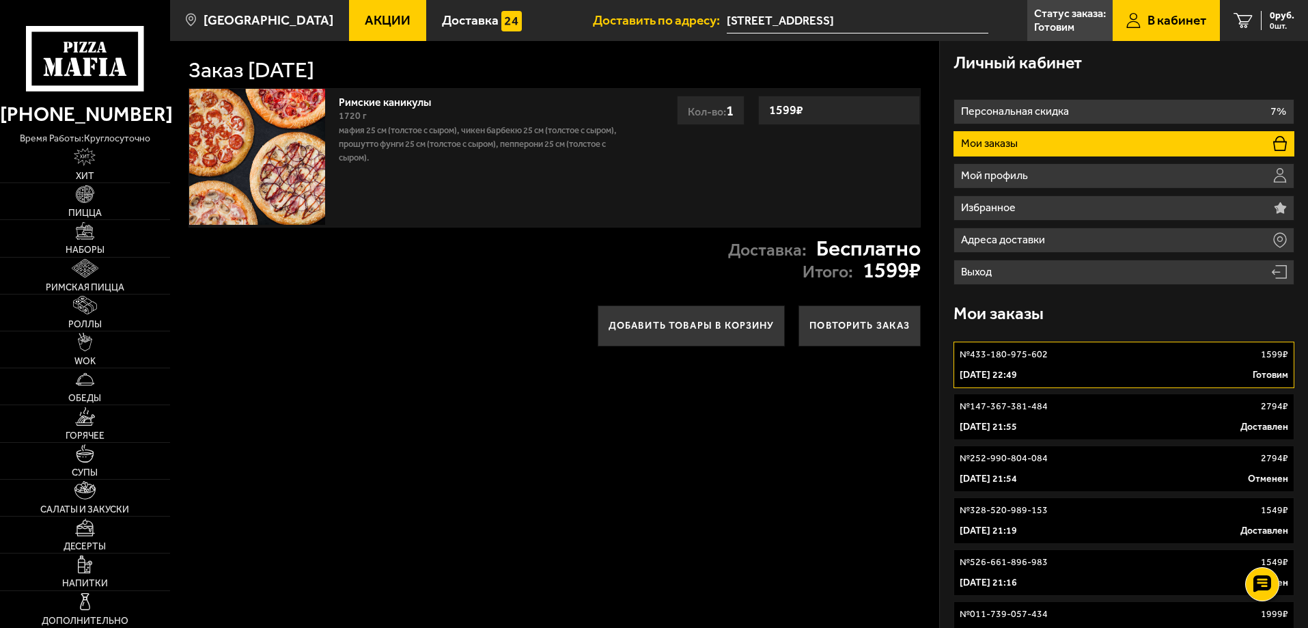
click at [1052, 359] on div "№ 433-180-975-602 1599 ₽" at bounding box center [1124, 355] width 329 height 14
click at [1106, 362] on link "№ 433-180-975-602 1599 ₽ 1 сентября 2025 г. 22:49 Готовим" at bounding box center [1124, 365] width 341 height 46
click at [1105, 362] on link "№ 433-180-975-602 1599 ₽ 1 сентября 2025 г. 22:49 Готовим" at bounding box center [1124, 365] width 341 height 46
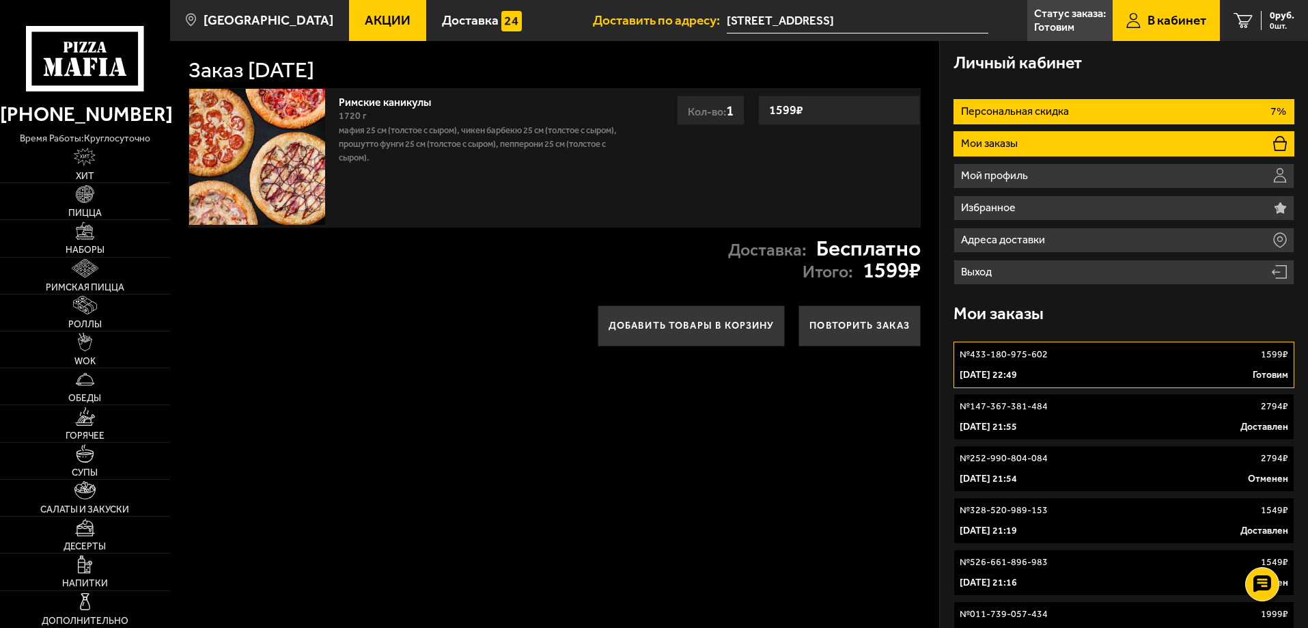
click at [1022, 119] on li "Персональная скидка 7%" at bounding box center [1124, 111] width 341 height 25
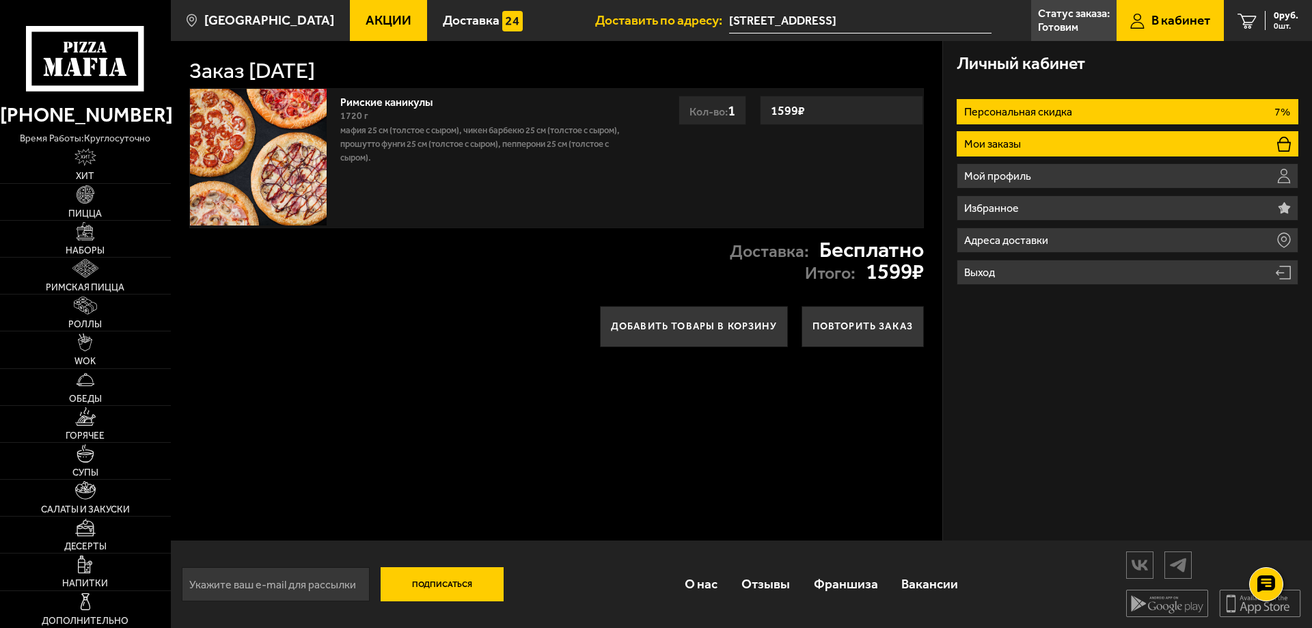
click at [1015, 149] on p "Мои заказы" at bounding box center [994, 144] width 60 height 11
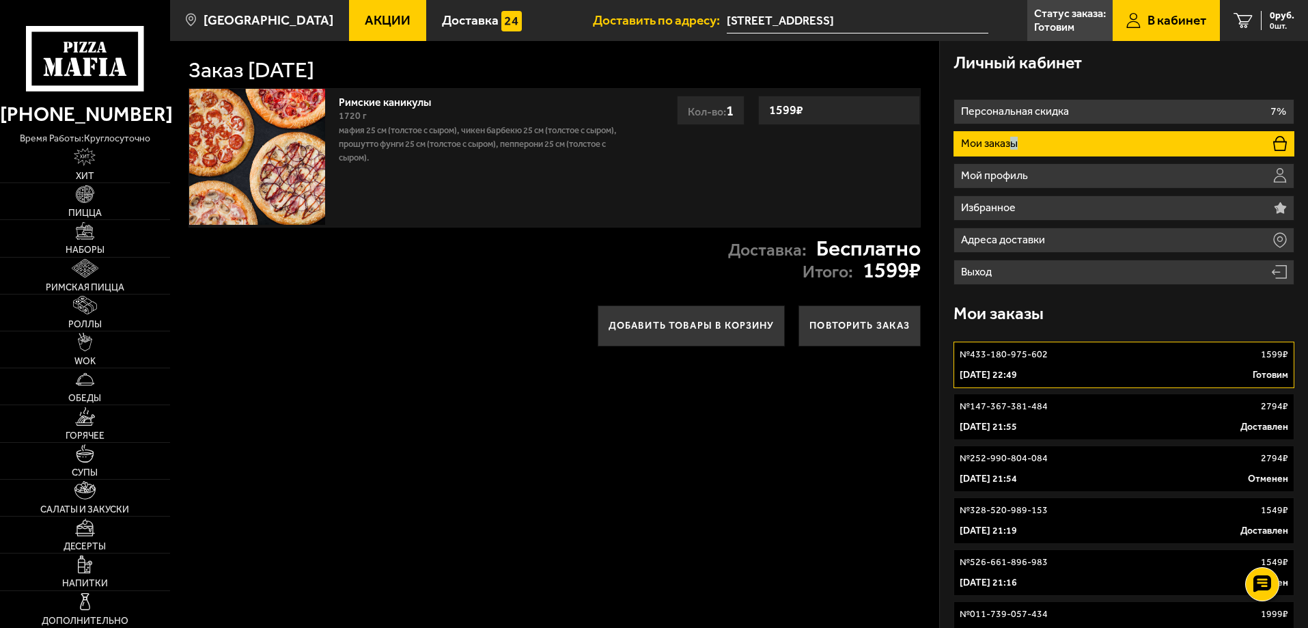
click at [1013, 133] on li "Мои заказы" at bounding box center [1124, 143] width 341 height 25
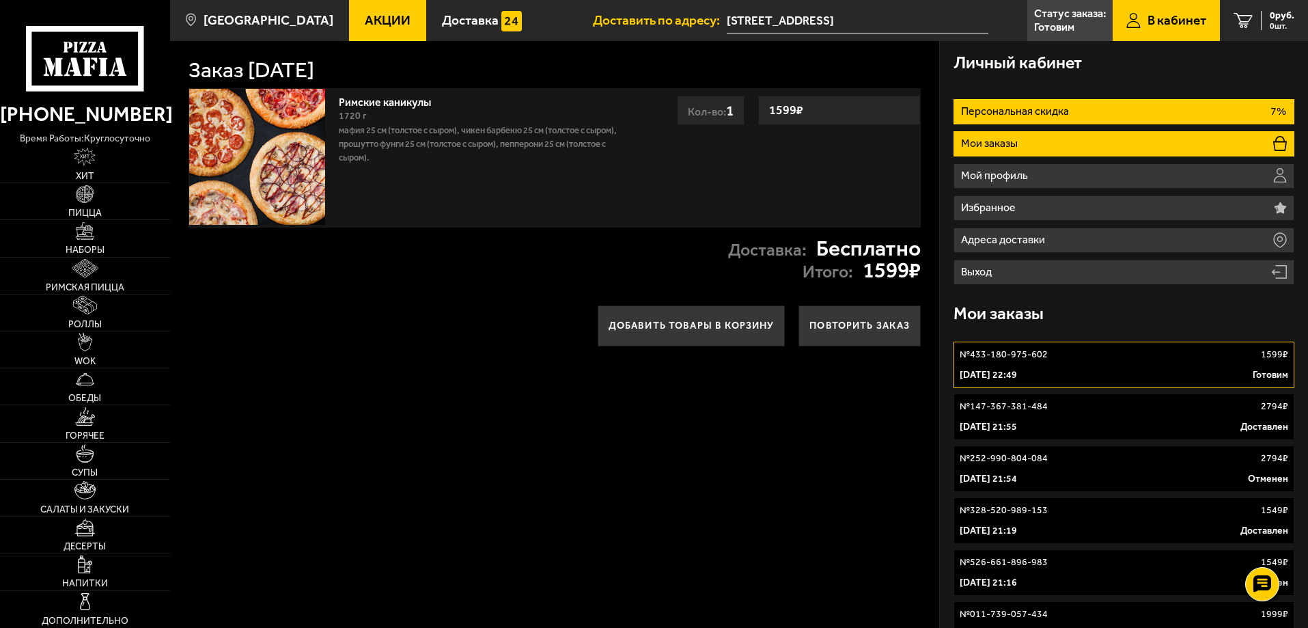
click at [1007, 118] on li "Персональная скидка 7%" at bounding box center [1124, 111] width 341 height 25
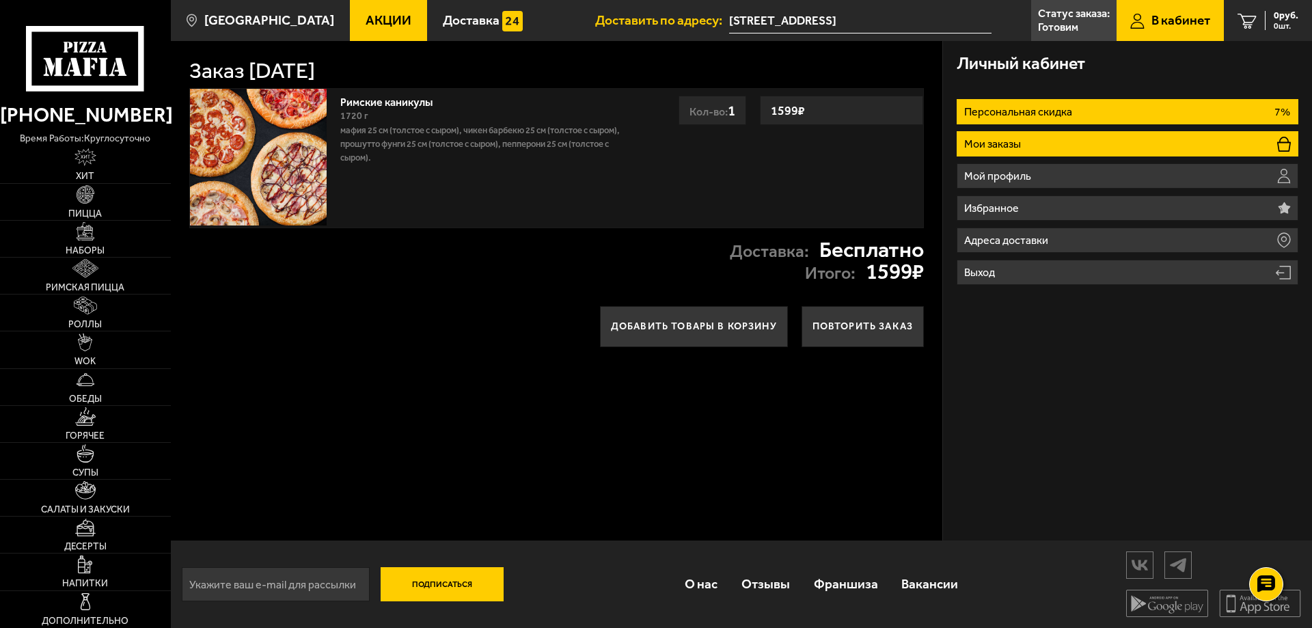
click at [1002, 146] on p "Мои заказы" at bounding box center [994, 144] width 60 height 11
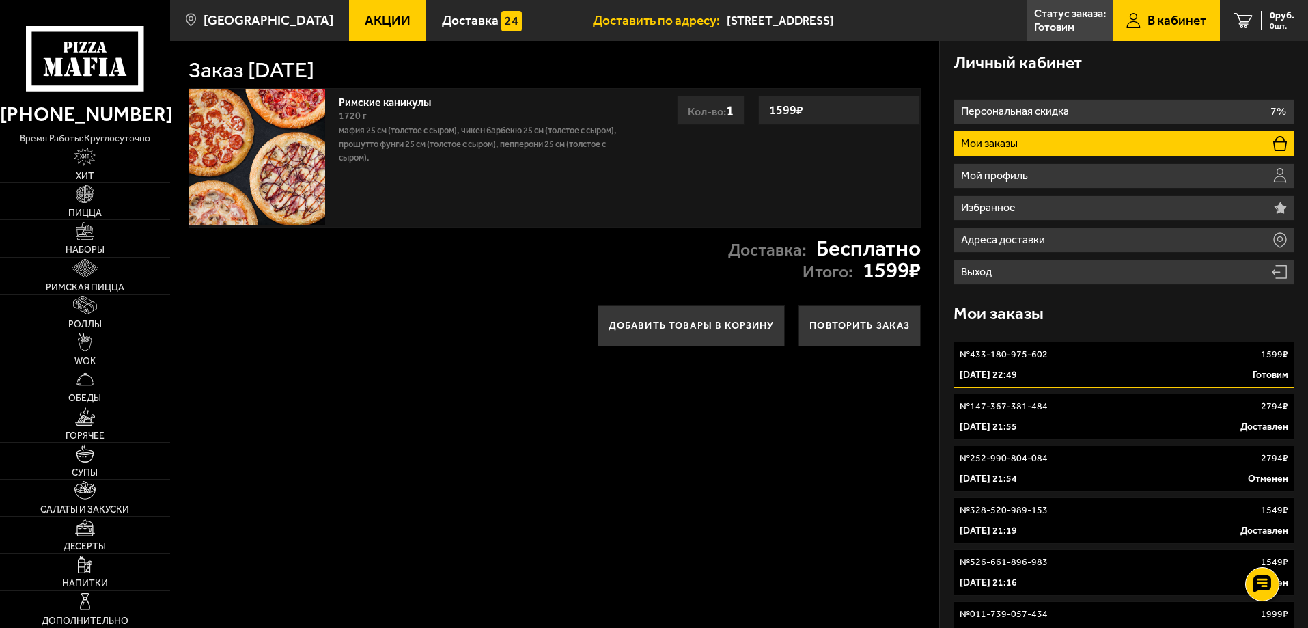
click at [577, 139] on p "Мафия 25 см (толстое с сыром), Чикен Барбекю 25 см (толстое с сыром), Прошутто …" at bounding box center [488, 144] width 299 height 41
click at [256, 100] on img at bounding box center [257, 157] width 136 height 136
click at [253, 100] on img at bounding box center [257, 157] width 136 height 136
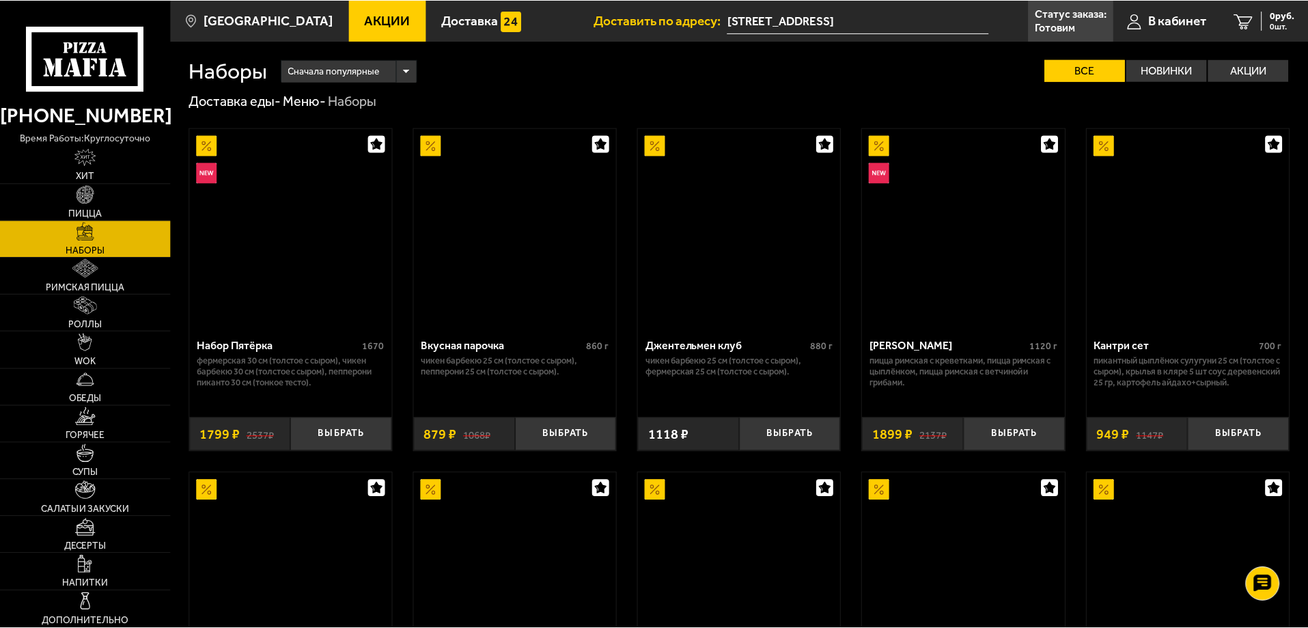
scroll to position [1065, 0]
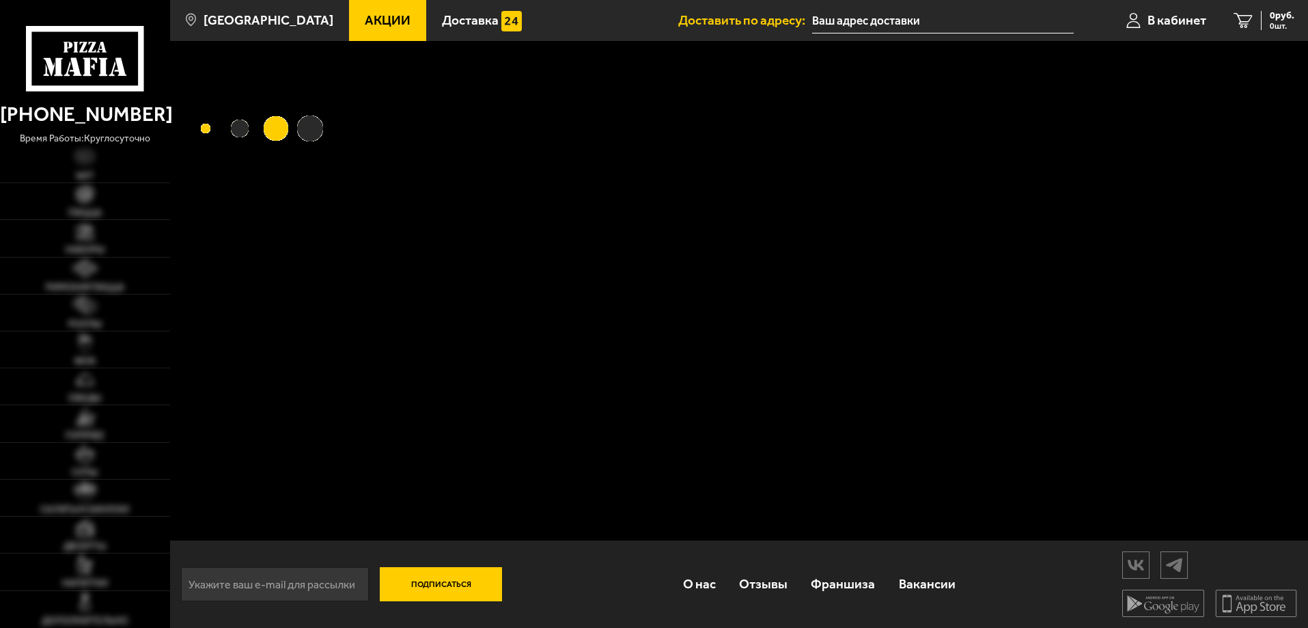
type input "[STREET_ADDRESS]"
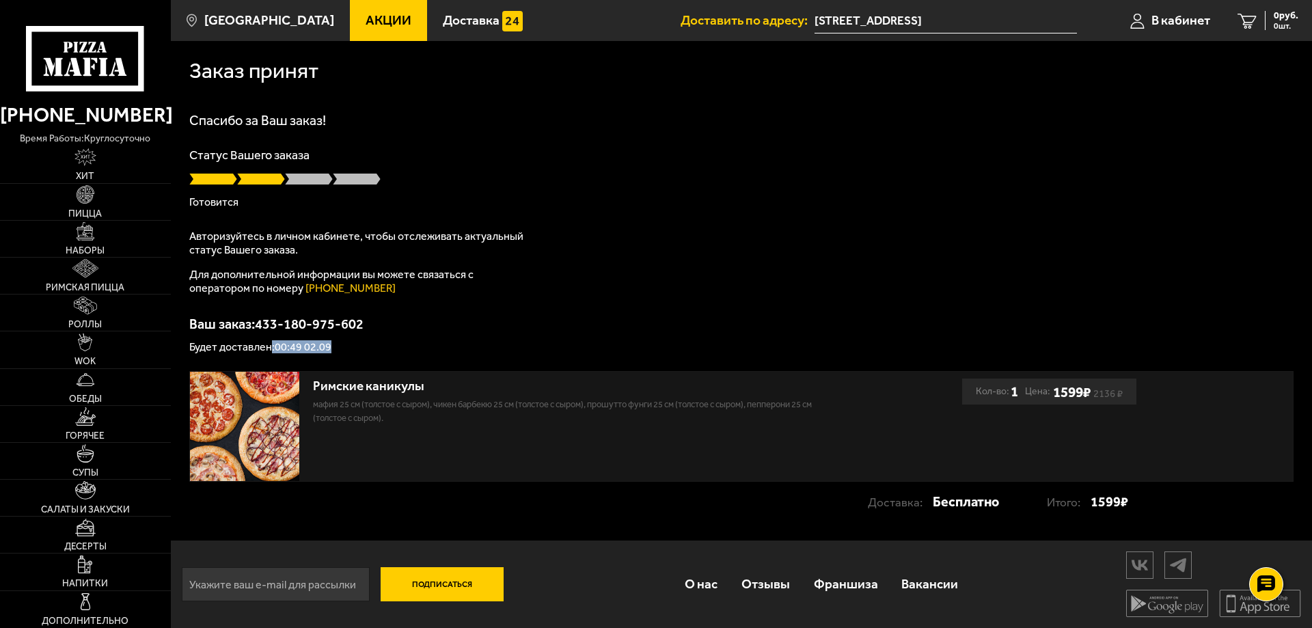
drag, startPoint x: 272, startPoint y: 346, endPoint x: 346, endPoint y: 346, distance: 73.8
click at [346, 346] on p "Будет доставлен: 00:49 02.09" at bounding box center [741, 347] width 1104 height 11
click at [480, 342] on div "Ваш заказ: 433-180-975-602 Будет доставлен: 00:49 02.09" at bounding box center [741, 335] width 1104 height 36
click at [340, 342] on p "Будет доставлен: 00:49 02.09" at bounding box center [741, 347] width 1104 height 11
drag, startPoint x: 277, startPoint y: 346, endPoint x: 348, endPoint y: 346, distance: 70.4
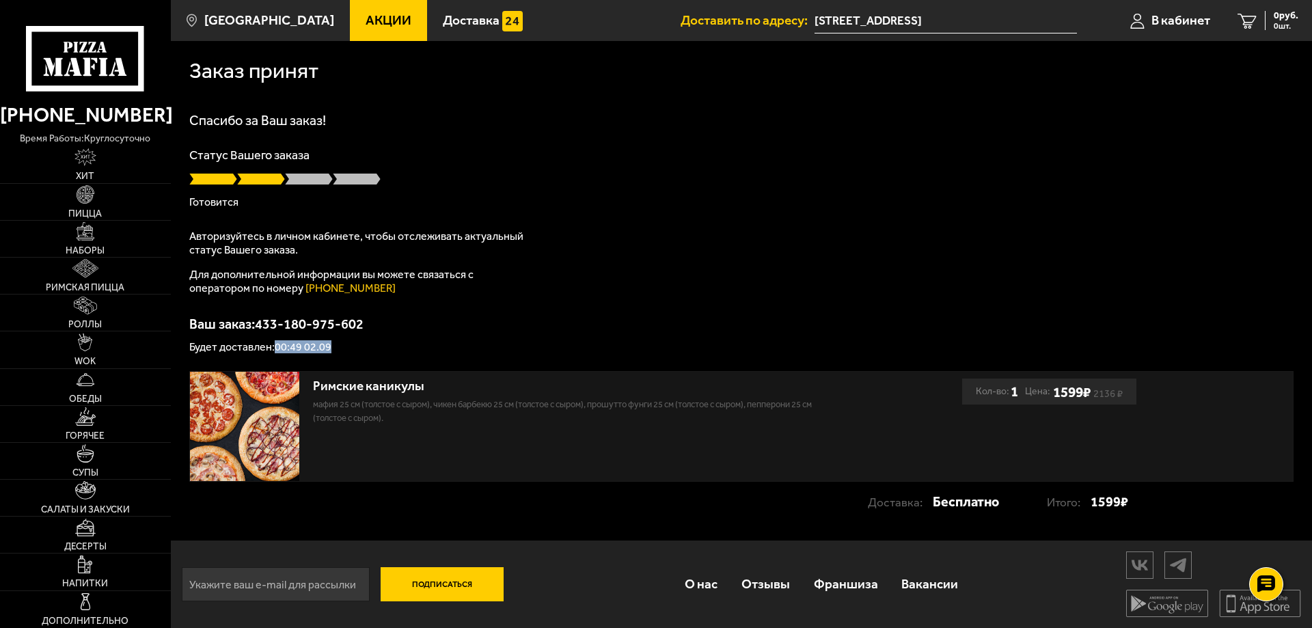
click at [348, 346] on p "Будет доставлен: 00:49 02.09" at bounding box center [741, 347] width 1104 height 11
click at [527, 294] on p "Для дополнительной информации вы можете связаться с оператором по номеру [PHONE…" at bounding box center [360, 281] width 342 height 27
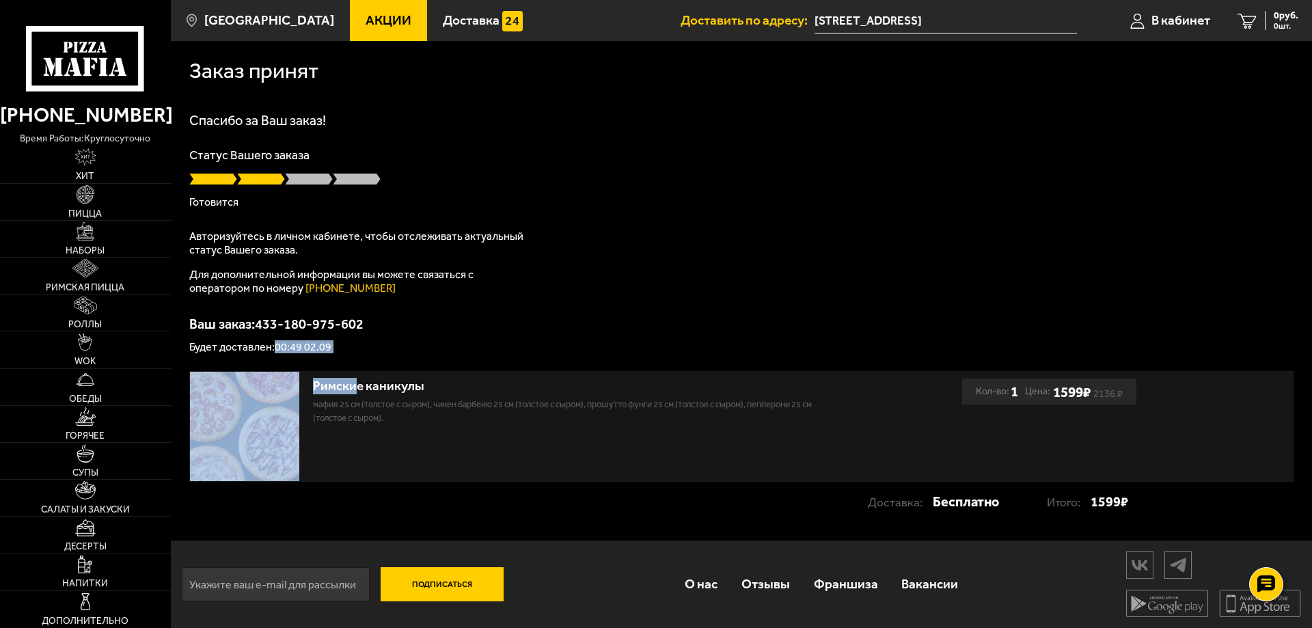
drag, startPoint x: 273, startPoint y: 346, endPoint x: 355, endPoint y: 355, distance: 82.5
click at [354, 357] on div "Заказ принят [PERSON_NAME] за Ваш заказ! Статус Вашего заказа [PERSON_NAME] Авт…" at bounding box center [741, 288] width 1141 height 495
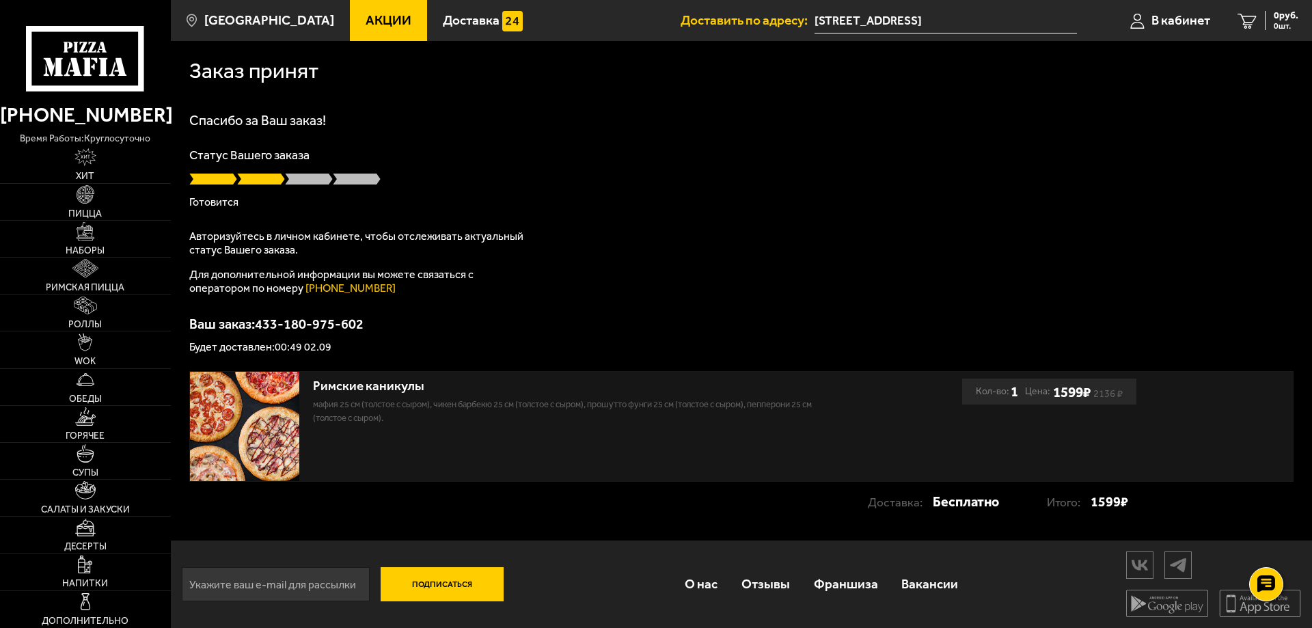
click at [463, 295] on div "Спасибо за Ваш заказ! Статус Вашего заказа [PERSON_NAME] Авторизуйтесь в личном…" at bounding box center [741, 232] width 1104 height 239
